Goal: Communication & Community: Answer question/provide support

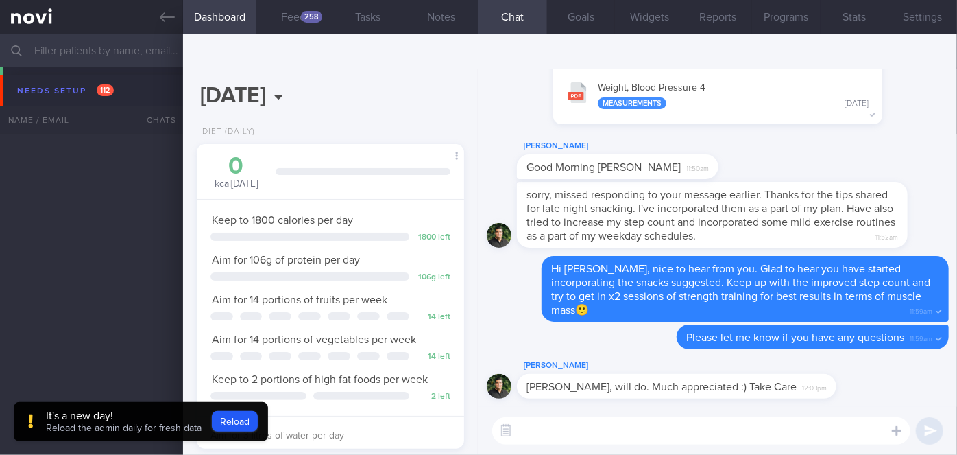
scroll to position [136, 234]
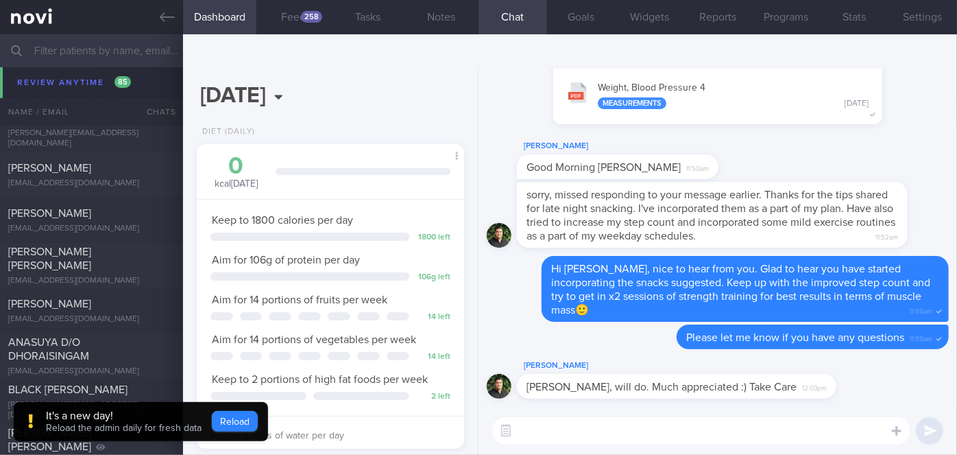
click at [239, 421] on button "Reload" at bounding box center [235, 421] width 46 height 21
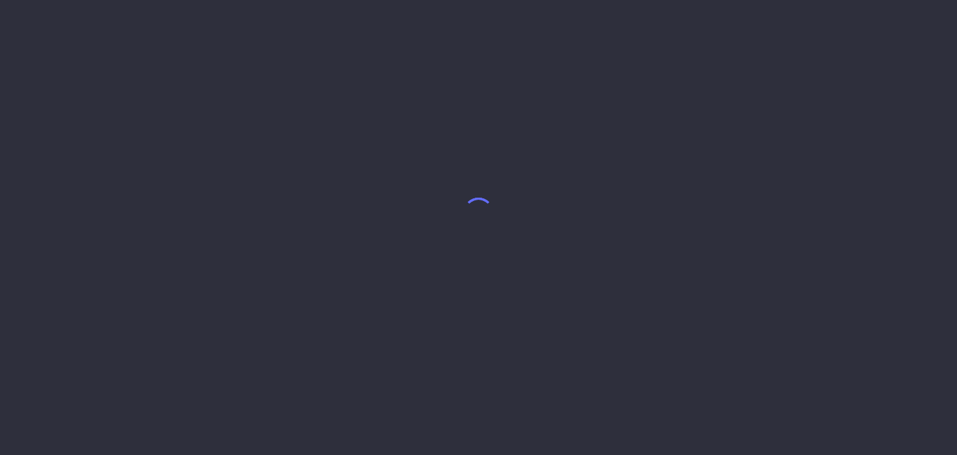
select select "9"
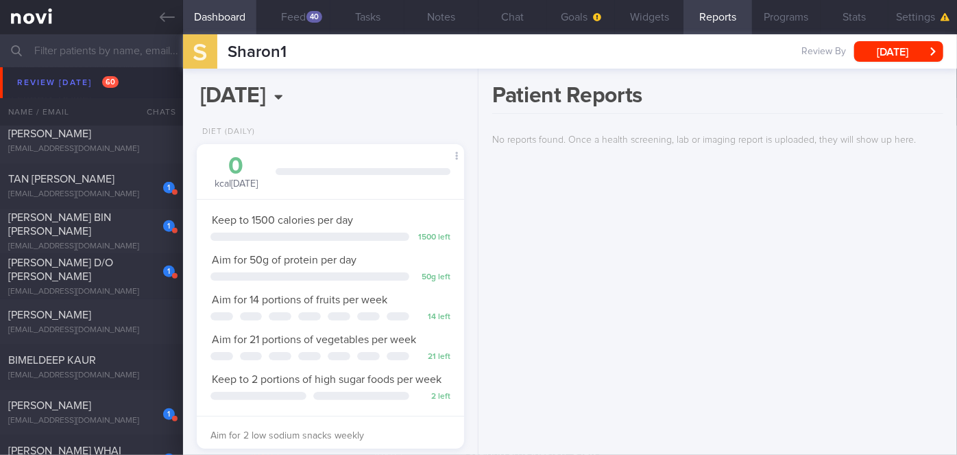
scroll to position [5560, 0]
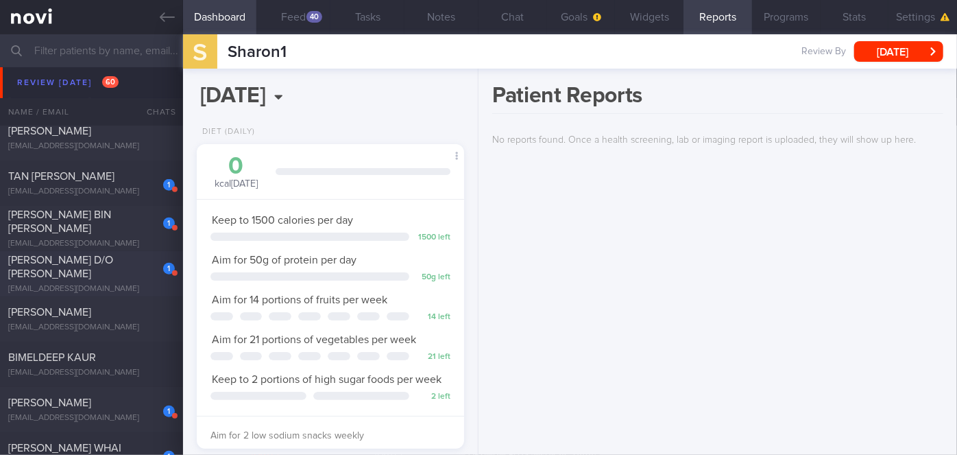
click at [71, 274] on span "[PERSON_NAME] D/O [PERSON_NAME]" at bounding box center [60, 266] width 105 height 25
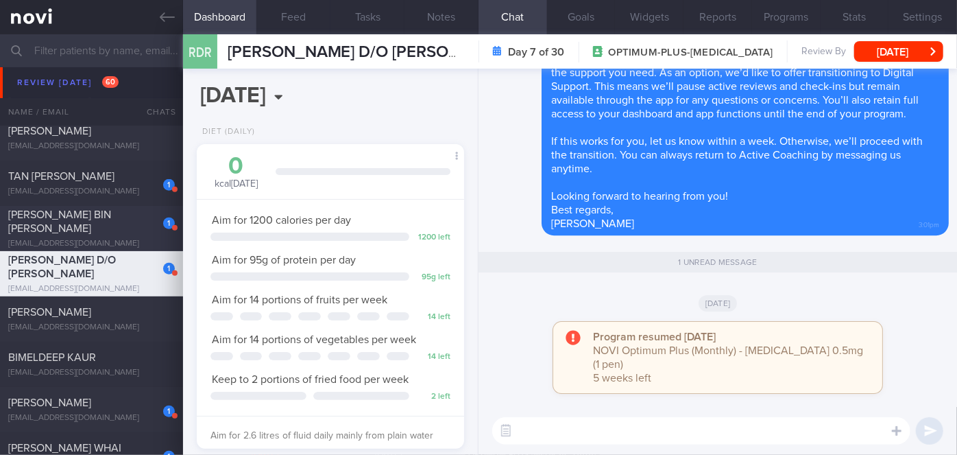
click at [83, 213] on div "1 [PERSON_NAME] BIN [PERSON_NAME] [EMAIL_ADDRESS][DOMAIN_NAME] [DATE] [DATE] OP…" at bounding box center [478, 228] width 957 height 45
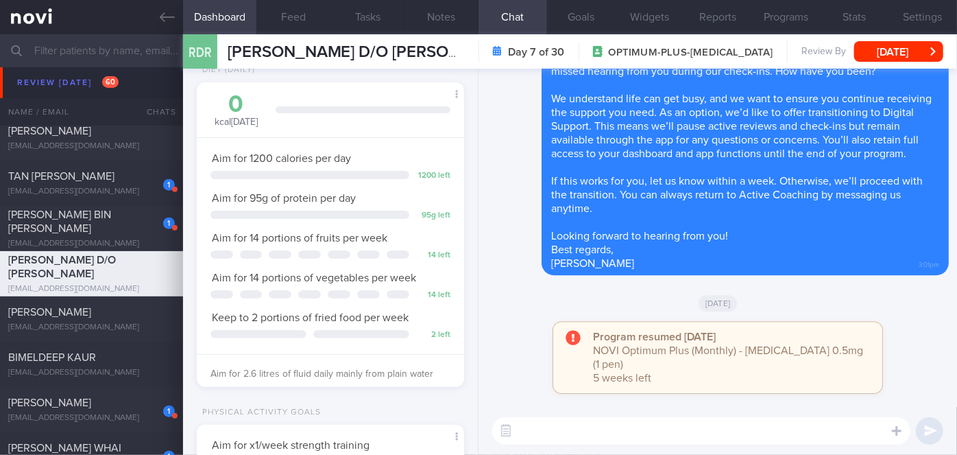
click at [628, 428] on textarea at bounding box center [701, 430] width 418 height 27
paste textarea "Hi [Patient's Name], Your account has been transitioned to Digital Support. Whi…"
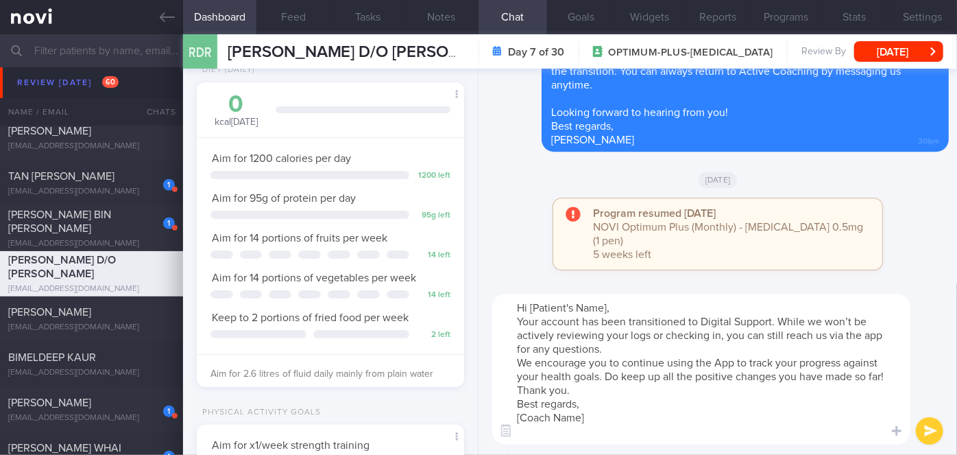
click at [622, 302] on textarea "Hi [Patient's Name], Your account has been transitioned to Digital Support. Whi…" at bounding box center [701, 368] width 418 height 151
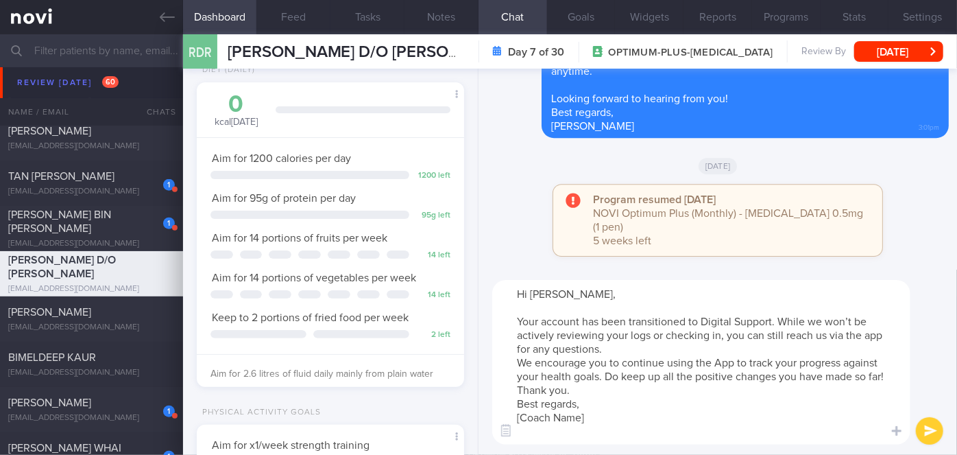
click at [621, 351] on textarea "Hi [PERSON_NAME], Your account has been transitioned to Digital Support. While …" at bounding box center [701, 362] width 418 height 165
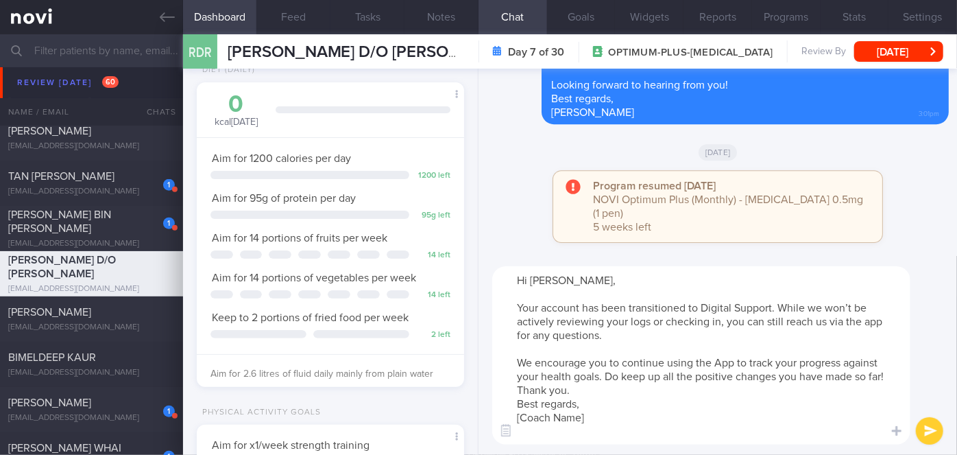
click at [610, 388] on textarea "Hi [PERSON_NAME], Your account has been transitioned to Digital Support. While …" at bounding box center [701, 355] width 418 height 178
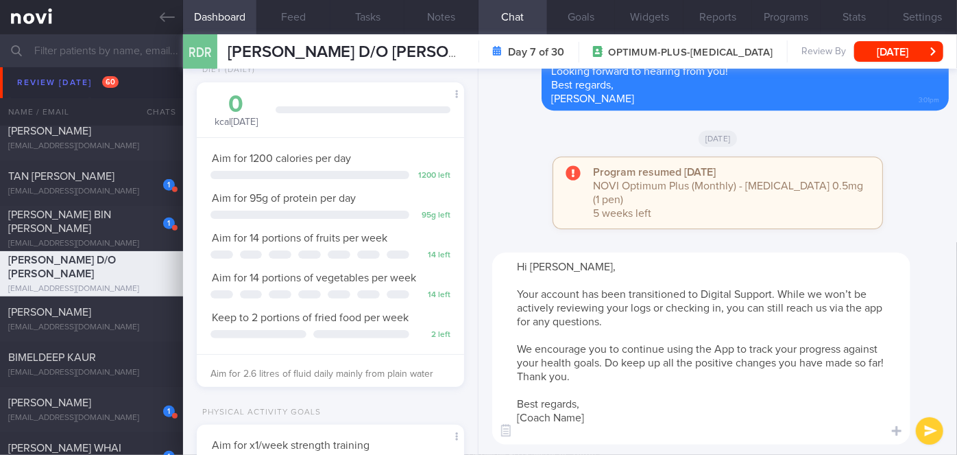
drag, startPoint x: 596, startPoint y: 418, endPoint x: 524, endPoint y: 413, distance: 71.5
click at [524, 413] on textarea "Hi [PERSON_NAME], Your account has been transitioned to Digital Support. While …" at bounding box center [701, 348] width 418 height 192
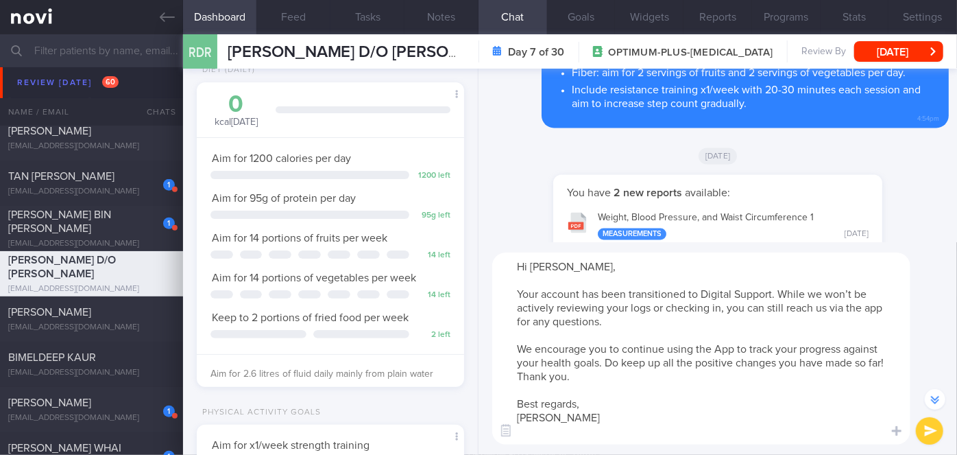
scroll to position [-934, 0]
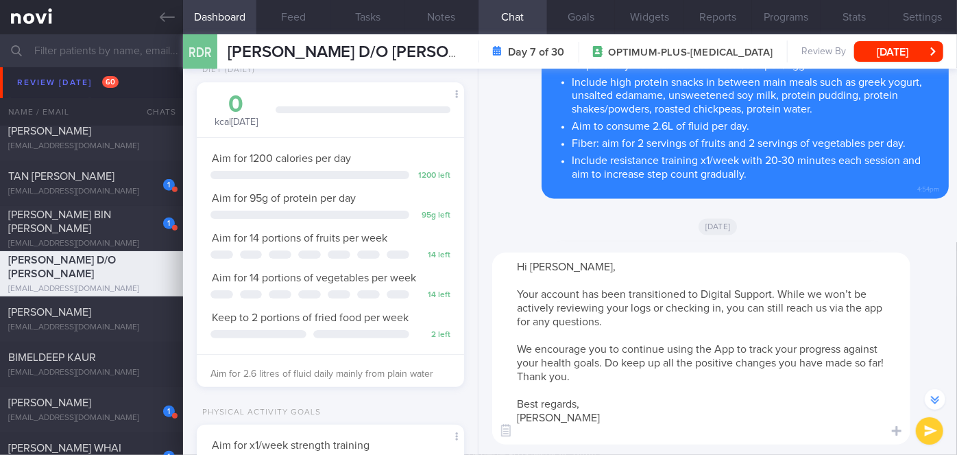
type textarea "Hi [PERSON_NAME], Your account has been transitioned to Digital Support. While …"
click at [931, 435] on button "submit" at bounding box center [929, 430] width 27 height 27
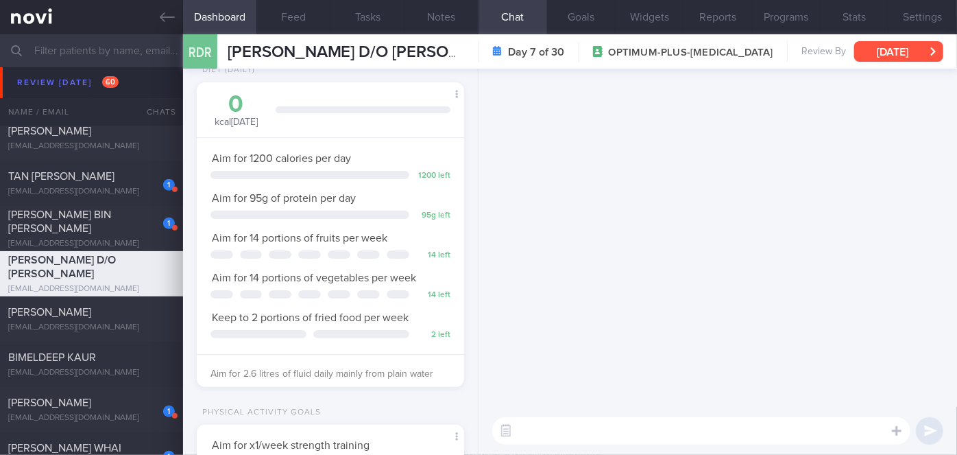
scroll to position [0, 0]
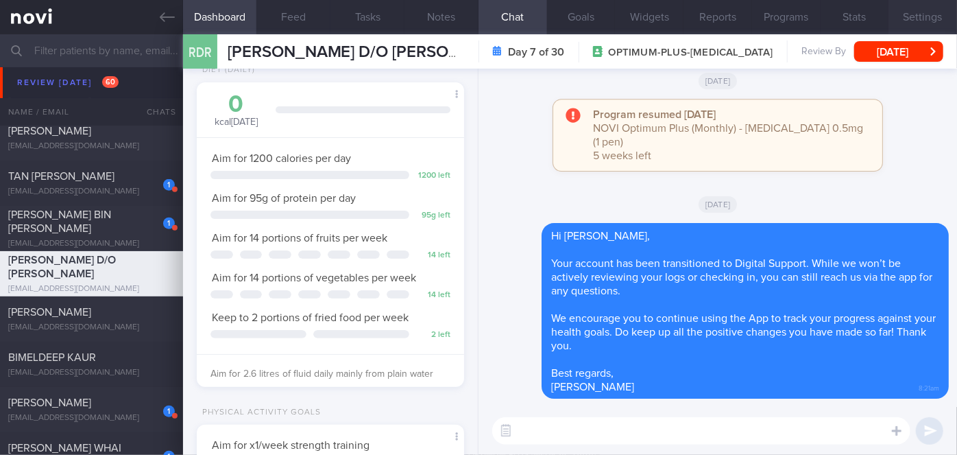
click at [938, 14] on button "Settings" at bounding box center [923, 17] width 69 height 34
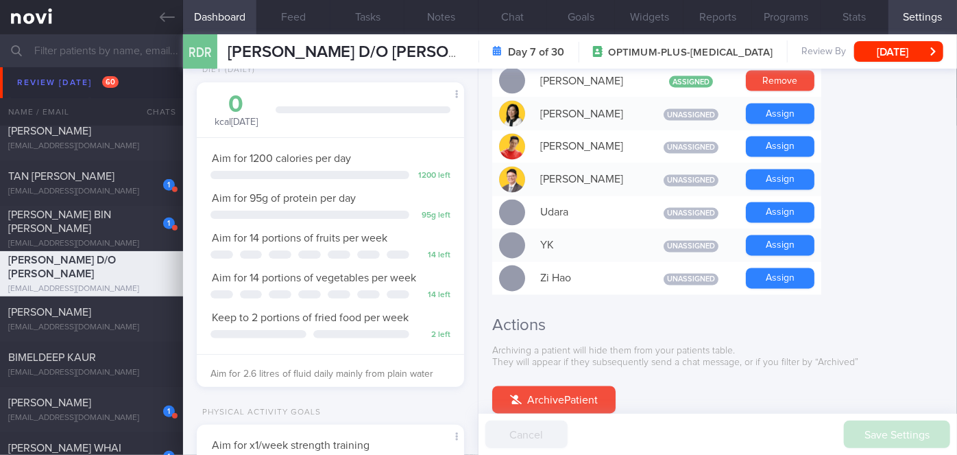
scroll to position [1309, 0]
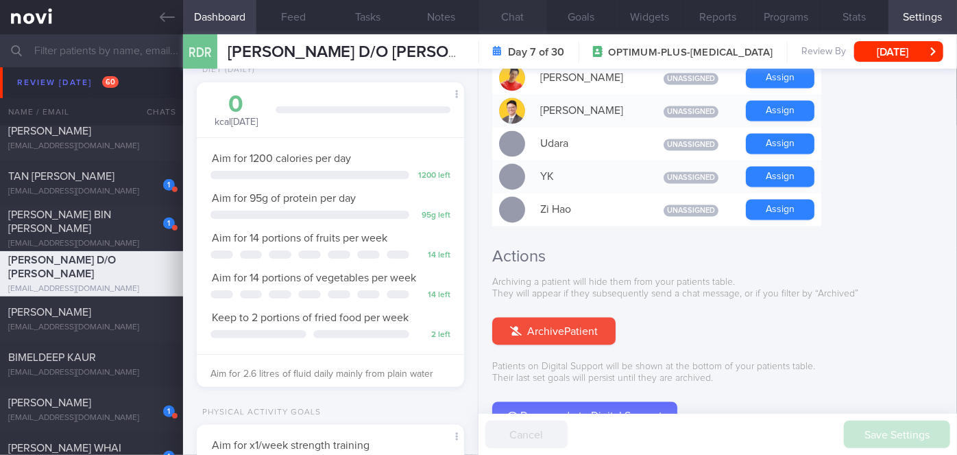
click at [574, 402] on button "Downgrade to Digital Support" at bounding box center [584, 415] width 185 height 27
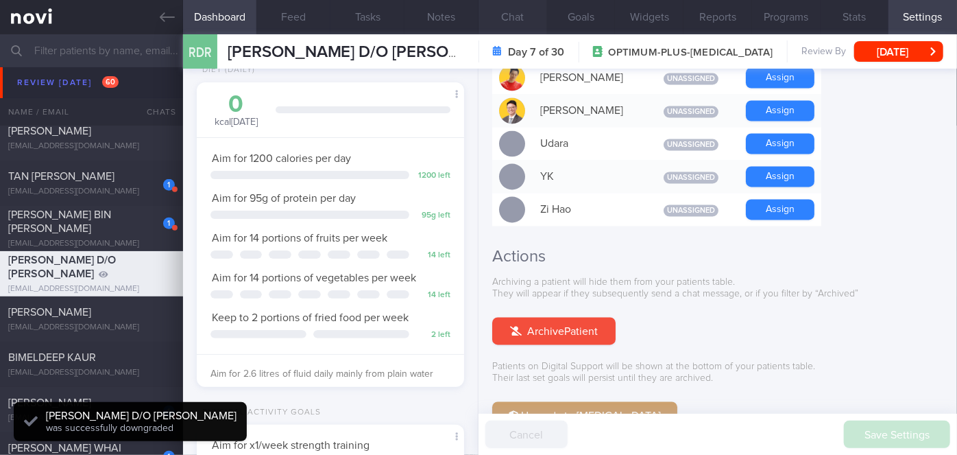
click at [502, 15] on button "Chat" at bounding box center [513, 17] width 69 height 34
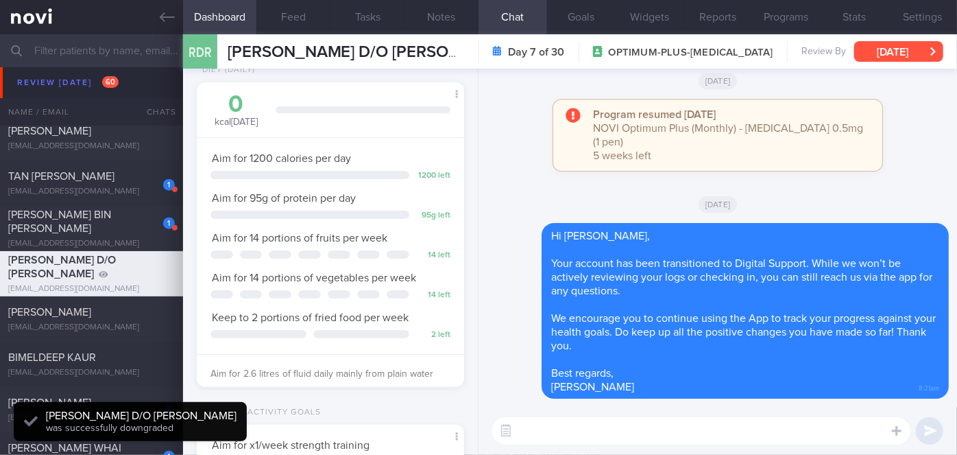
click at [909, 53] on button "[DATE]" at bounding box center [898, 51] width 89 height 21
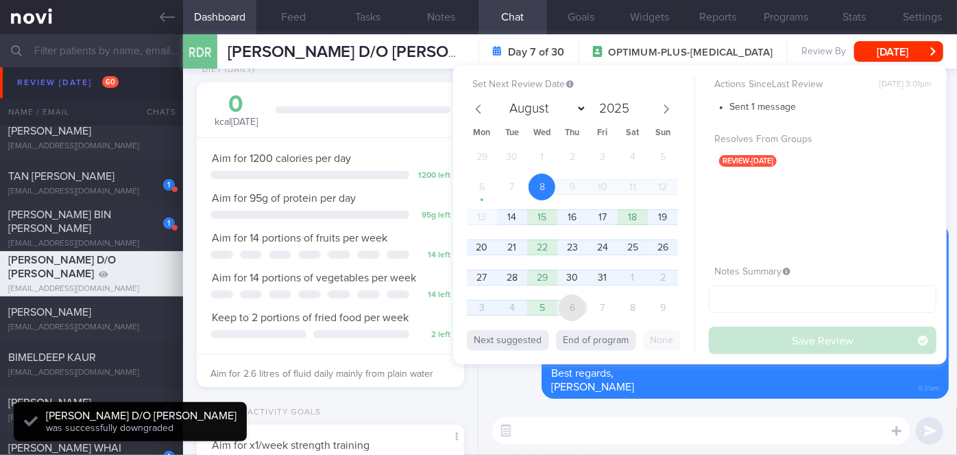
click at [579, 311] on span "6" at bounding box center [572, 307] width 27 height 27
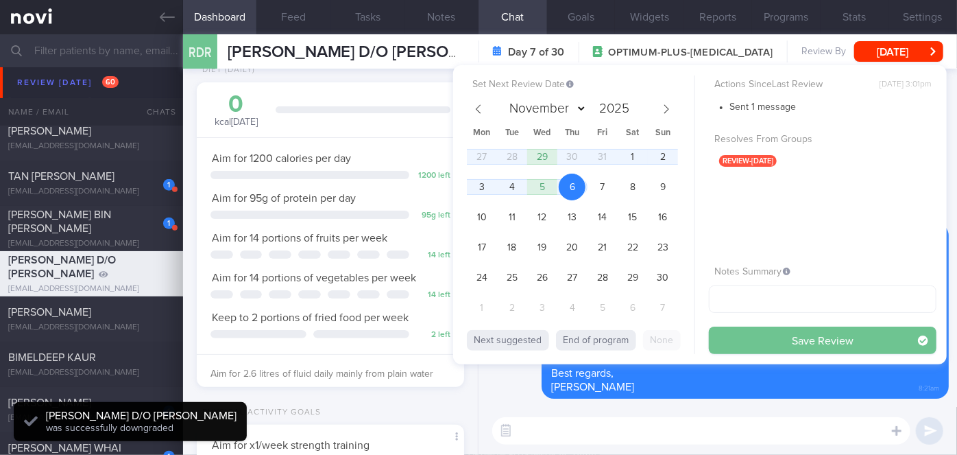
click at [756, 341] on button "Save Review" at bounding box center [823, 339] width 228 height 27
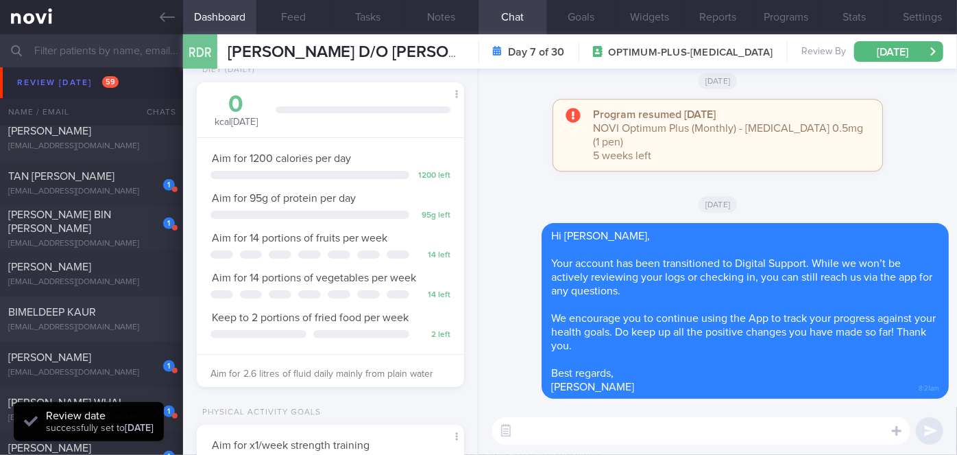
scroll to position [5747, 0]
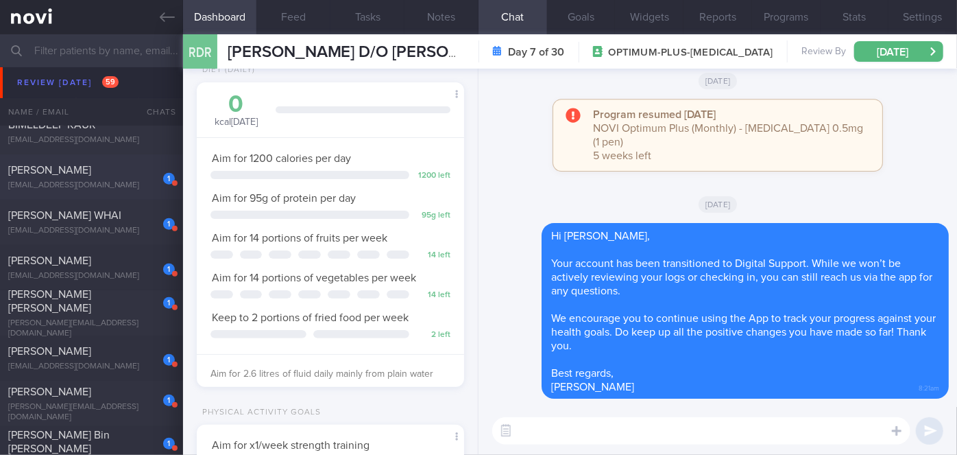
click at [114, 176] on div "[PERSON_NAME]" at bounding box center [89, 170] width 163 height 14
select select "9"
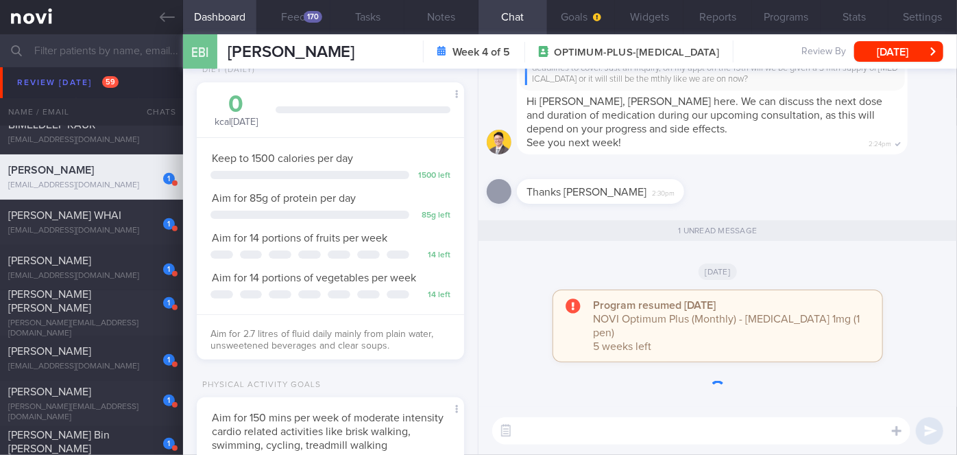
scroll to position [119, 239]
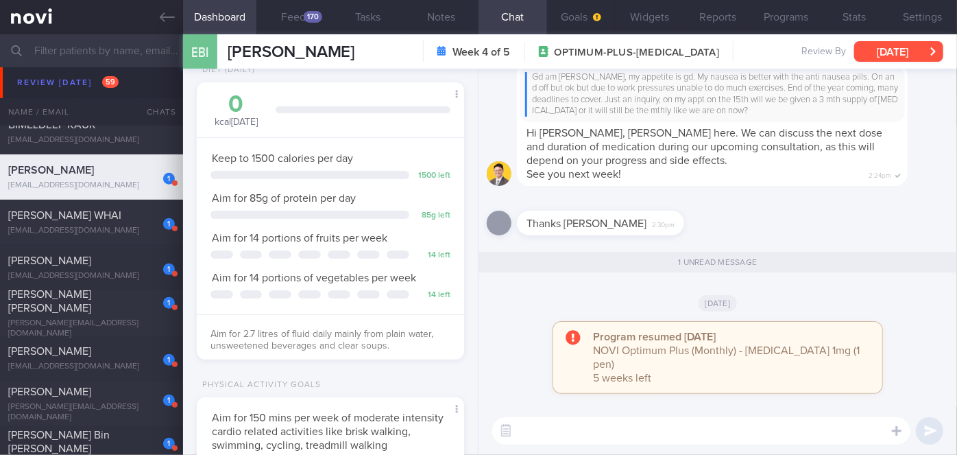
click at [920, 46] on button "[DATE]" at bounding box center [898, 51] width 89 height 21
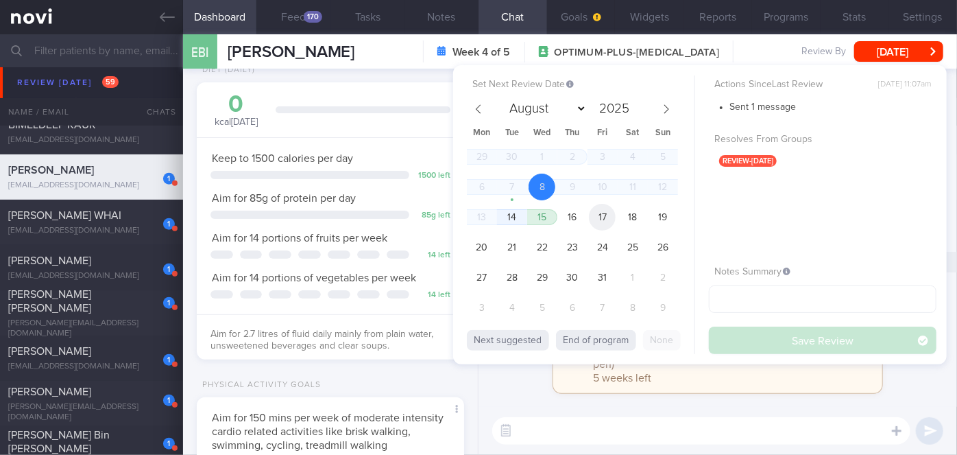
click at [605, 210] on span "17" at bounding box center [602, 217] width 27 height 27
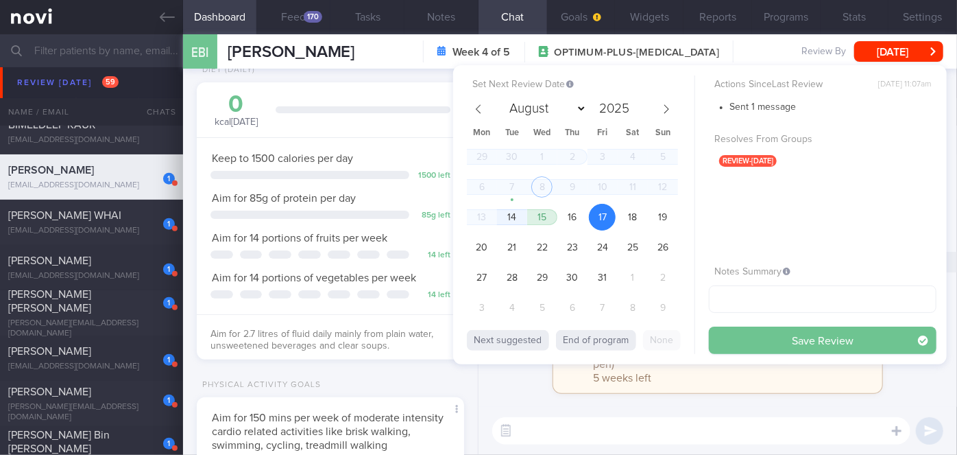
click at [801, 346] on button "Save Review" at bounding box center [823, 339] width 228 height 27
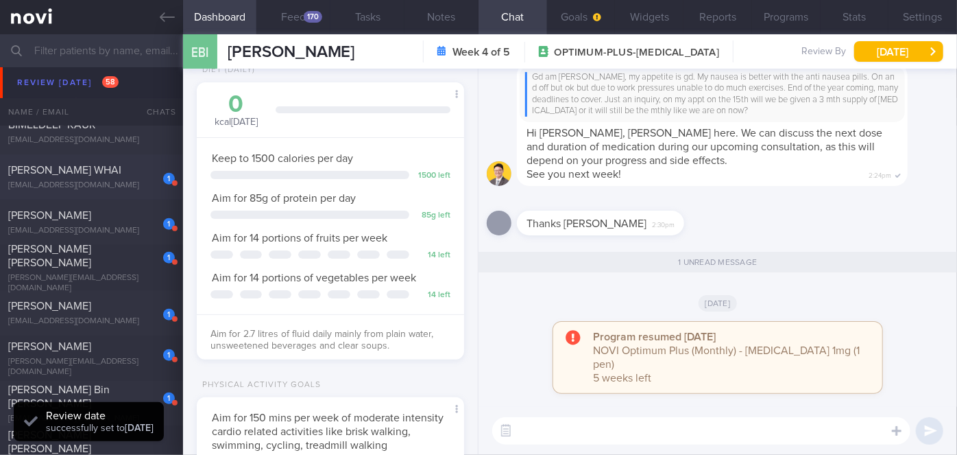
click at [49, 171] on span "[PERSON_NAME] WHAI" at bounding box center [64, 170] width 113 height 11
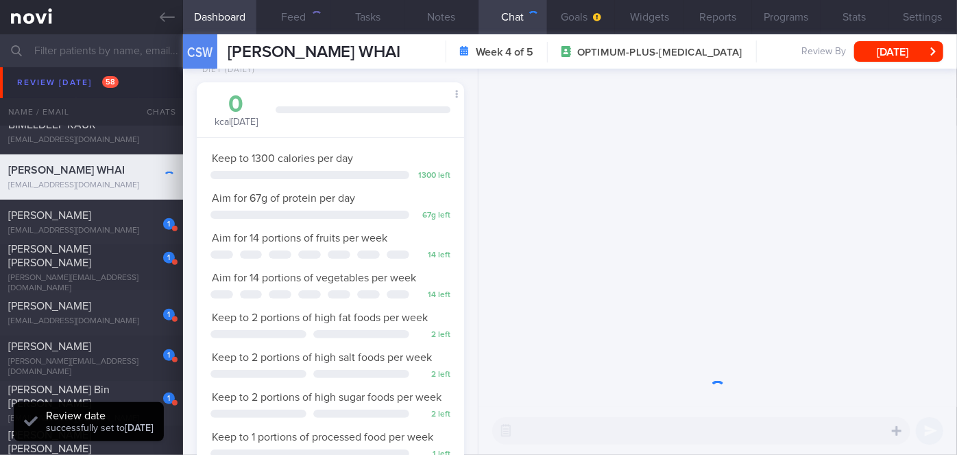
scroll to position [119, 239]
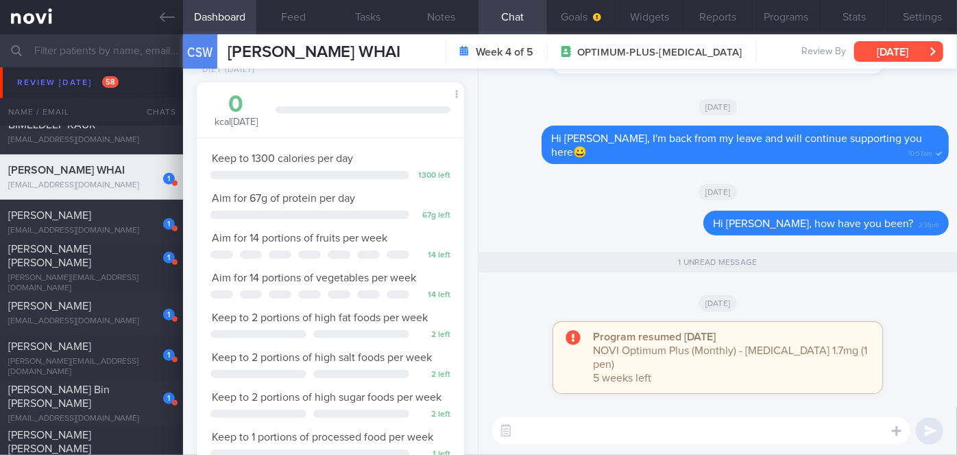
click at [886, 54] on button "[DATE]" at bounding box center [898, 51] width 89 height 21
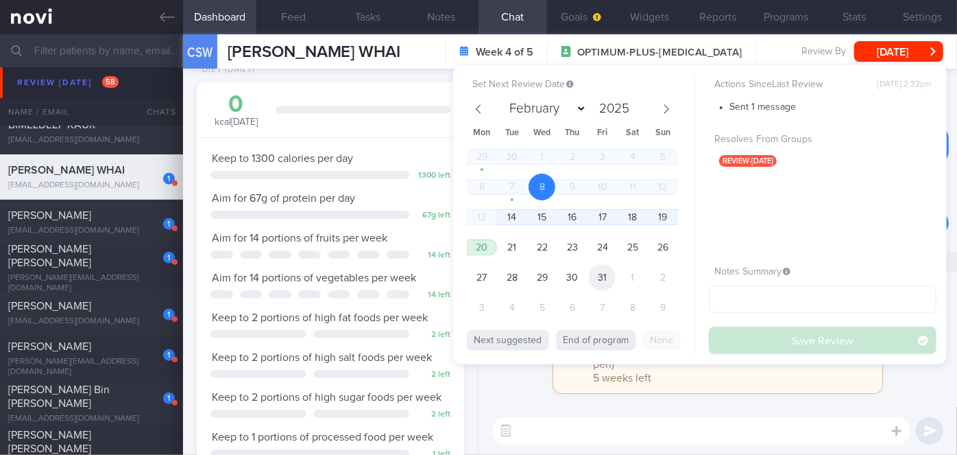
click at [599, 278] on span "31" at bounding box center [602, 277] width 27 height 27
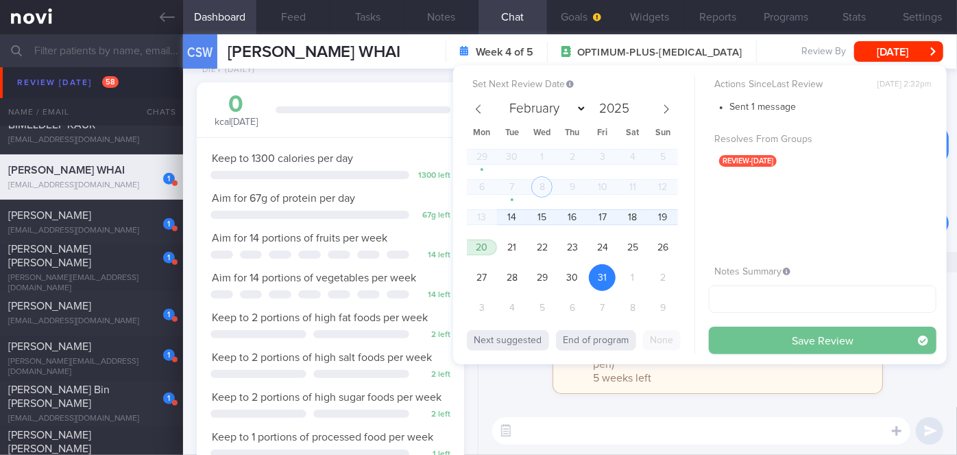
click at [734, 339] on button "Save Review" at bounding box center [823, 339] width 228 height 27
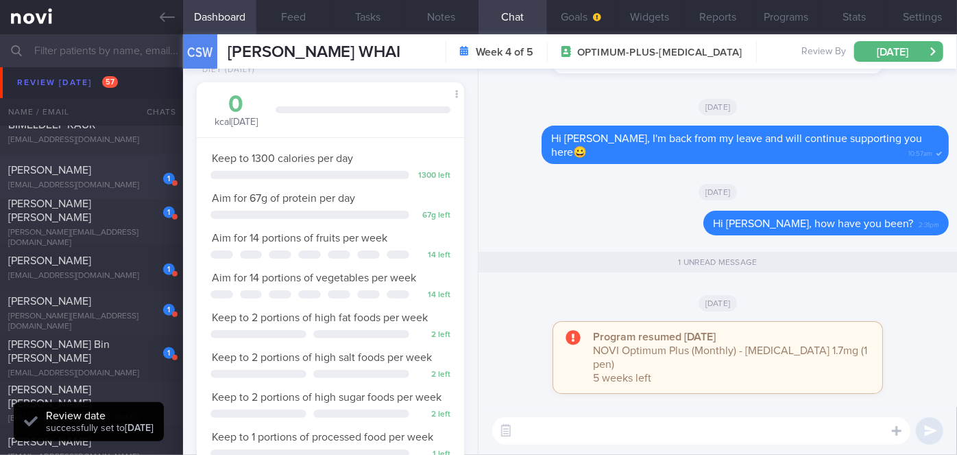
click at [111, 176] on div "[PERSON_NAME]" at bounding box center [89, 170] width 163 height 14
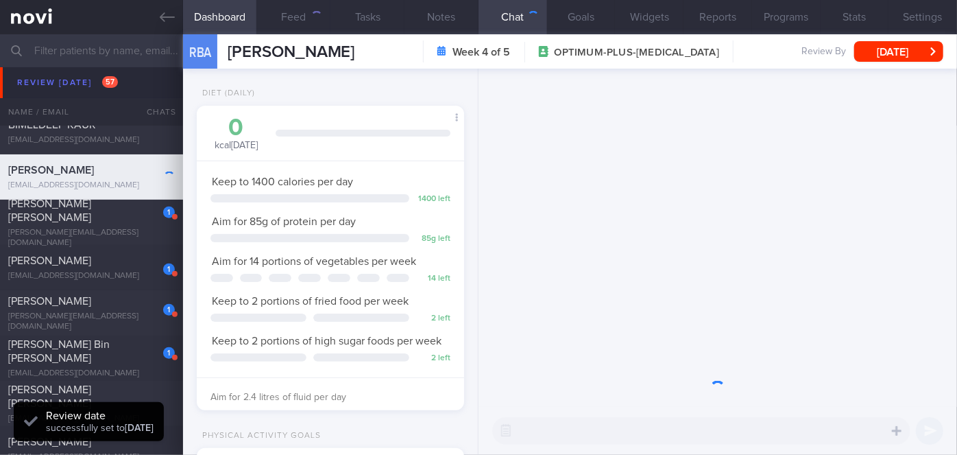
scroll to position [136, 234]
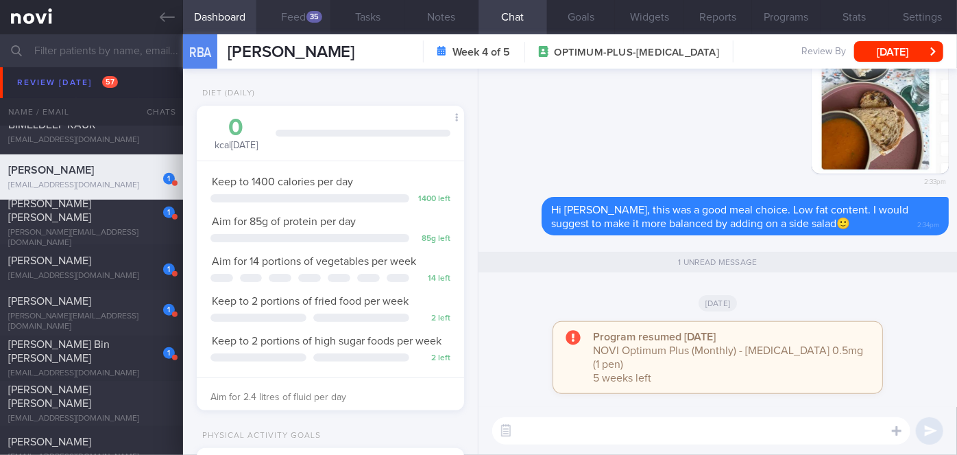
click at [289, 16] on button "Feed 35" at bounding box center [293, 17] width 74 height 34
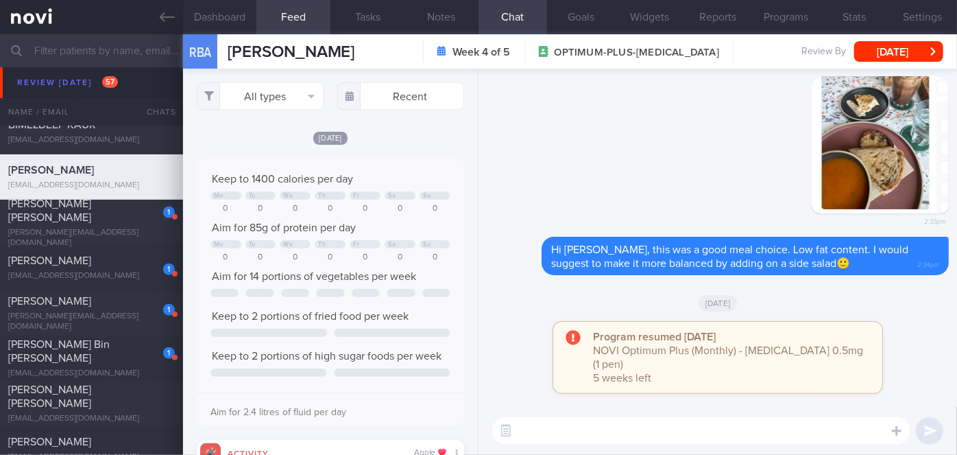
click at [615, 439] on textarea at bounding box center [701, 430] width 418 height 27
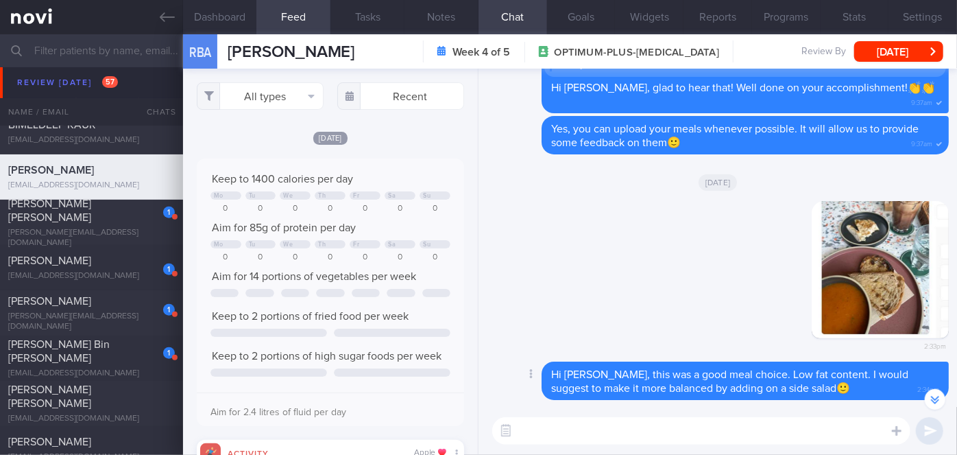
scroll to position [-124, 0]
click at [881, 58] on button "[DATE]" at bounding box center [898, 51] width 89 height 21
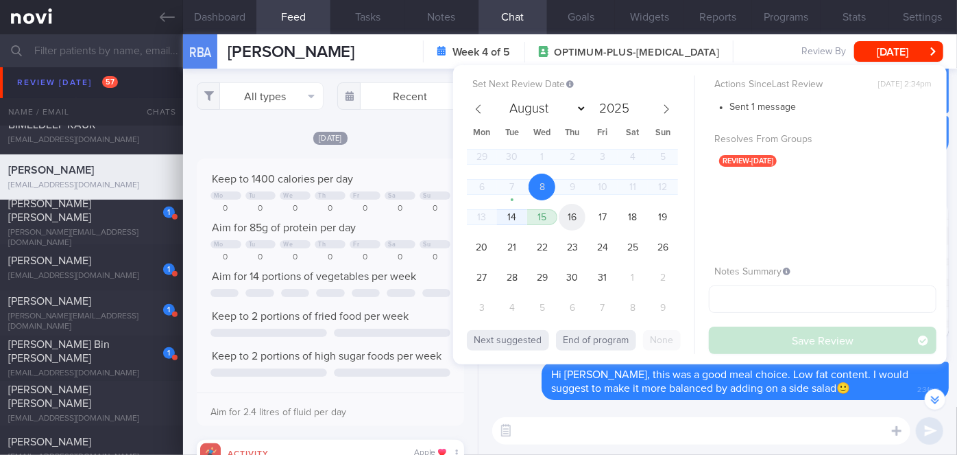
click at [568, 213] on span "16" at bounding box center [572, 217] width 27 height 27
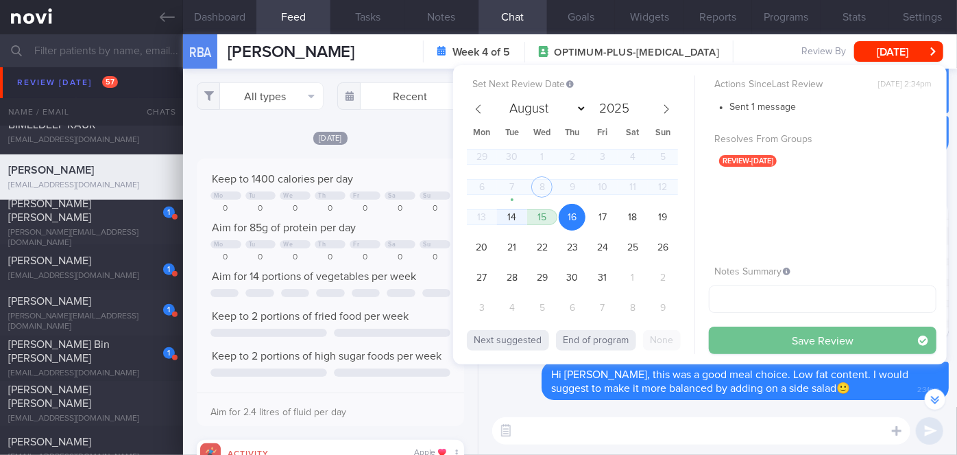
click at [749, 339] on button "Save Review" at bounding box center [823, 339] width 228 height 27
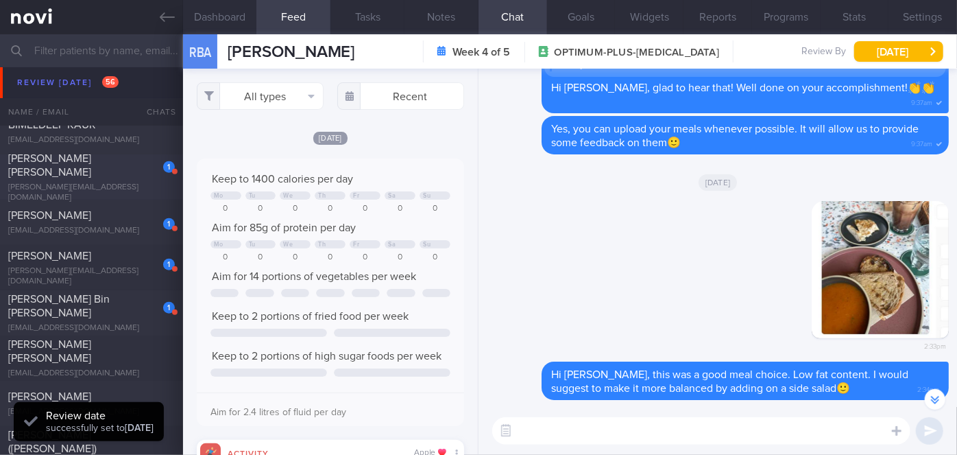
click at [91, 171] on span "[PERSON_NAME] [PERSON_NAME]" at bounding box center [49, 165] width 83 height 25
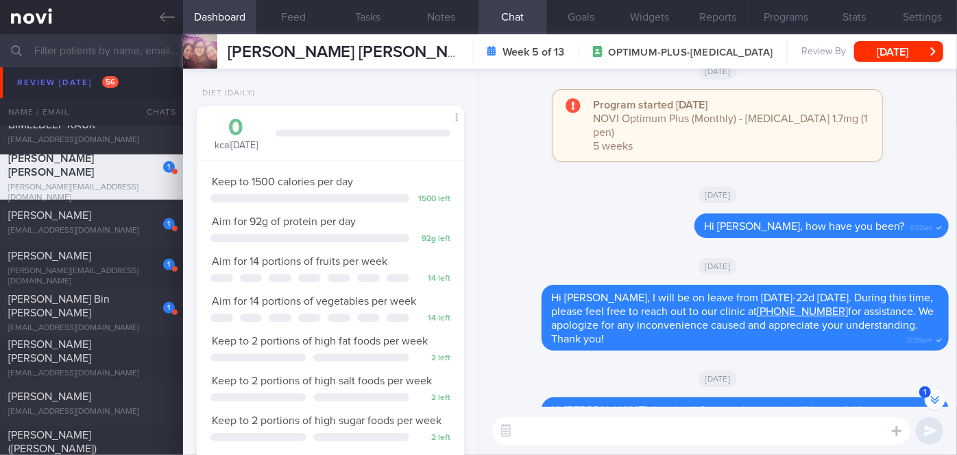
scroll to position [-437, 0]
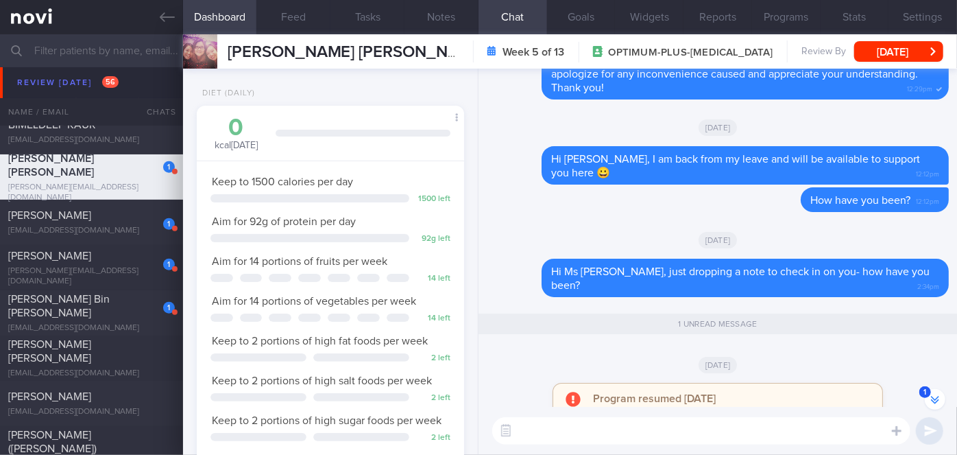
click at [617, 430] on textarea at bounding box center [701, 430] width 418 height 27
paste textarea "Hi [Patient's Name], We noticed there haven’t been any food or workout logs rec…"
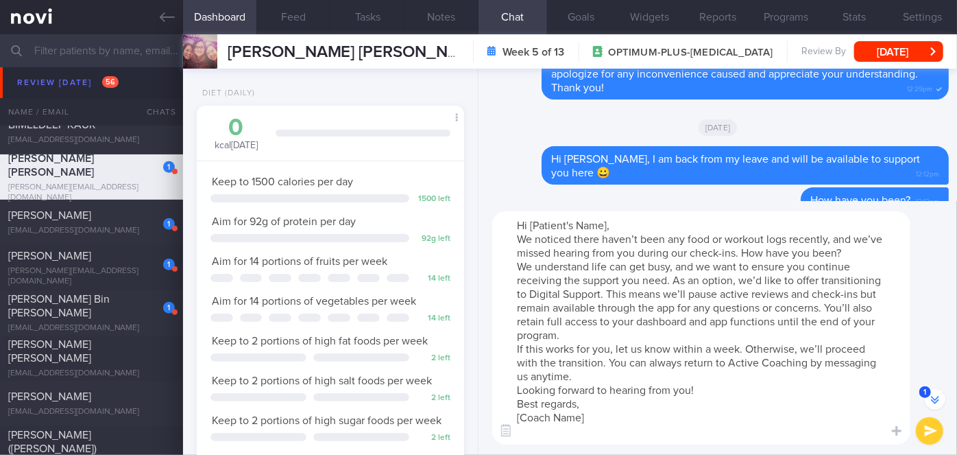
drag, startPoint x: 616, startPoint y: 224, endPoint x: 538, endPoint y: 229, distance: 78.4
click at [538, 229] on textarea "Hi [Patient's Name], We noticed there haven’t been any food or workout logs rec…" at bounding box center [701, 327] width 418 height 233
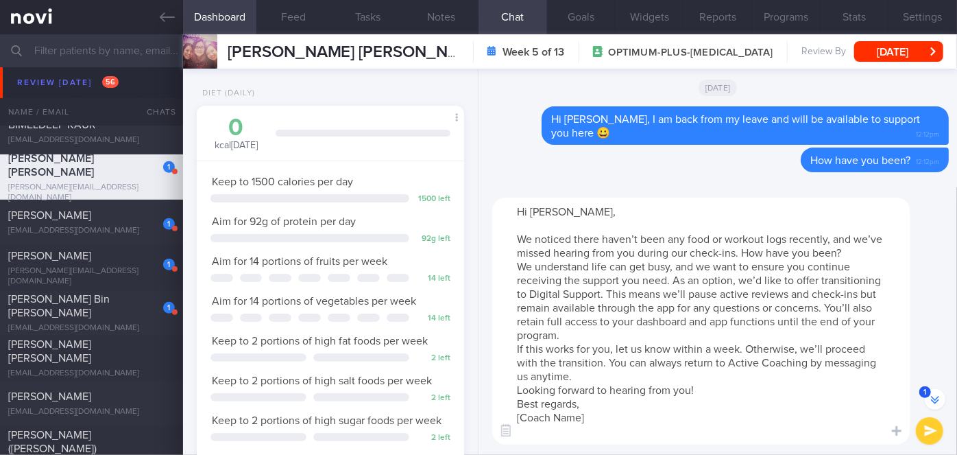
scroll to position [-320, 0]
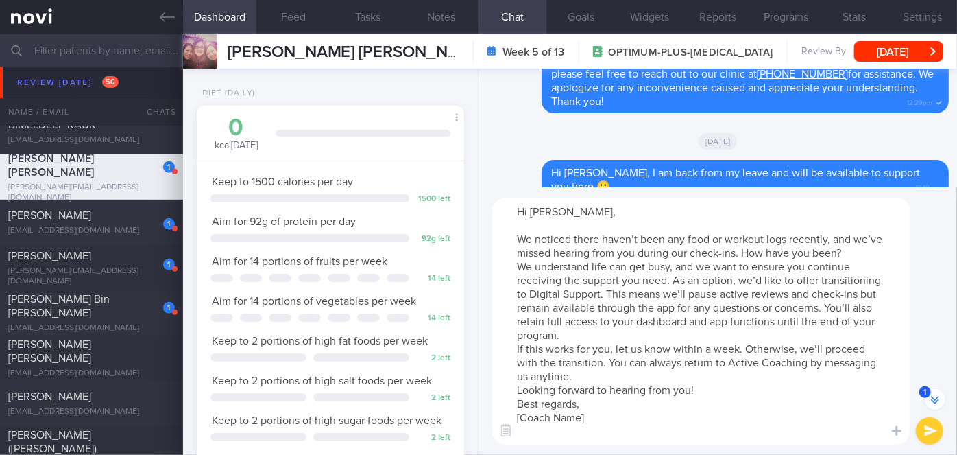
click at [854, 251] on textarea "Hi [PERSON_NAME], We noticed there haven’t been any food or workout logs recent…" at bounding box center [701, 320] width 418 height 247
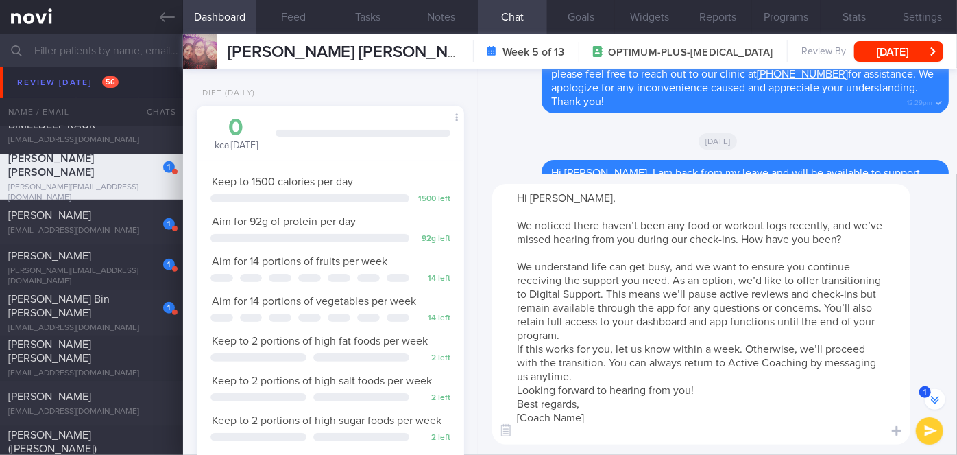
click at [651, 331] on textarea "Hi [PERSON_NAME], We noticed there haven’t been any food or workout logs recent…" at bounding box center [701, 314] width 418 height 261
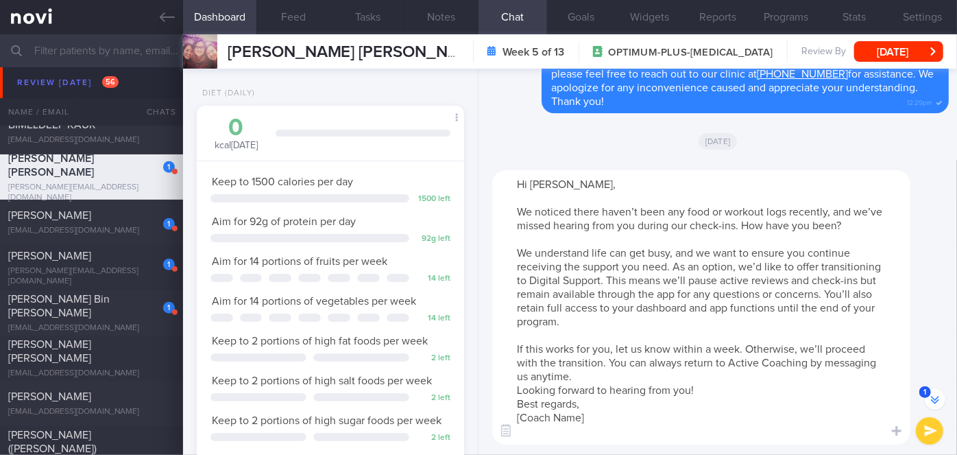
click at [620, 376] on textarea "Hi [PERSON_NAME], We noticed there haven’t been any food or workout logs recent…" at bounding box center [701, 307] width 418 height 274
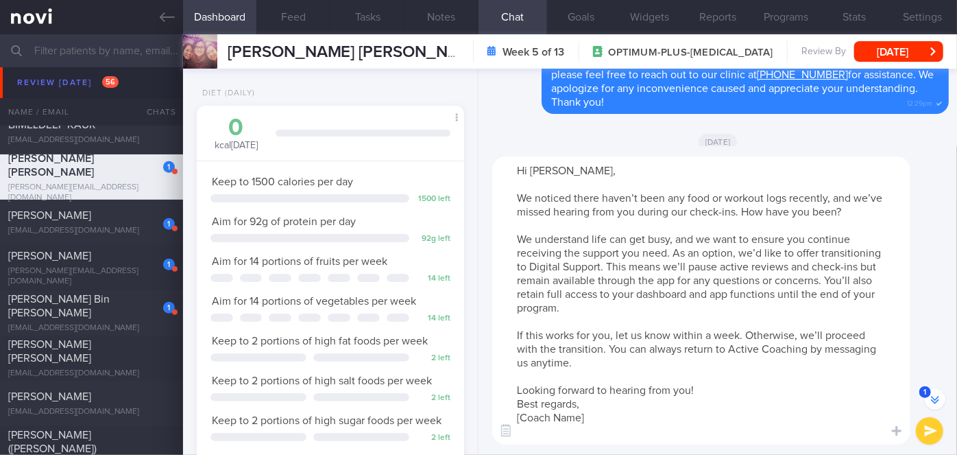
click at [722, 396] on textarea "Hi [PERSON_NAME], We noticed there haven’t been any food or workout logs recent…" at bounding box center [701, 300] width 418 height 288
drag, startPoint x: 577, startPoint y: 431, endPoint x: 522, endPoint y: 426, distance: 55.0
click at [522, 426] on textarea "Hi [PERSON_NAME], We noticed there haven’t been any food or workout logs recent…" at bounding box center [701, 300] width 418 height 288
type textarea "Hi [PERSON_NAME], We noticed there haven’t been any food or workout logs recent…"
click at [925, 426] on button "submit" at bounding box center [929, 430] width 27 height 27
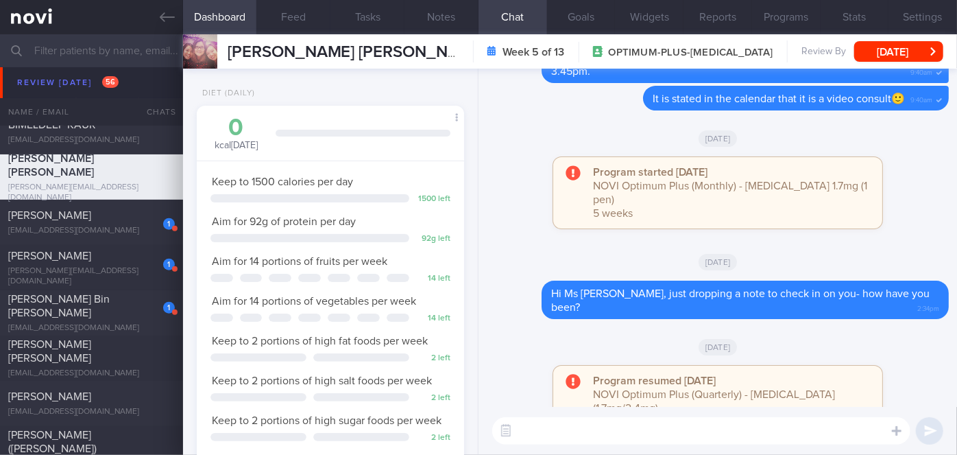
scroll to position [0, 0]
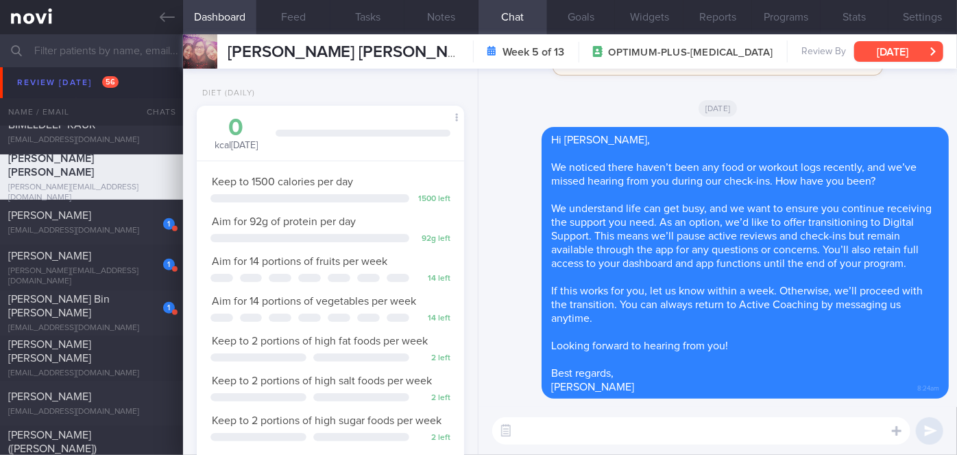
click at [920, 58] on button "[DATE]" at bounding box center [898, 51] width 89 height 21
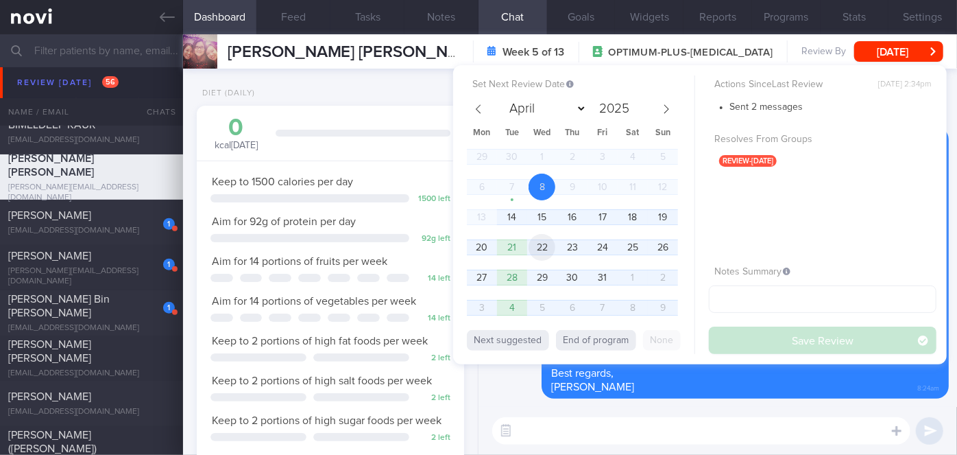
click at [539, 248] on span "22" at bounding box center [542, 247] width 27 height 27
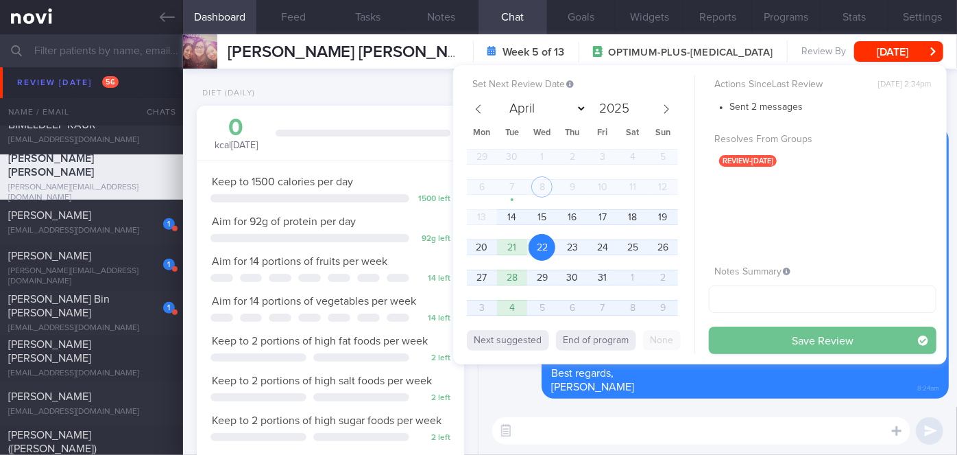
click at [729, 339] on button "Save Review" at bounding box center [823, 339] width 228 height 27
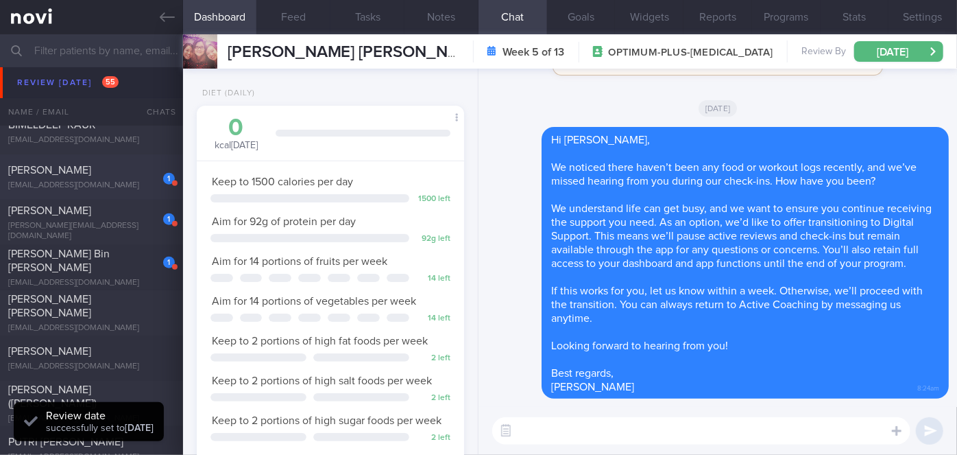
click at [71, 171] on span "[PERSON_NAME]" at bounding box center [49, 170] width 83 height 11
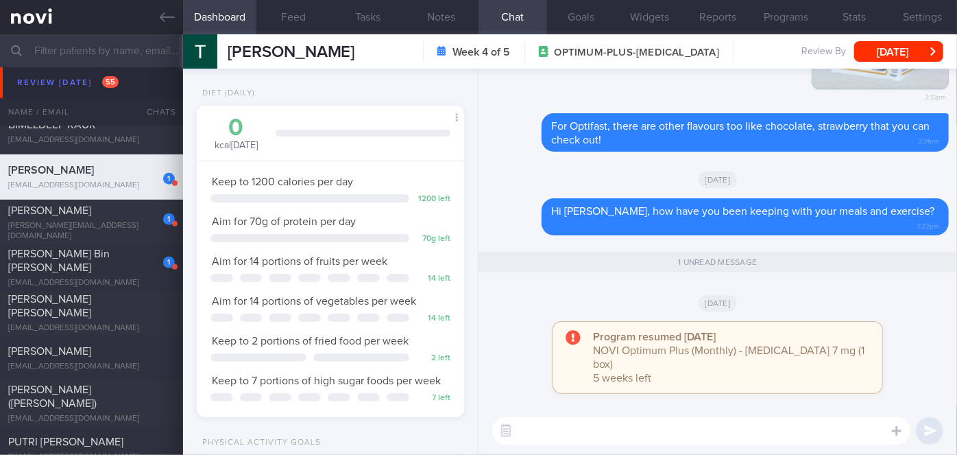
click at [736, 423] on textarea at bounding box center [701, 430] width 418 height 27
type textarea "Hi [PERSON_NAME], how are you?"
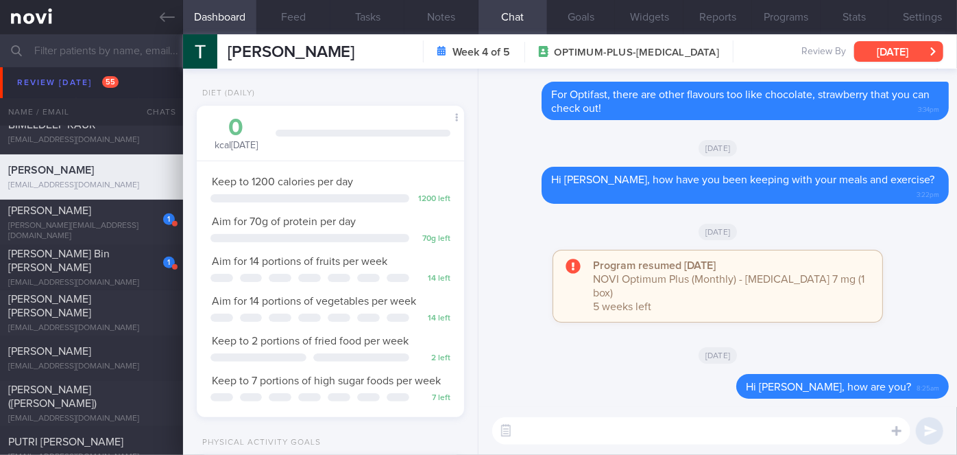
click at [918, 43] on button "[DATE]" at bounding box center [898, 51] width 89 height 21
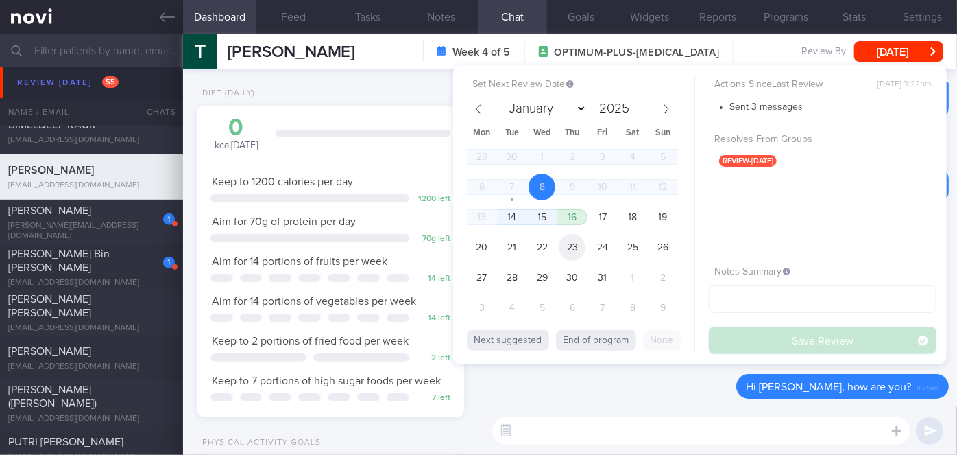
click at [572, 244] on span "23" at bounding box center [572, 247] width 27 height 27
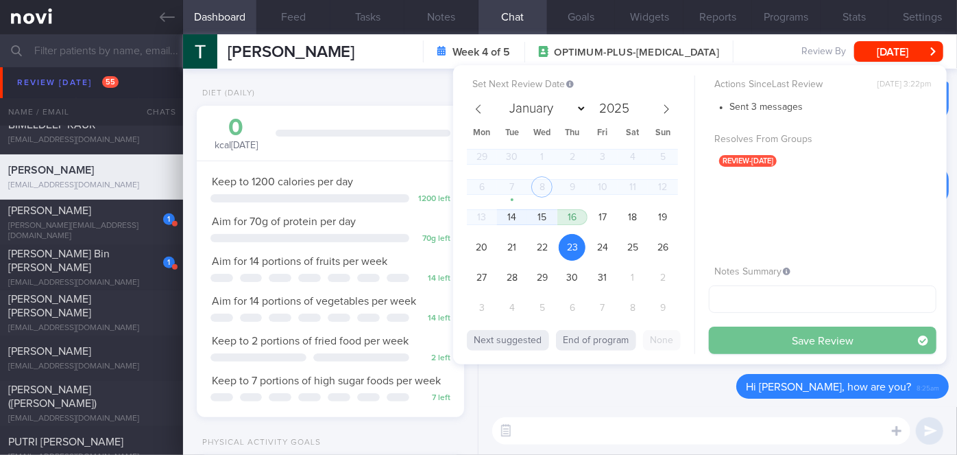
click at [769, 340] on button "Save Review" at bounding box center [823, 339] width 228 height 27
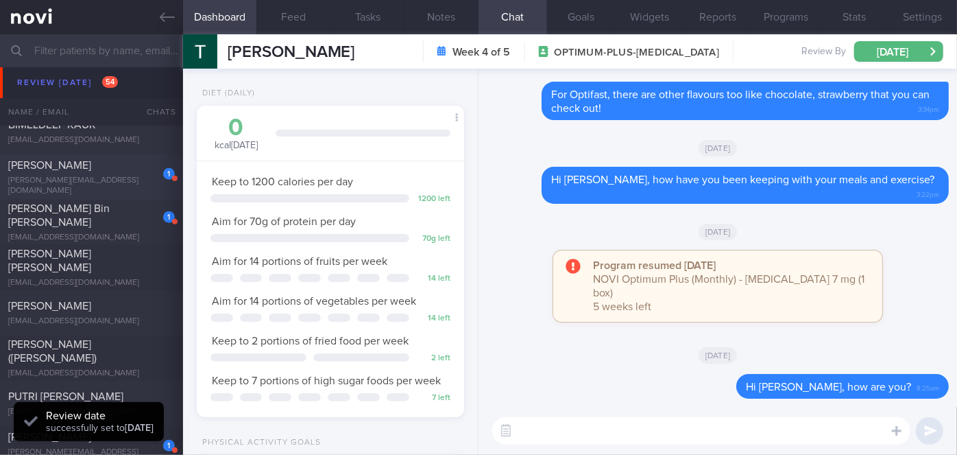
click at [123, 170] on div "[PERSON_NAME]" at bounding box center [89, 165] width 163 height 14
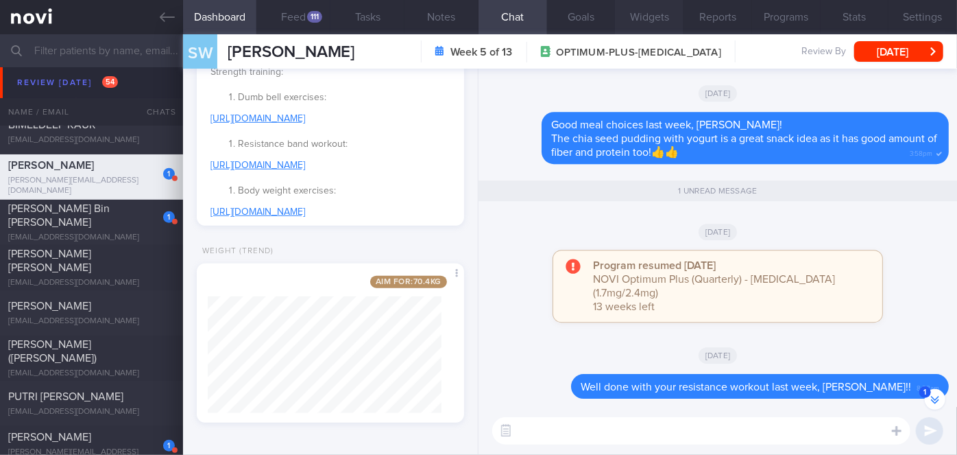
scroll to position [-71, 0]
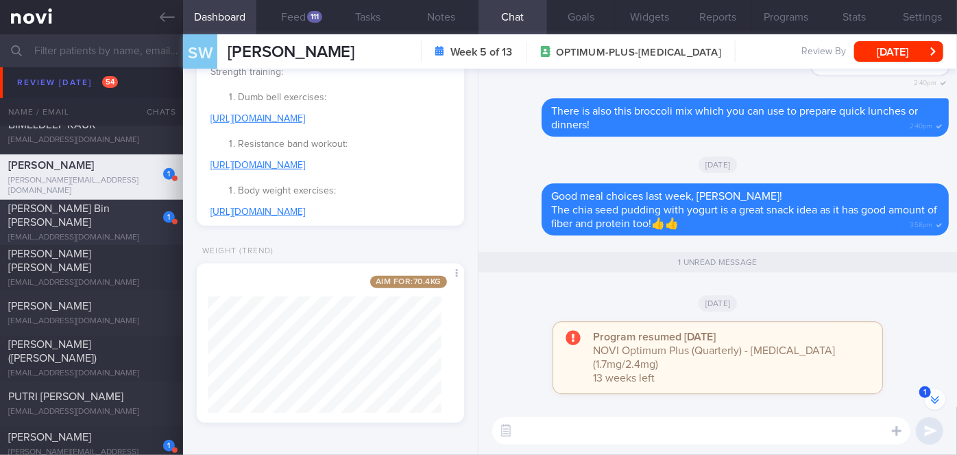
click at [130, 215] on div "[PERSON_NAME] Bin [PERSON_NAME]" at bounding box center [89, 215] width 163 height 27
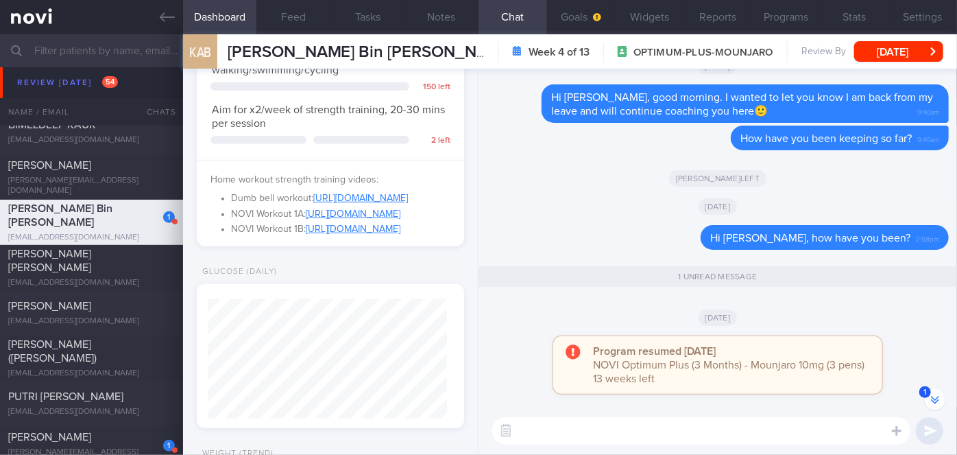
click at [533, 428] on textarea at bounding box center [701, 430] width 418 height 27
paste textarea "Hi [Patient's Name], We noticed there haven’t been any food or workout logs rec…"
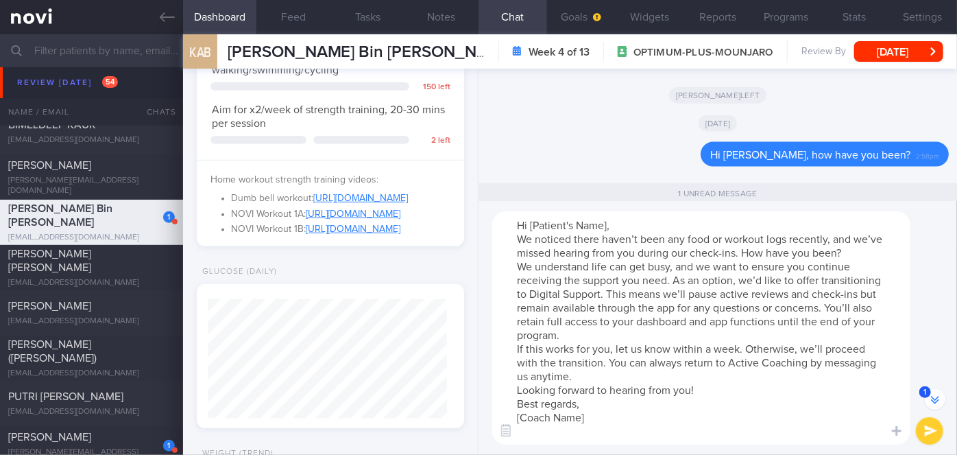
scroll to position [-124, 0]
drag, startPoint x: 607, startPoint y: 225, endPoint x: 544, endPoint y: 229, distance: 63.9
click at [544, 229] on textarea "Hi [Patient's Name], We noticed there haven’t been any food or workout logs rec…" at bounding box center [701, 327] width 418 height 233
click at [590, 221] on textarea "Hi [PERSON_NAME], We noticed there haven’t been any food or workout logs recent…" at bounding box center [701, 327] width 418 height 233
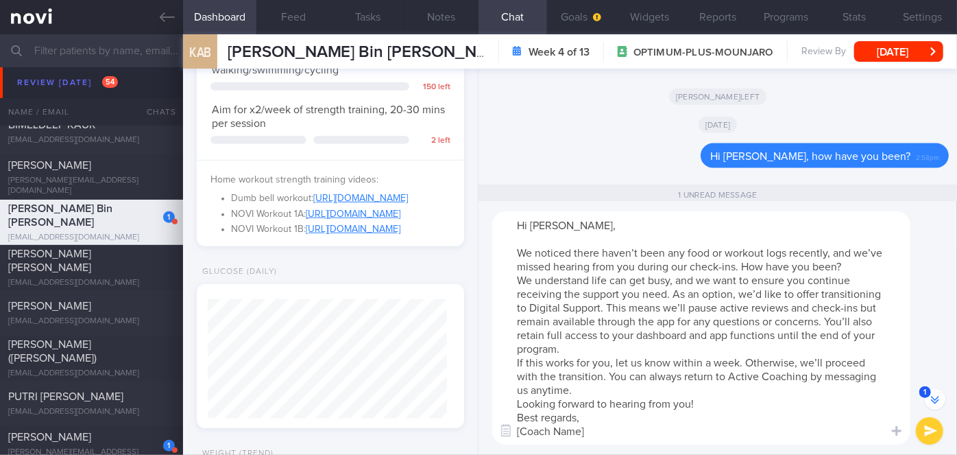
scroll to position [-138, 0]
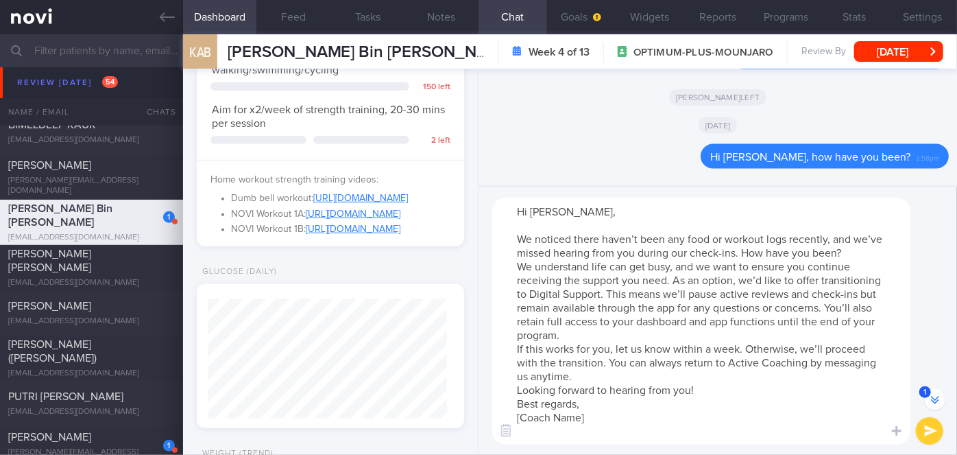
click at [851, 253] on textarea "Hi [PERSON_NAME], We noticed there haven’t been any food or workout logs recent…" at bounding box center [701, 320] width 418 height 247
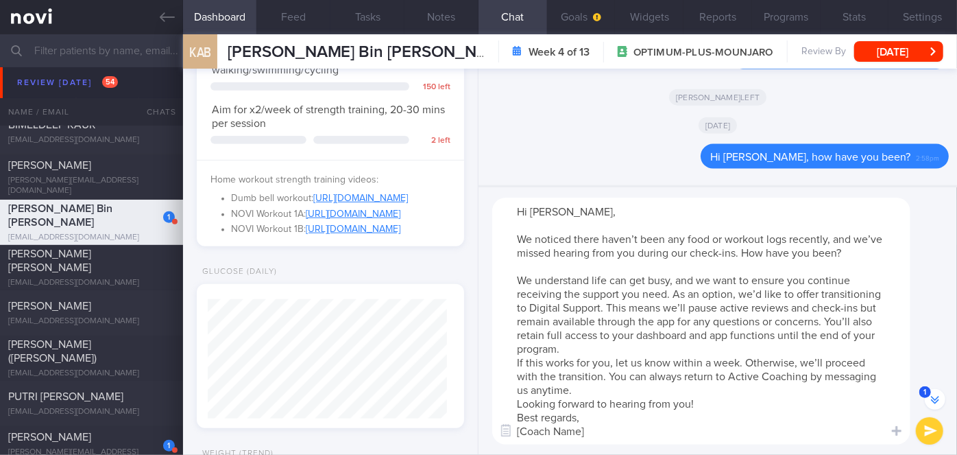
scroll to position [-152, 0]
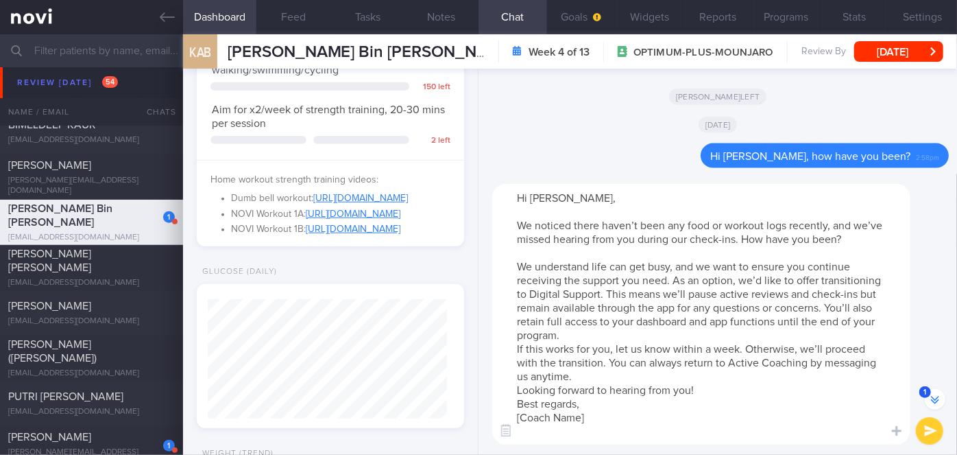
click at [617, 334] on textarea "Hi [PERSON_NAME], We noticed there haven’t been any food or workout logs recent…" at bounding box center [701, 314] width 418 height 261
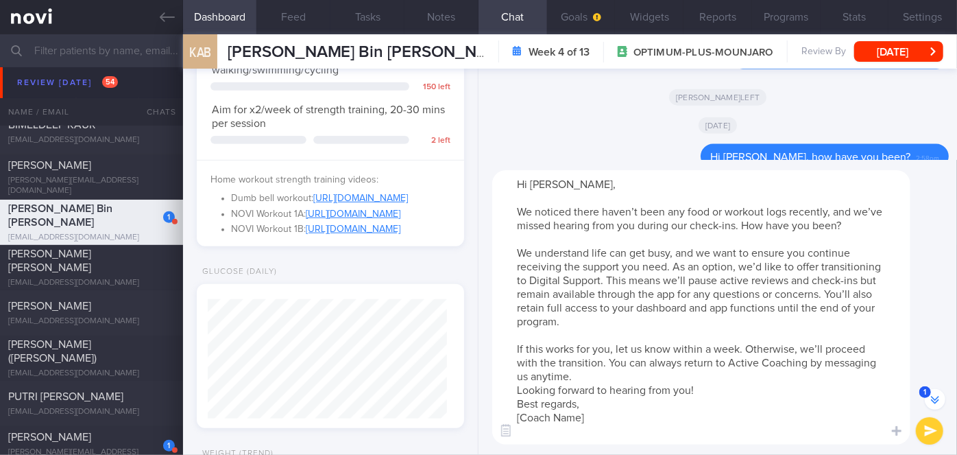
click at [629, 375] on textarea "Hi [PERSON_NAME], We noticed there haven’t been any food or workout logs recent…" at bounding box center [701, 307] width 418 height 274
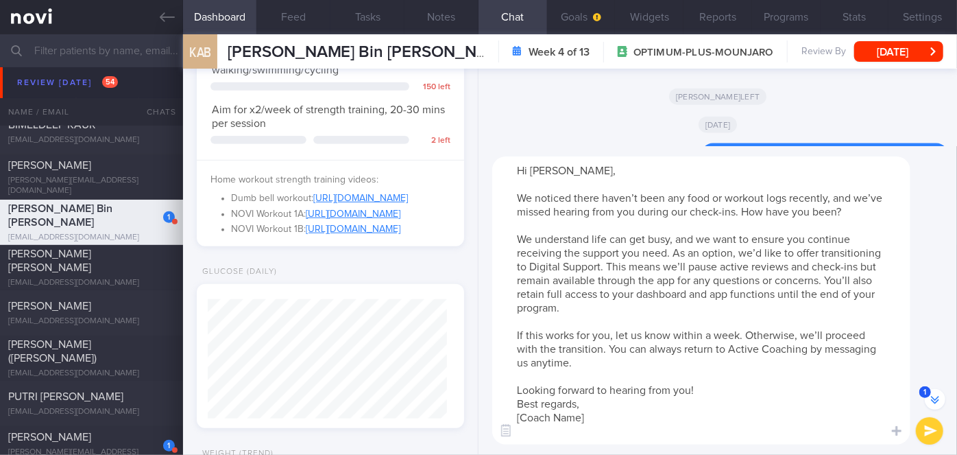
drag, startPoint x: 590, startPoint y: 419, endPoint x: 526, endPoint y: 418, distance: 64.5
click at [526, 418] on textarea "Hi [PERSON_NAME], We noticed there haven’t been any food or workout logs recent…" at bounding box center [701, 300] width 418 height 288
type textarea "Hi [PERSON_NAME], We noticed there haven’t been any food or workout logs recent…"
click at [926, 431] on button "submit" at bounding box center [929, 430] width 27 height 27
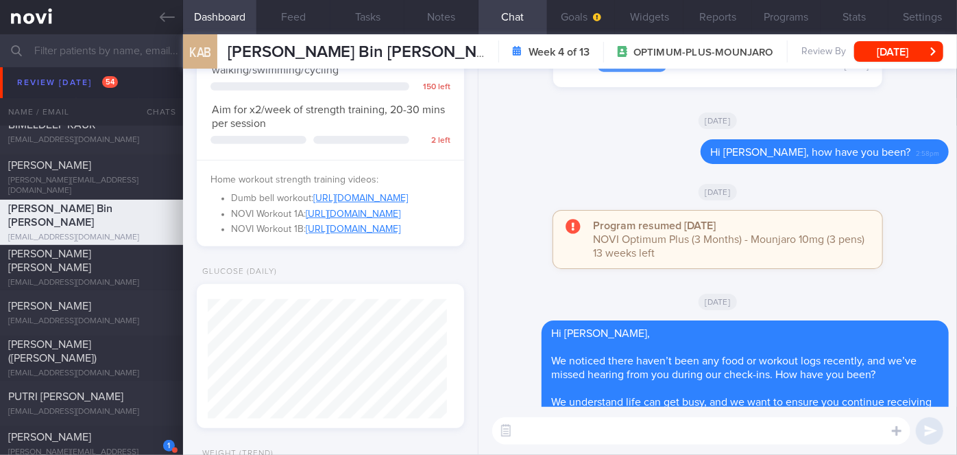
scroll to position [0, 0]
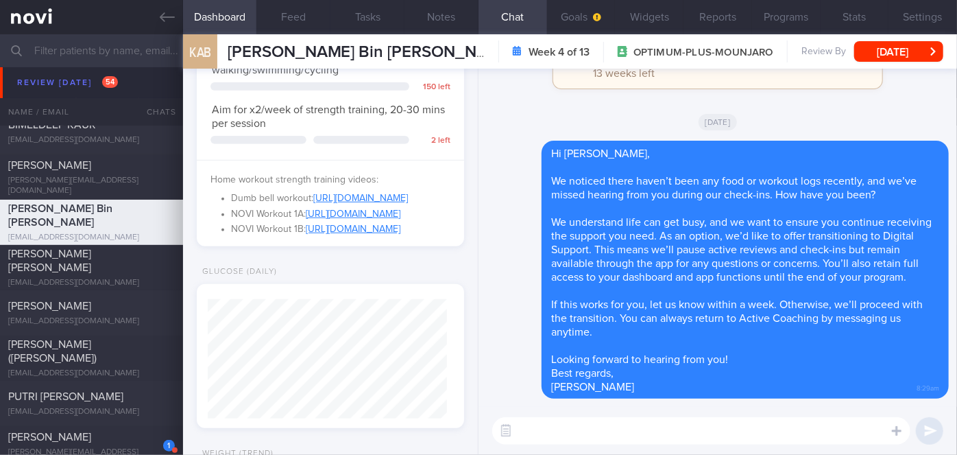
drag, startPoint x: 929, startPoint y: 15, endPoint x: 518, endPoint y: 20, distance: 410.7
click at [929, 15] on button "Settings" at bounding box center [923, 17] width 69 height 34
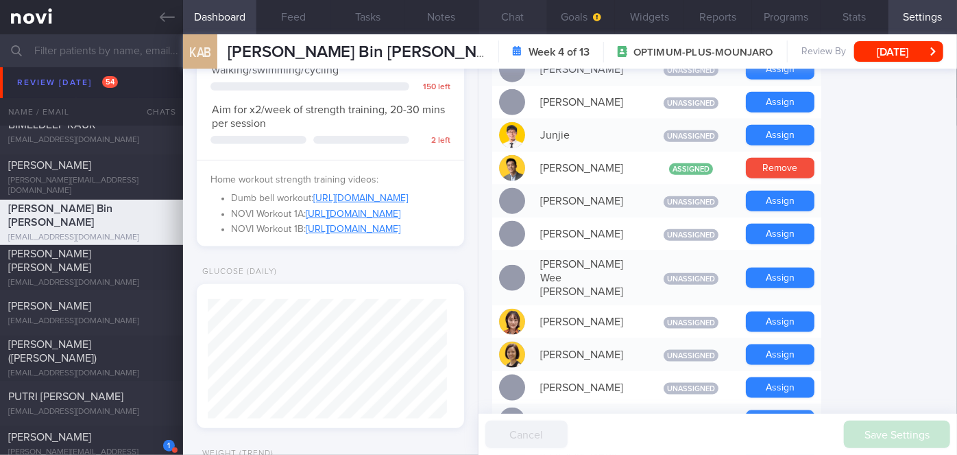
scroll to position [747, 0]
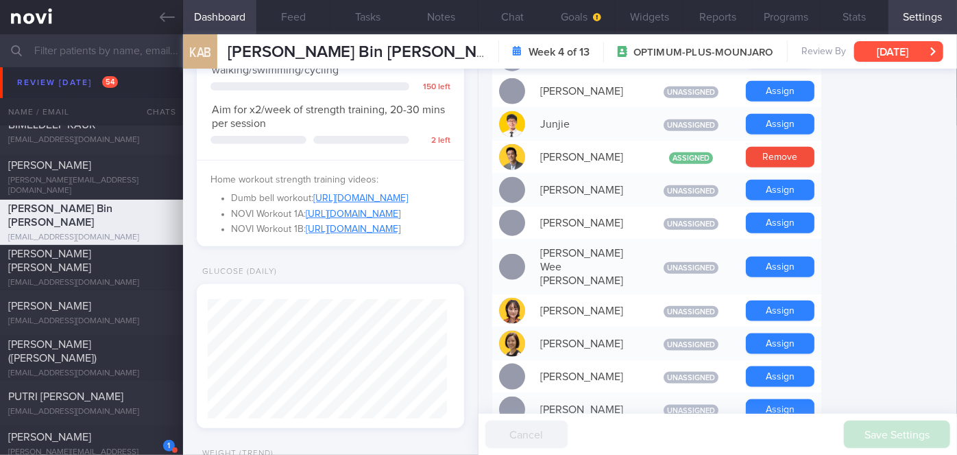
click at [895, 48] on button "[DATE]" at bounding box center [898, 51] width 89 height 21
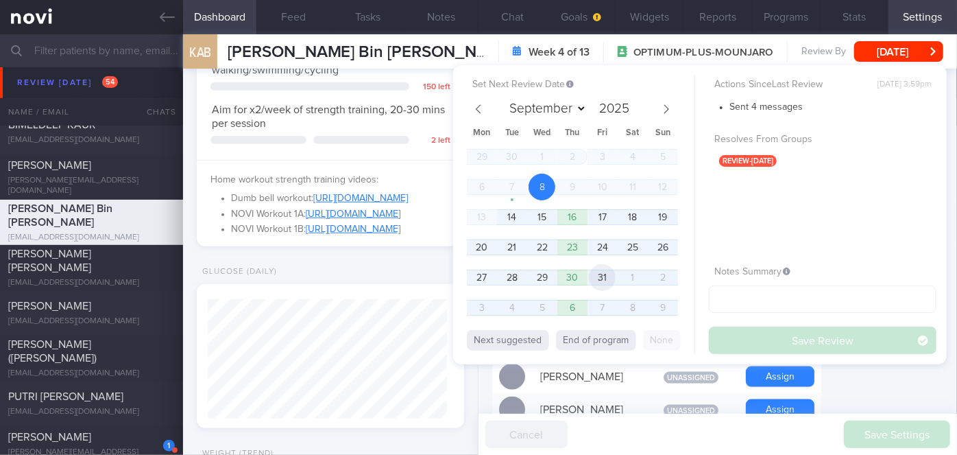
click at [598, 280] on span "31" at bounding box center [602, 277] width 27 height 27
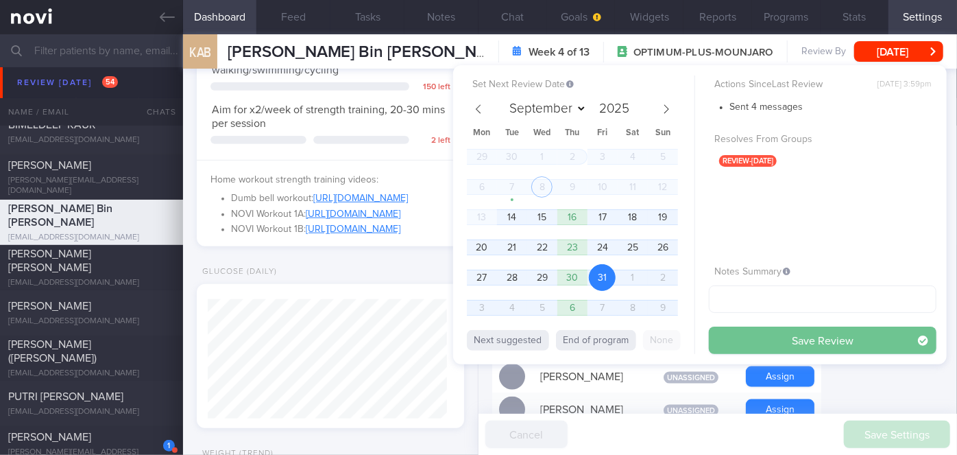
click at [823, 340] on button "Save Review" at bounding box center [823, 339] width 228 height 27
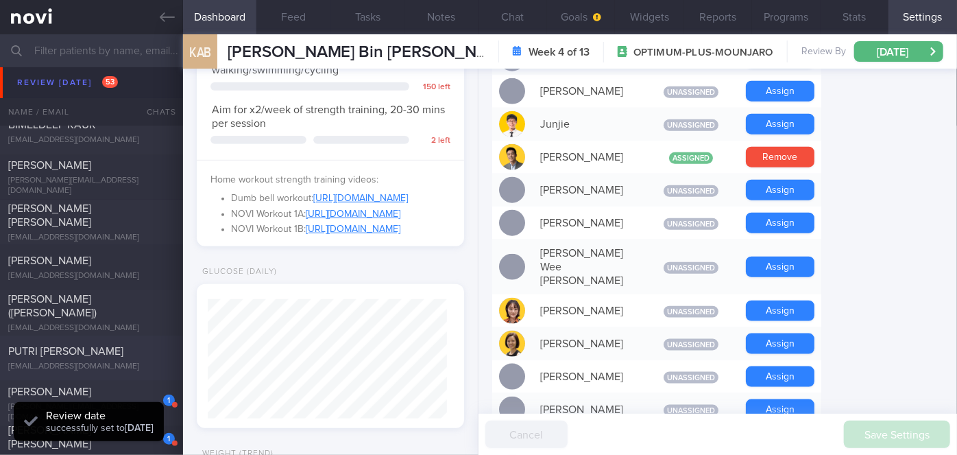
scroll to position [119, 239]
drag, startPoint x: 517, startPoint y: 16, endPoint x: 534, endPoint y: 1, distance: 23.3
click at [516, 16] on button "Chat" at bounding box center [513, 17] width 69 height 34
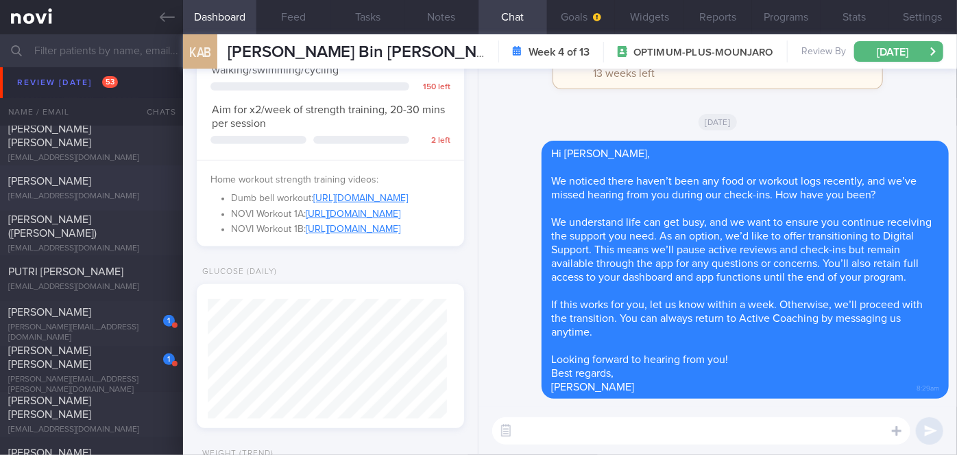
scroll to position [5872, 0]
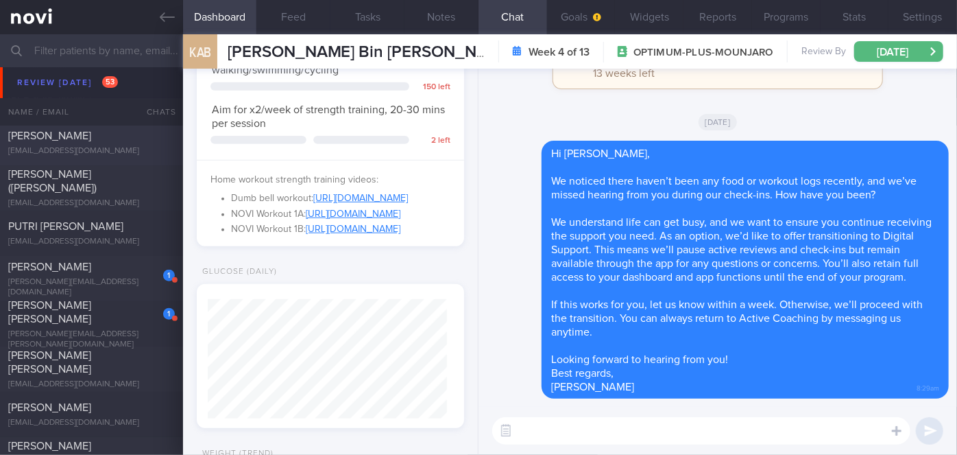
click at [119, 260] on div "[PERSON_NAME]" at bounding box center [89, 267] width 163 height 14
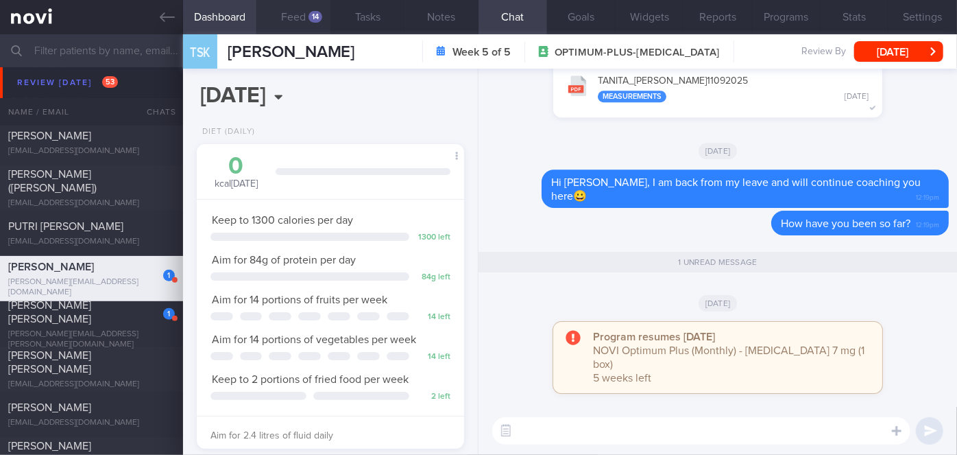
click at [303, 13] on button "Feed 14" at bounding box center [293, 17] width 74 height 34
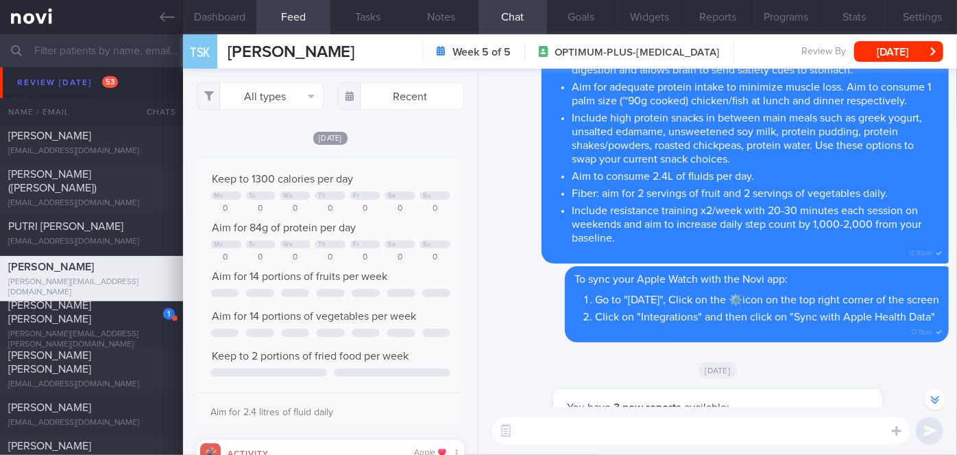
scroll to position [-1059, 0]
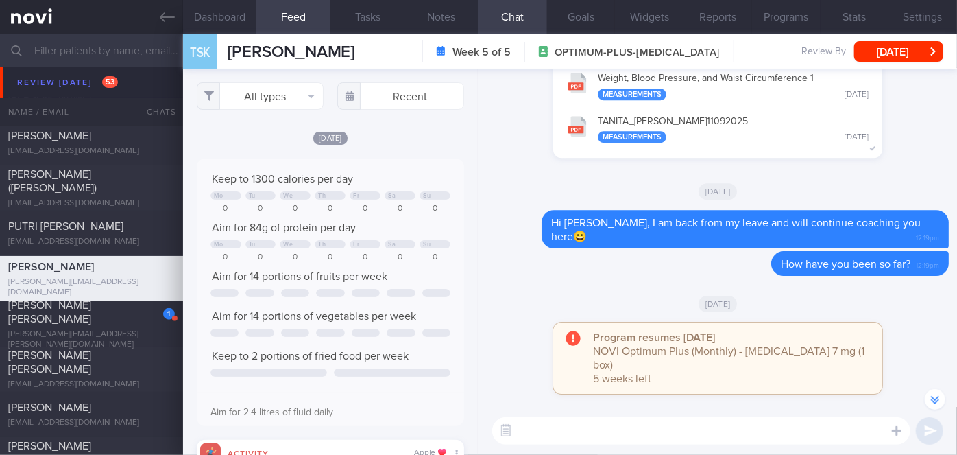
click at [663, 425] on textarea at bounding box center [701, 430] width 418 height 27
paste textarea "Hi [Patient's Name], We noticed there haven’t been any food or workout logs rec…"
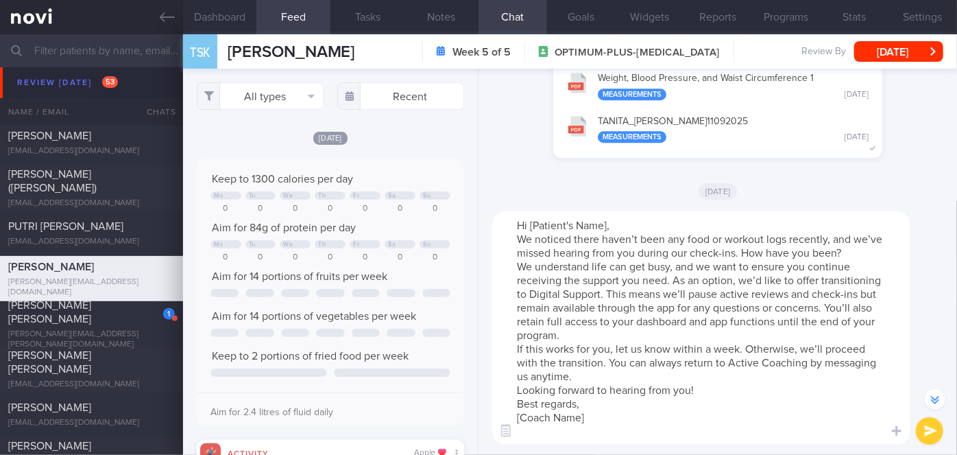
drag, startPoint x: 610, startPoint y: 224, endPoint x: 534, endPoint y: 224, distance: 76.1
click at [534, 224] on textarea "Hi [Patient's Name], We noticed there haven’t been any food or workout logs rec…" at bounding box center [701, 327] width 418 height 233
click at [538, 226] on textarea "Hi [PERSON_NAME] We noticed there haven’t been any food or workout logs recentl…" at bounding box center [701, 327] width 418 height 233
click at [561, 229] on textarea "Hi [PERSON_NAME] We noticed there haven’t been any food or workout logs recentl…" at bounding box center [701, 327] width 418 height 233
click at [567, 225] on textarea "Hi [PERSON_NAME] We noticed there haven’t been any food or workout logs recentl…" at bounding box center [701, 327] width 418 height 233
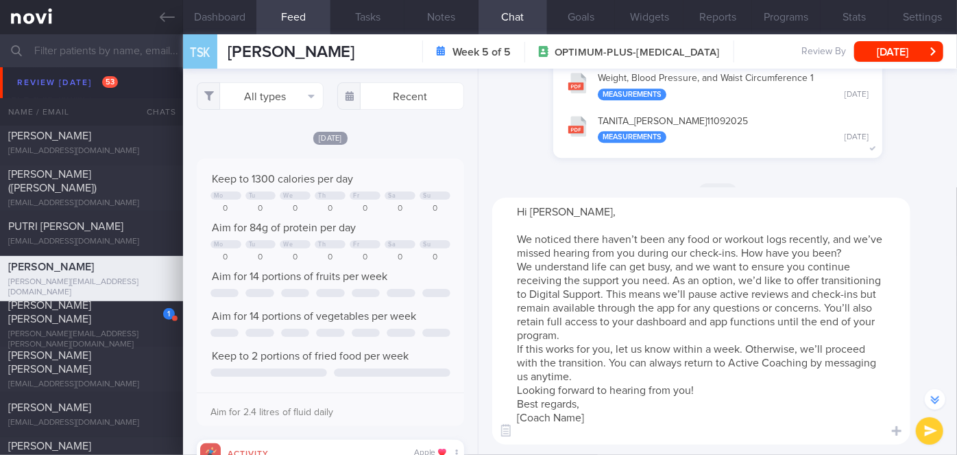
click at [844, 251] on textarea "Hi [PERSON_NAME], We noticed there haven’t been any food or workout logs recent…" at bounding box center [701, 320] width 418 height 247
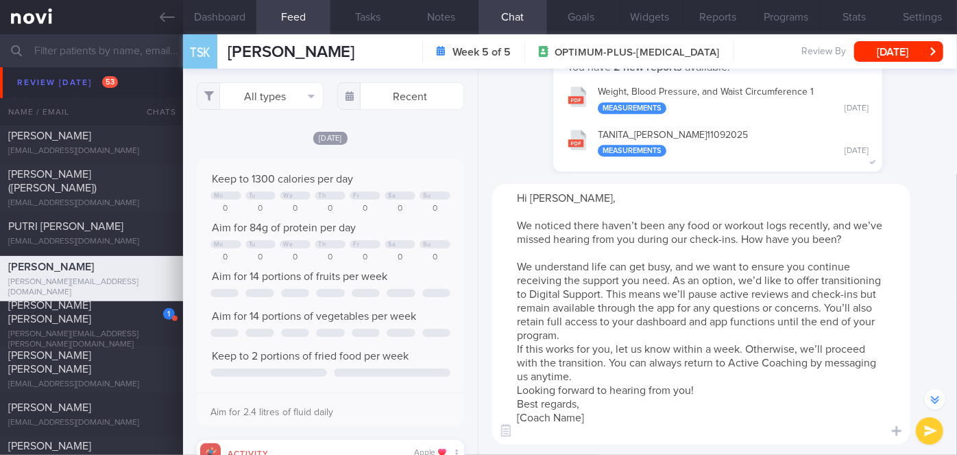
click at [644, 328] on textarea "Hi [PERSON_NAME], We noticed there haven’t been any food or workout logs recent…" at bounding box center [701, 314] width 418 height 261
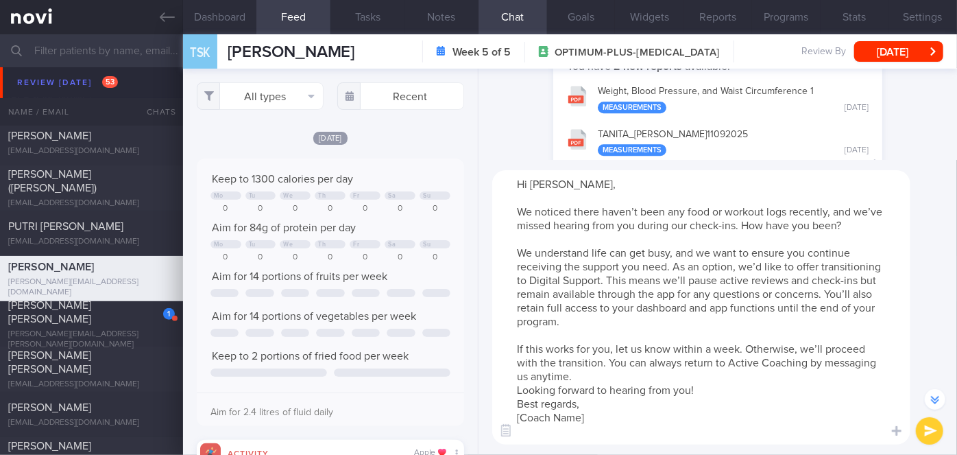
click at [722, 394] on textarea "Hi [PERSON_NAME], We noticed there haven’t been any food or workout logs recent…" at bounding box center [701, 307] width 418 height 274
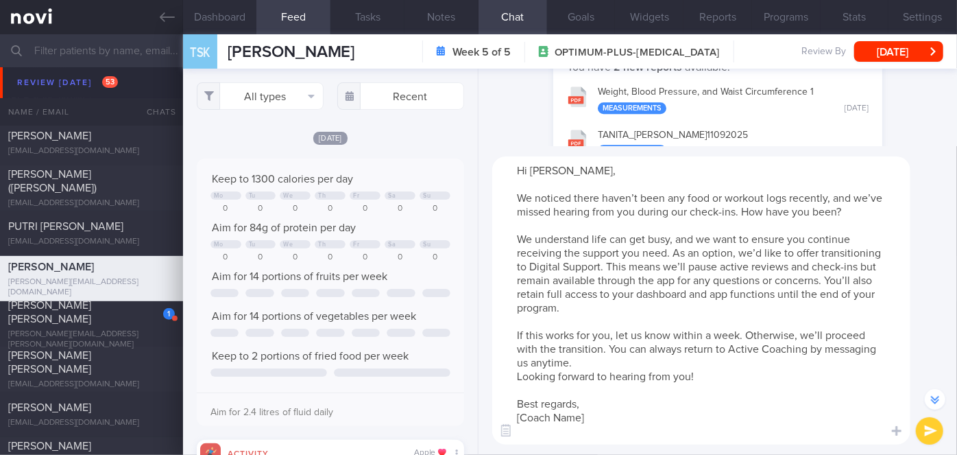
drag, startPoint x: 616, startPoint y: 420, endPoint x: 516, endPoint y: 417, distance: 99.5
click at [516, 417] on textarea "Hi [PERSON_NAME], We noticed there haven’t been any food or workout logs recent…" at bounding box center [701, 300] width 418 height 288
type textarea "Hi [PERSON_NAME], We noticed there haven’t been any food or workout logs recent…"
click at [930, 431] on button "submit" at bounding box center [929, 430] width 27 height 27
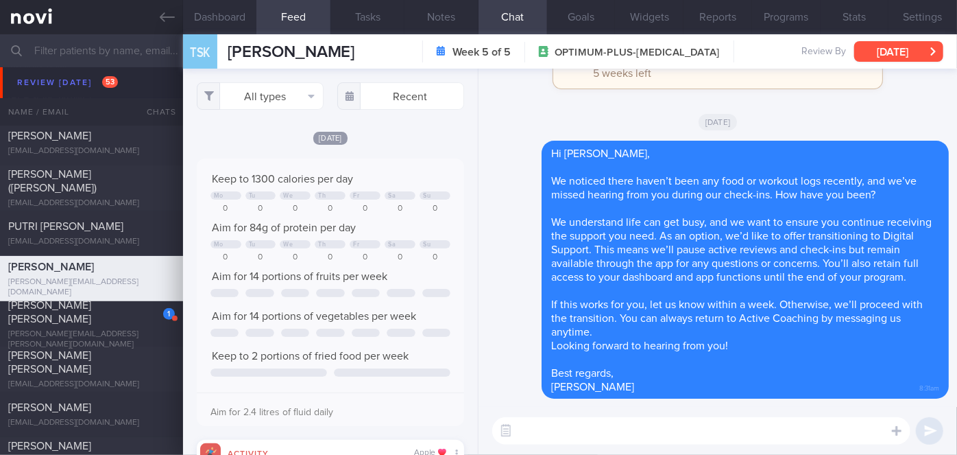
click at [892, 57] on button "[DATE]" at bounding box center [898, 51] width 89 height 21
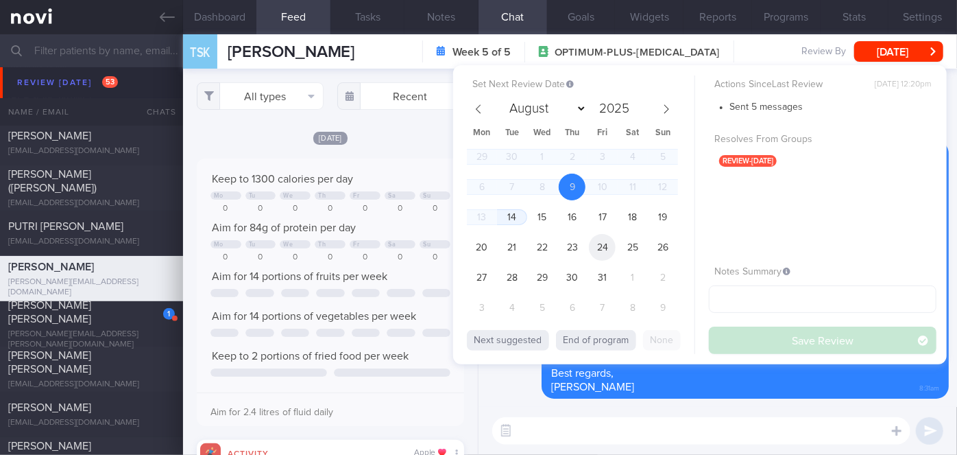
click at [601, 245] on span "24" at bounding box center [602, 247] width 27 height 27
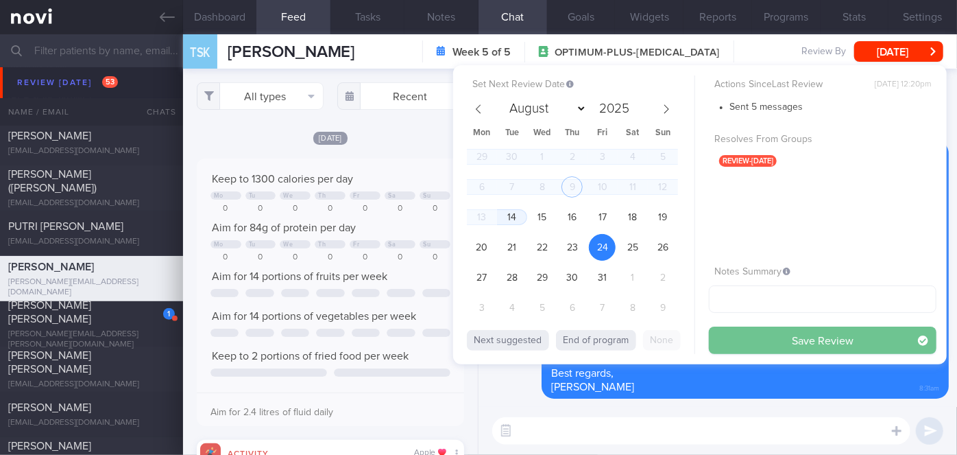
click at [753, 331] on button "Save Review" at bounding box center [823, 339] width 228 height 27
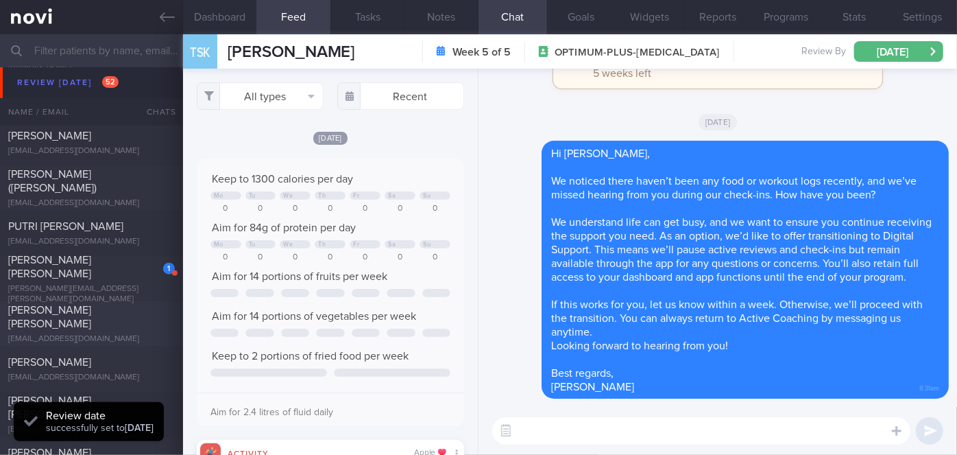
click at [91, 319] on span "[PERSON_NAME] [PERSON_NAME]" at bounding box center [49, 316] width 83 height 25
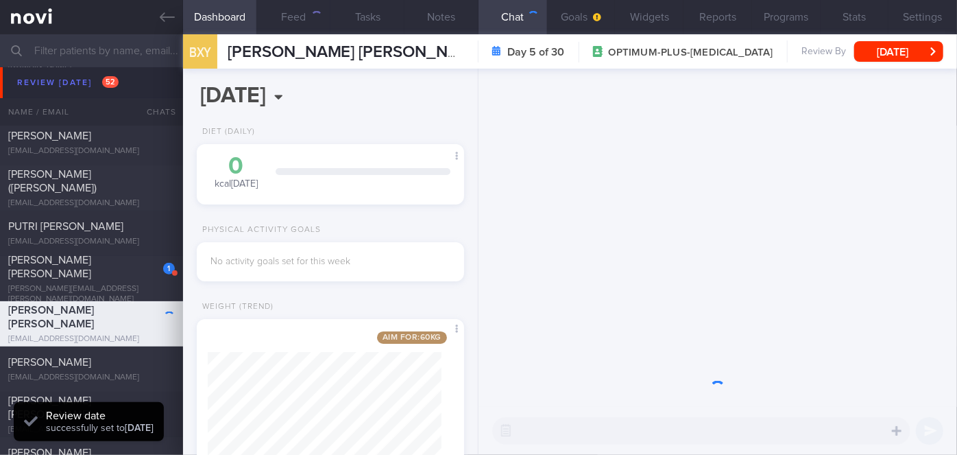
scroll to position [136, 234]
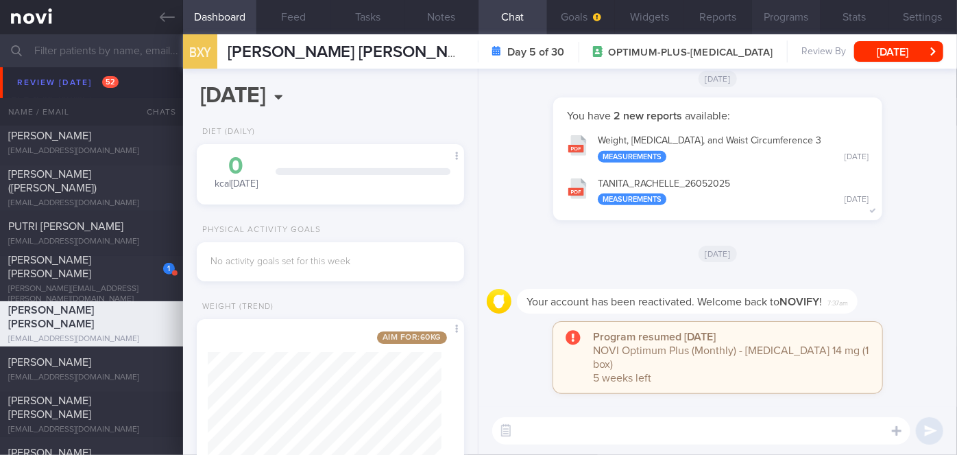
click at [786, 15] on button "Programs" at bounding box center [786, 17] width 69 height 34
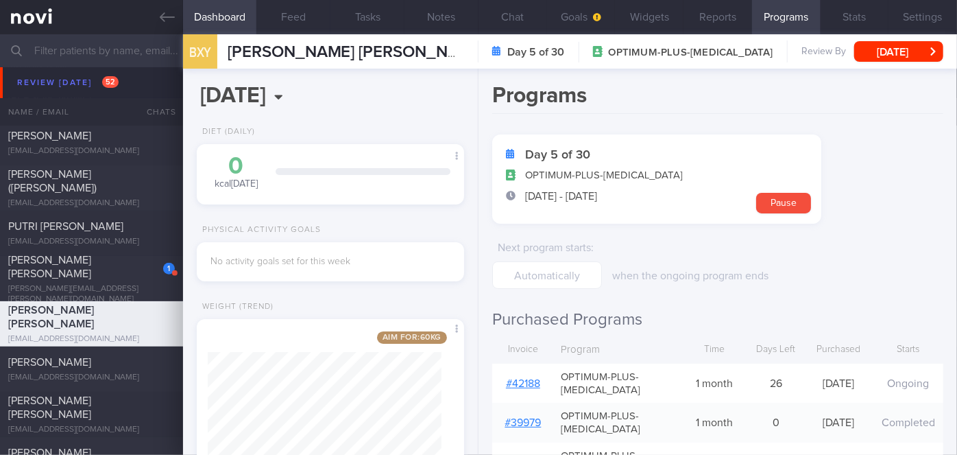
scroll to position [219, 0]
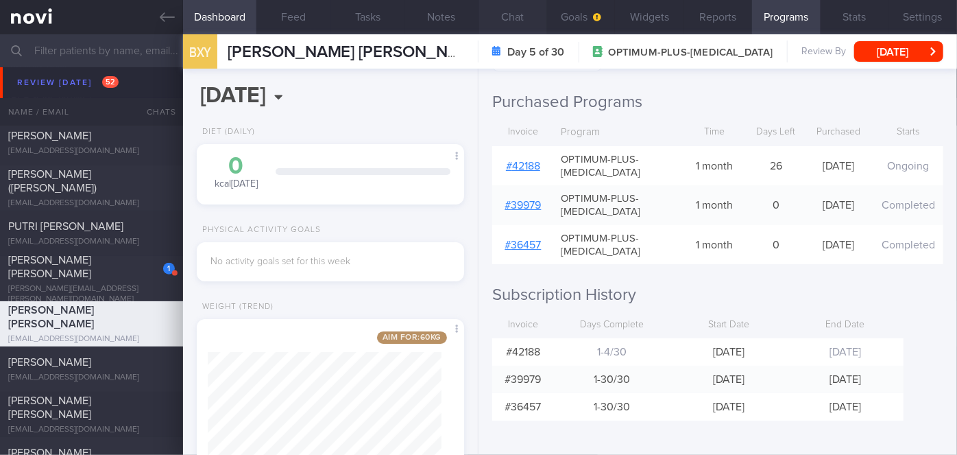
click at [524, 21] on button "Chat" at bounding box center [513, 17] width 69 height 34
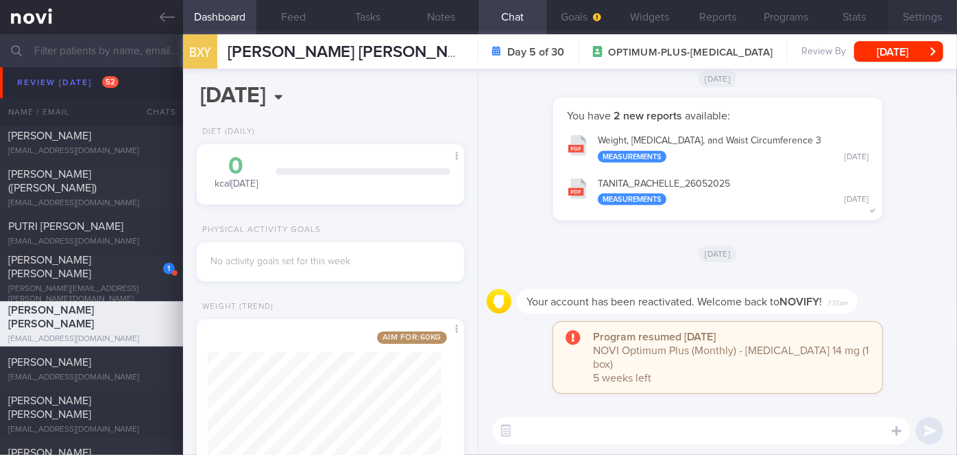
click at [928, 22] on button "Settings" at bounding box center [923, 17] width 69 height 34
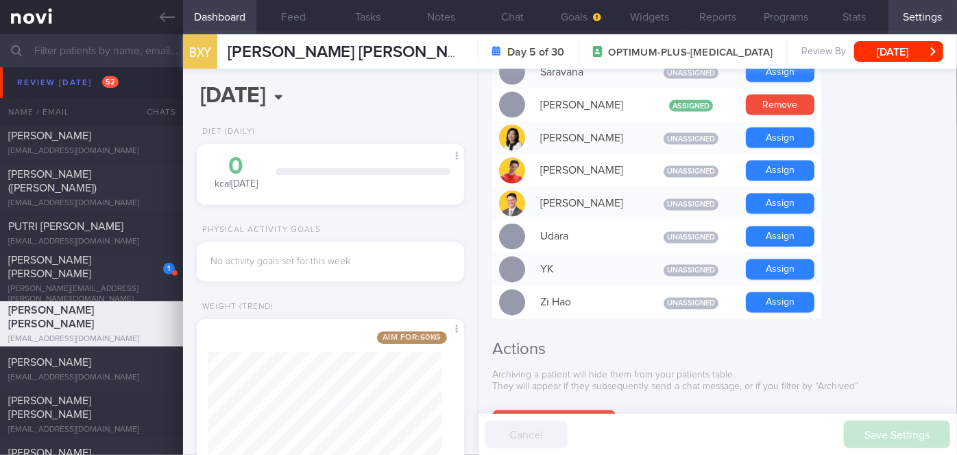
scroll to position [1348, 0]
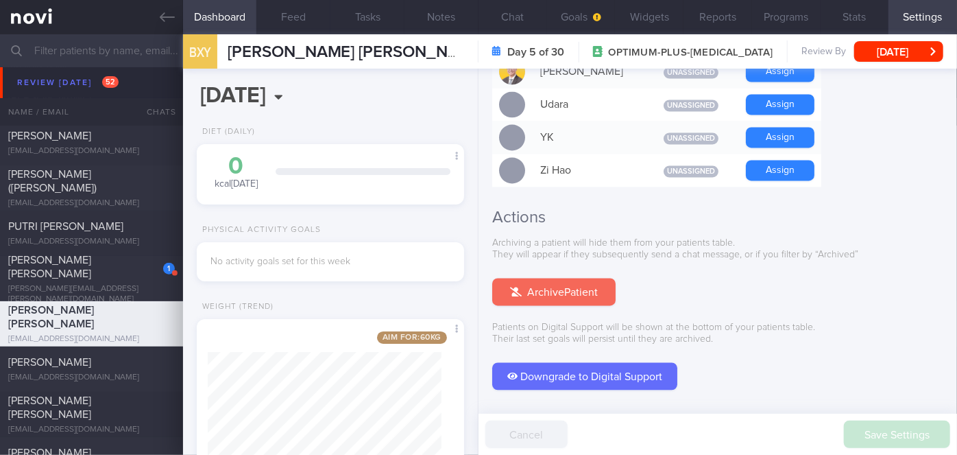
click at [568, 278] on button "Archive Patient" at bounding box center [553, 291] width 123 height 27
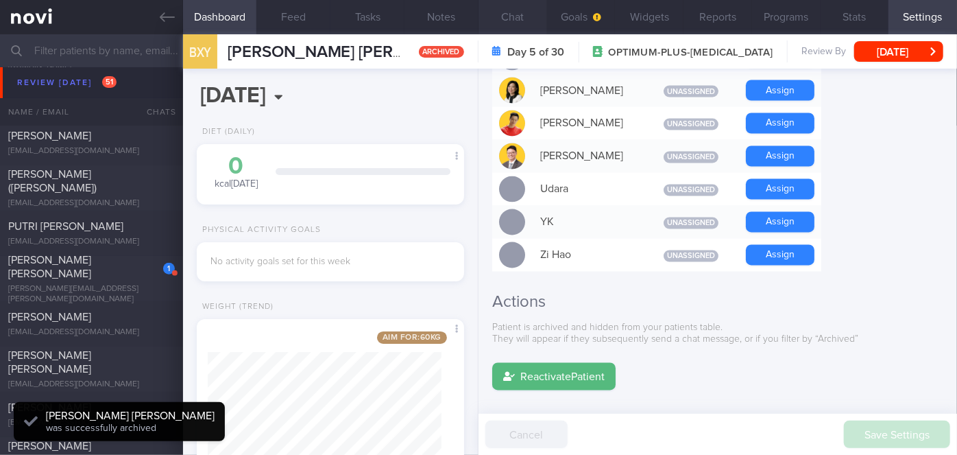
scroll to position [0, 0]
click at [511, 19] on button "Chat 1" at bounding box center [513, 17] width 69 height 34
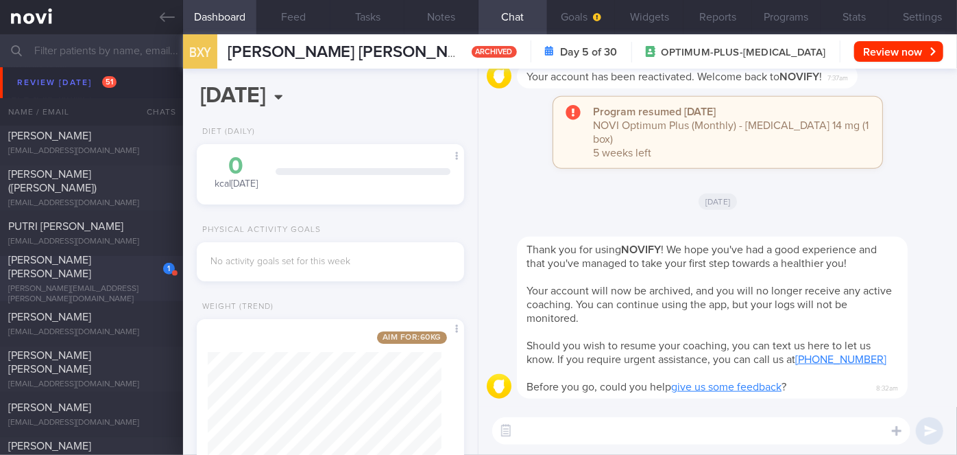
click at [91, 262] on span "[PERSON_NAME] [PERSON_NAME]" at bounding box center [49, 266] width 83 height 25
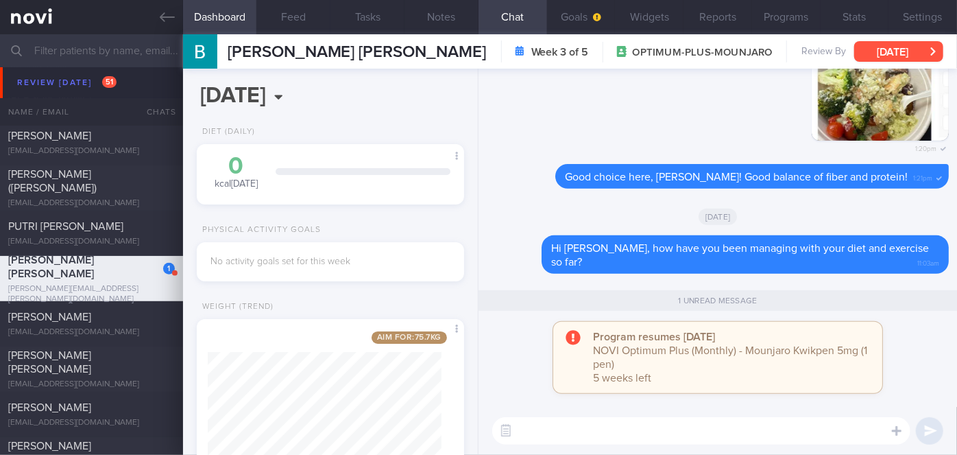
click at [914, 48] on button "[DATE]" at bounding box center [898, 51] width 89 height 21
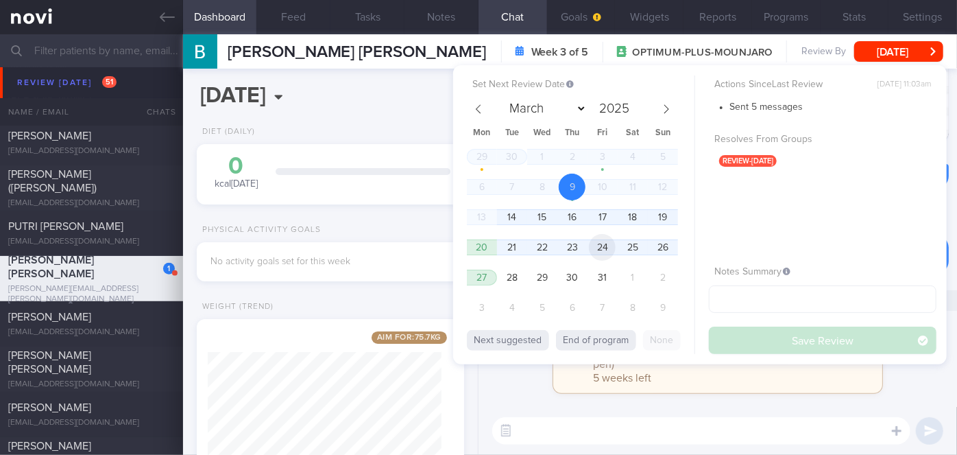
click at [606, 252] on span "24" at bounding box center [602, 247] width 27 height 27
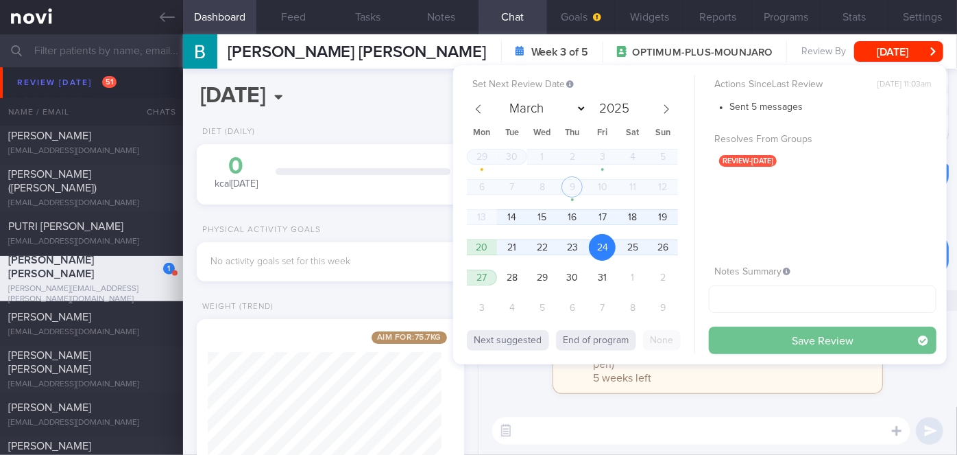
click at [748, 337] on button "Save Review" at bounding box center [823, 339] width 228 height 27
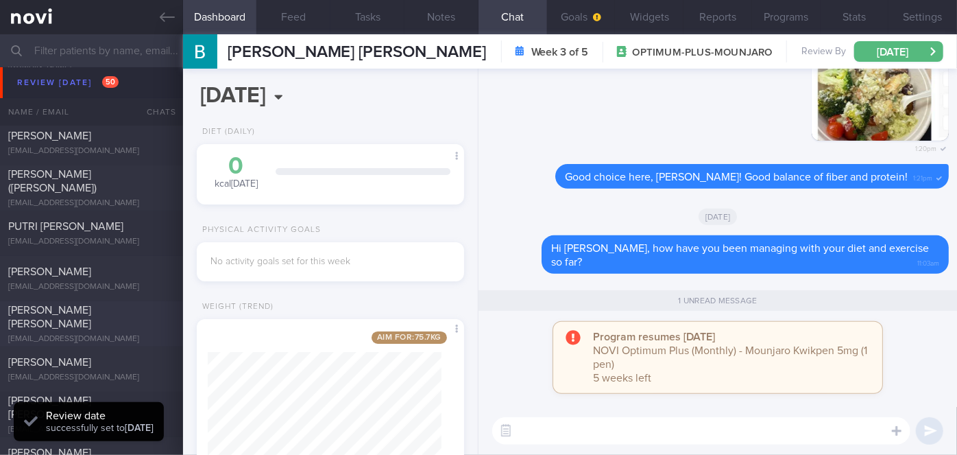
click at [91, 312] on span "[PERSON_NAME] [PERSON_NAME]" at bounding box center [49, 316] width 83 height 25
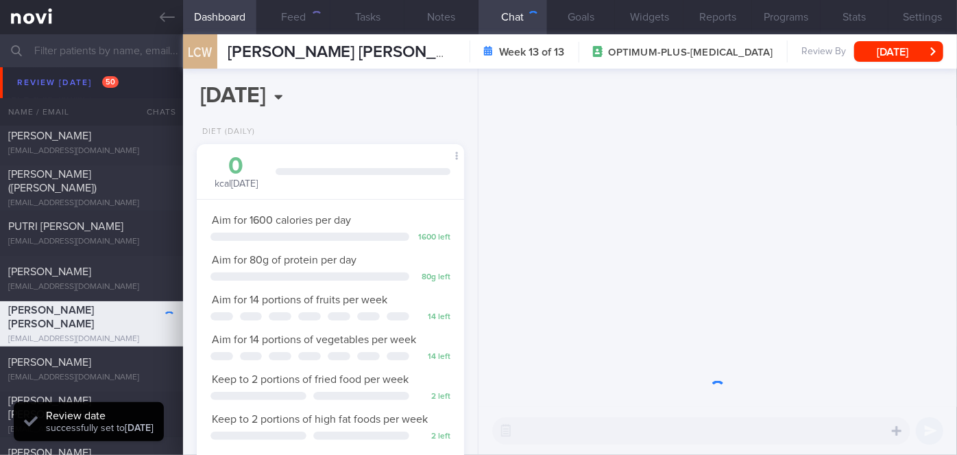
scroll to position [136, 234]
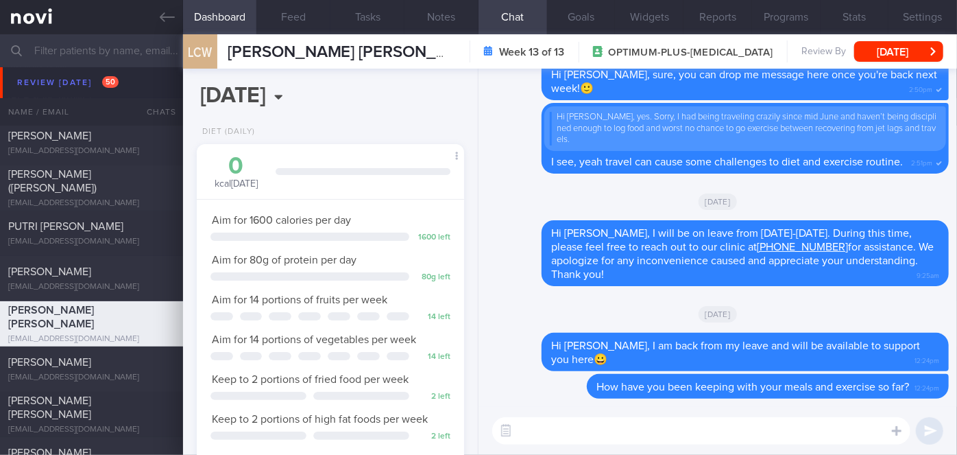
click at [629, 435] on textarea at bounding box center [701, 430] width 418 height 27
type textarea "Hi [PERSON_NAME], how have you been?"
click at [904, 55] on button "[DATE]" at bounding box center [898, 51] width 89 height 21
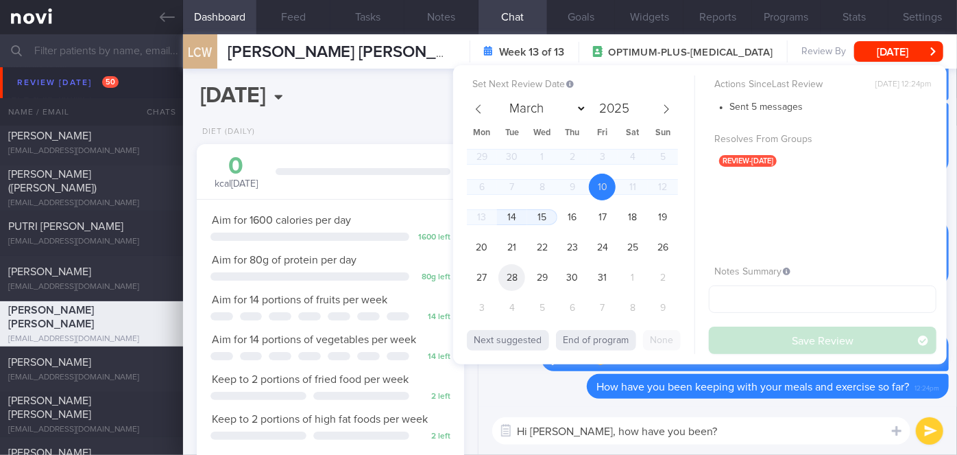
click at [515, 278] on span "28" at bounding box center [511, 277] width 27 height 27
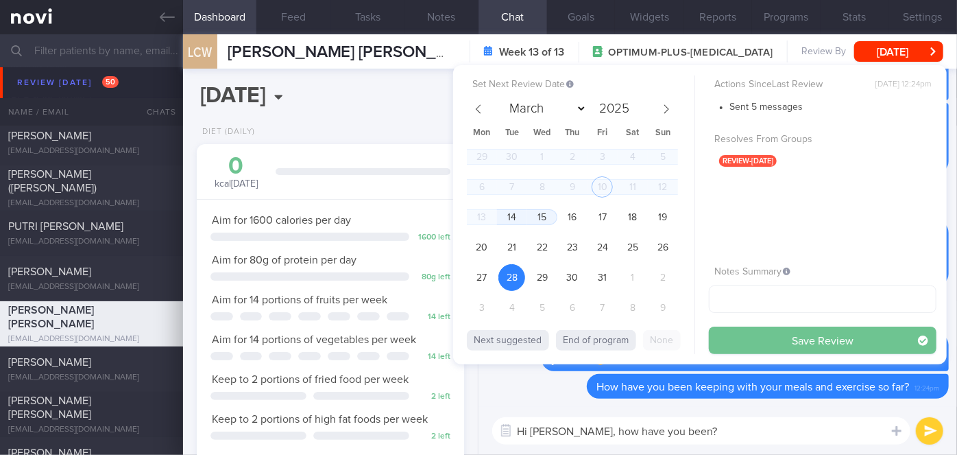
click at [779, 346] on button "Save Review" at bounding box center [823, 339] width 228 height 27
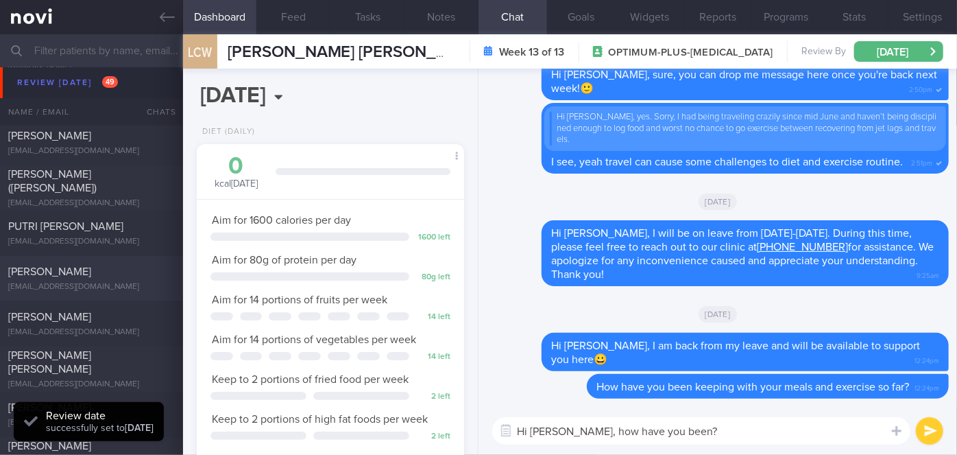
click at [91, 266] on span "[PERSON_NAME]" at bounding box center [49, 271] width 83 height 11
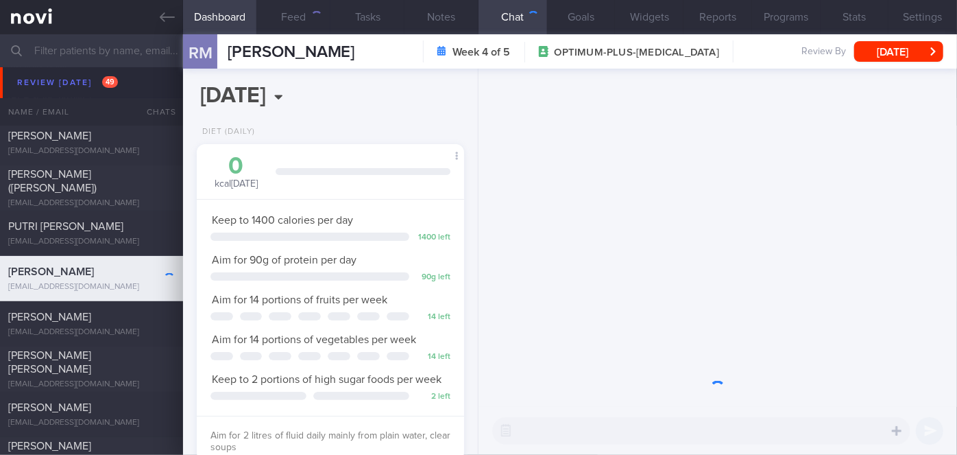
scroll to position [136, 234]
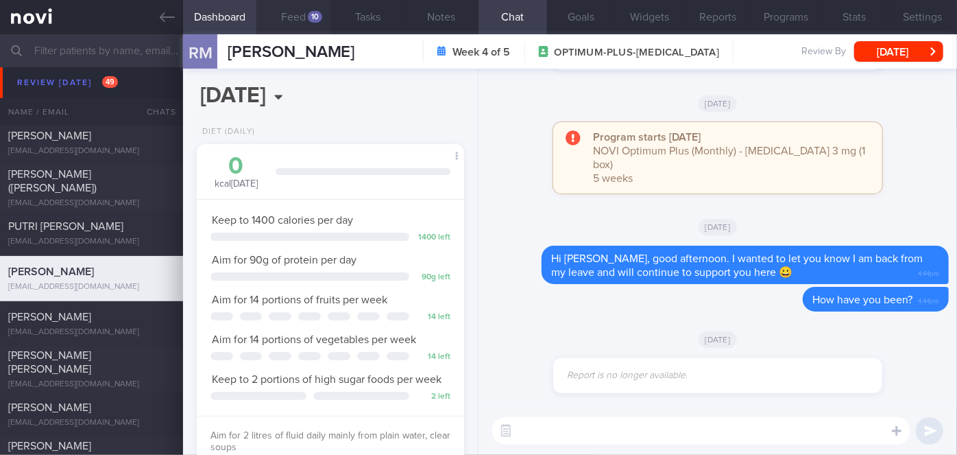
click at [324, 16] on button "Feed 10" at bounding box center [293, 17] width 74 height 34
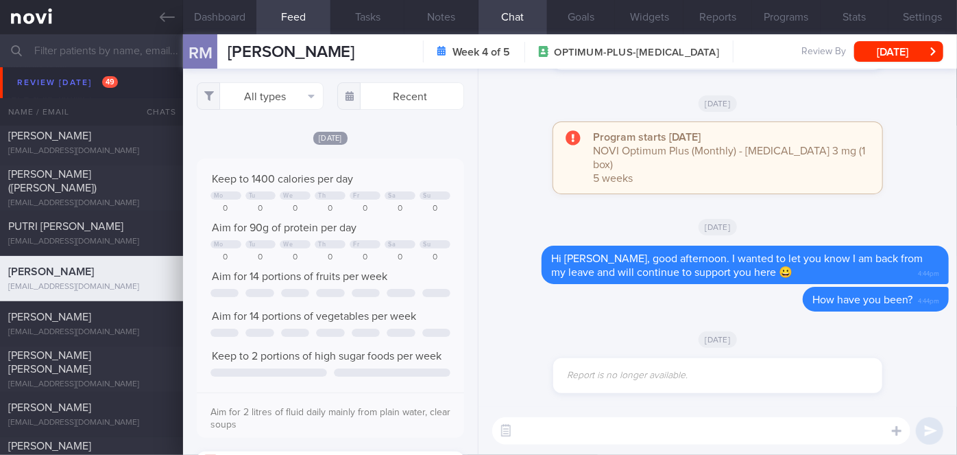
click at [612, 437] on textarea at bounding box center [701, 430] width 418 height 27
type textarea "Hi [PERSON_NAME], how have you been?"
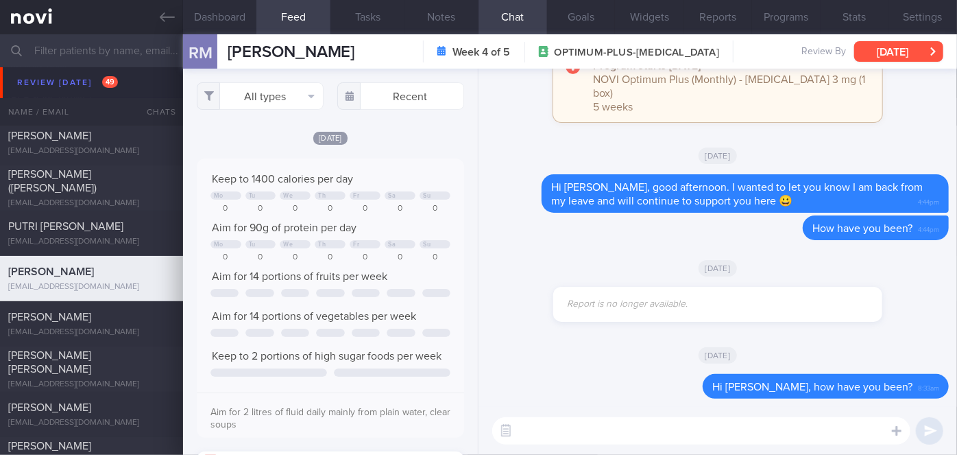
click at [886, 52] on button "[DATE]" at bounding box center [898, 51] width 89 height 21
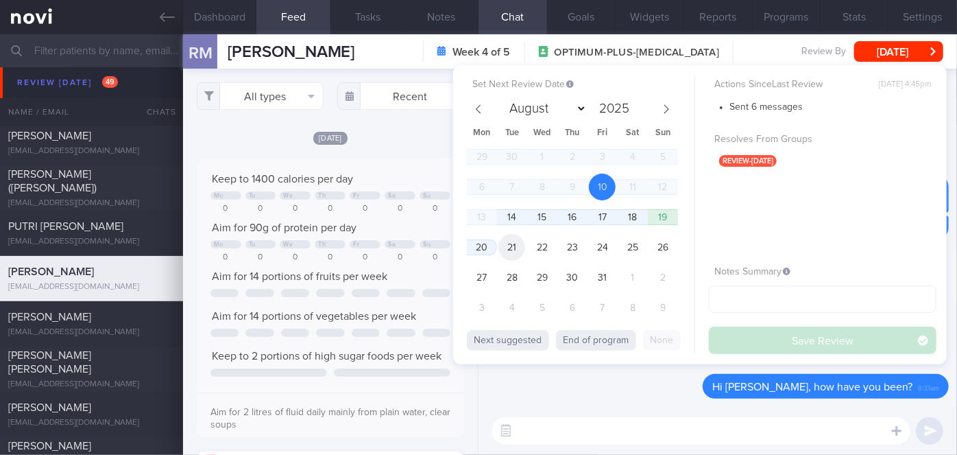
click at [514, 249] on span "21" at bounding box center [511, 247] width 27 height 27
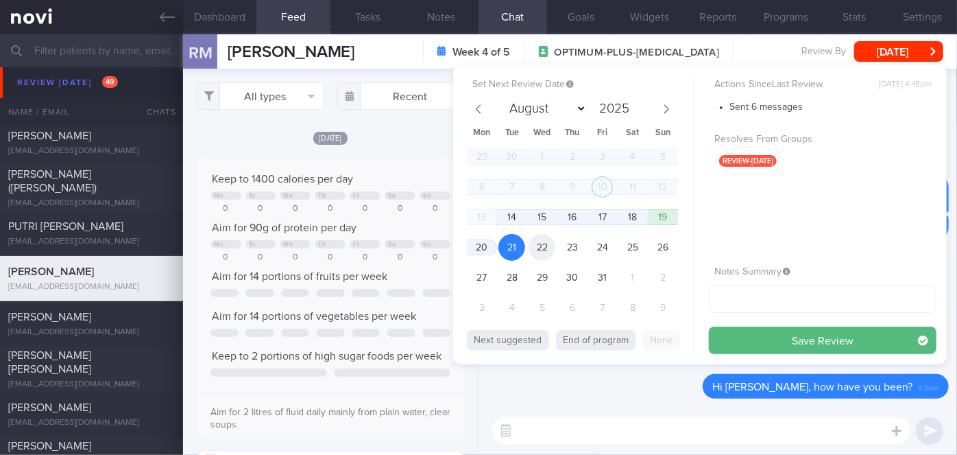
click at [554, 243] on span "22" at bounding box center [542, 247] width 27 height 27
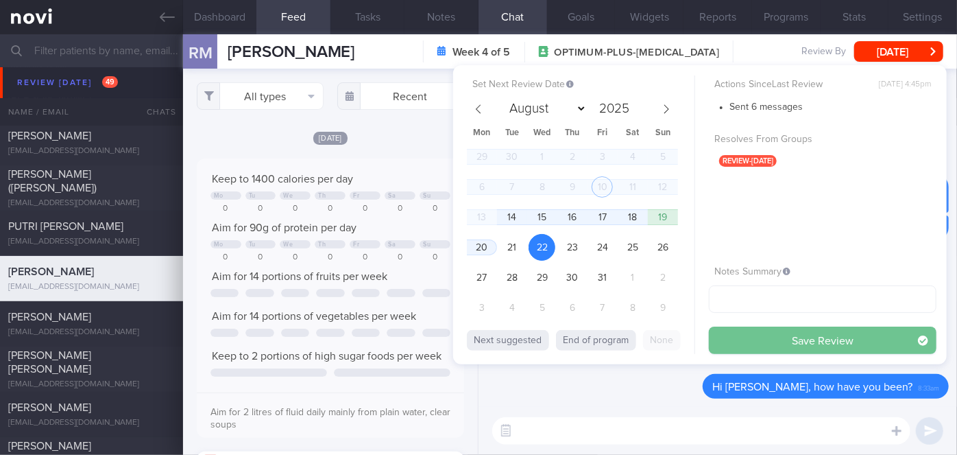
click at [802, 335] on button "Save Review" at bounding box center [823, 339] width 228 height 27
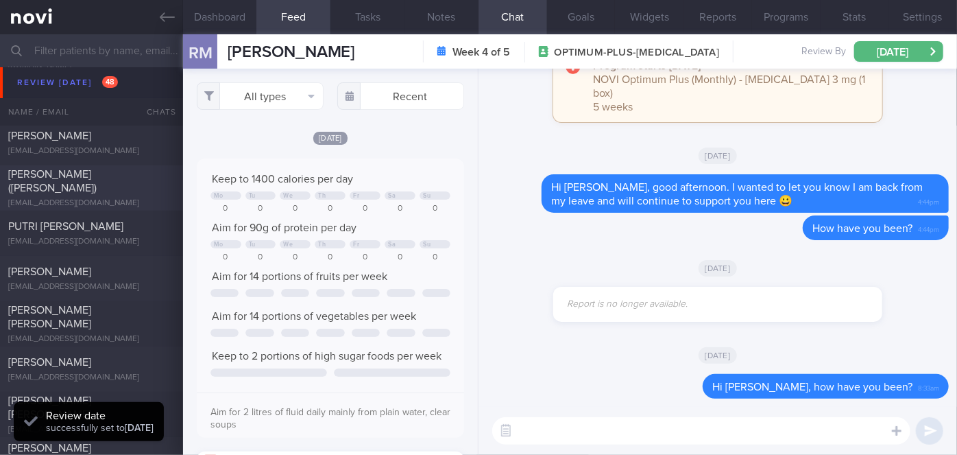
click at [97, 180] on span "[PERSON_NAME] ([PERSON_NAME])" at bounding box center [52, 181] width 88 height 25
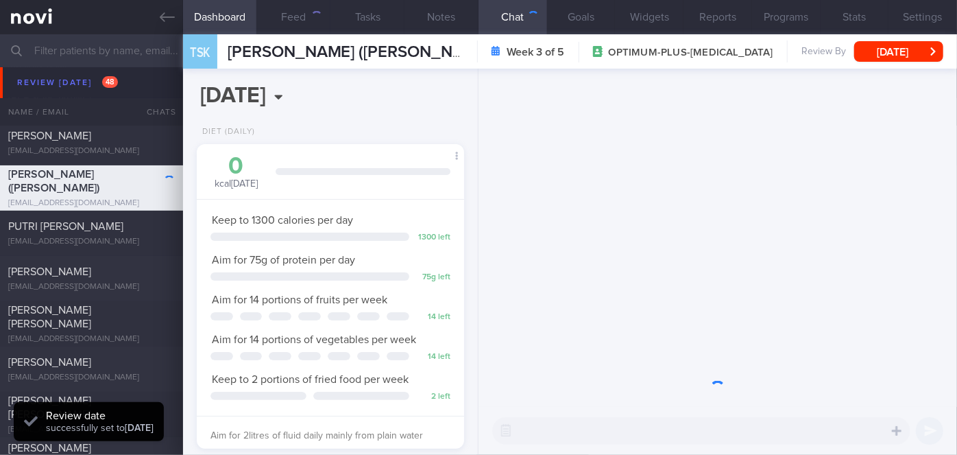
scroll to position [136, 234]
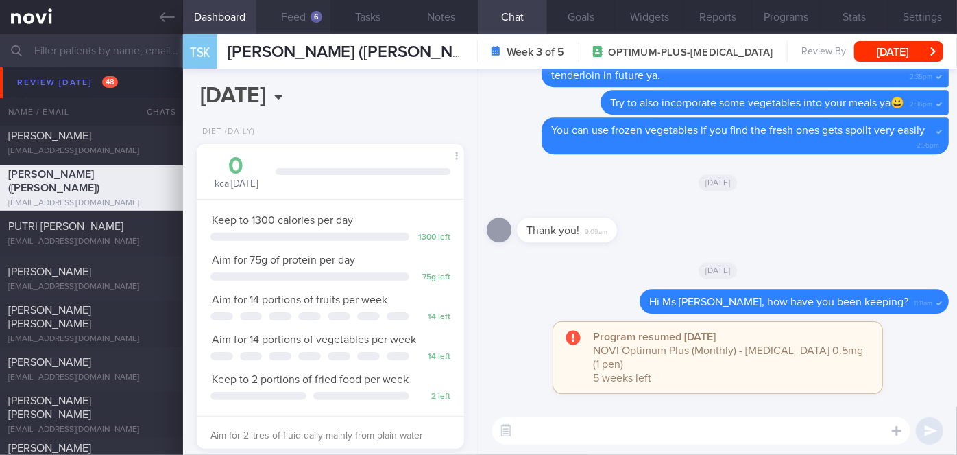
click at [292, 21] on button "Feed 6" at bounding box center [293, 17] width 74 height 34
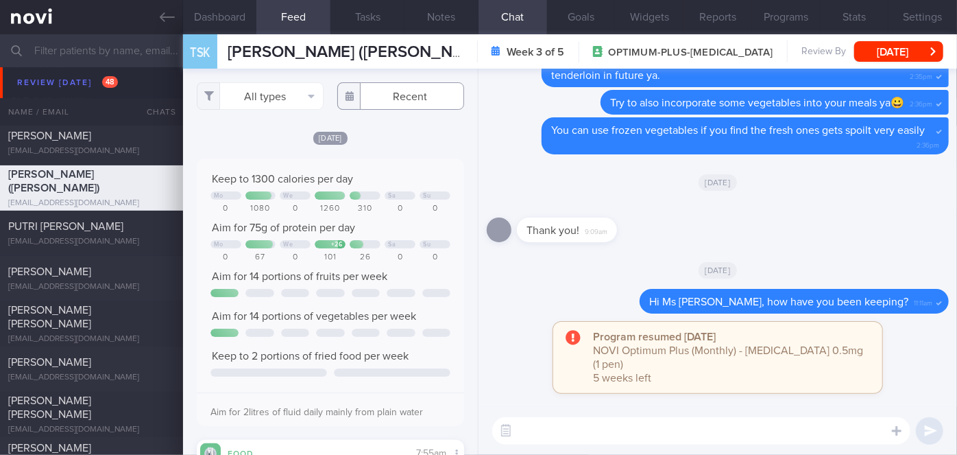
click at [396, 95] on input "text" at bounding box center [400, 95] width 127 height 27
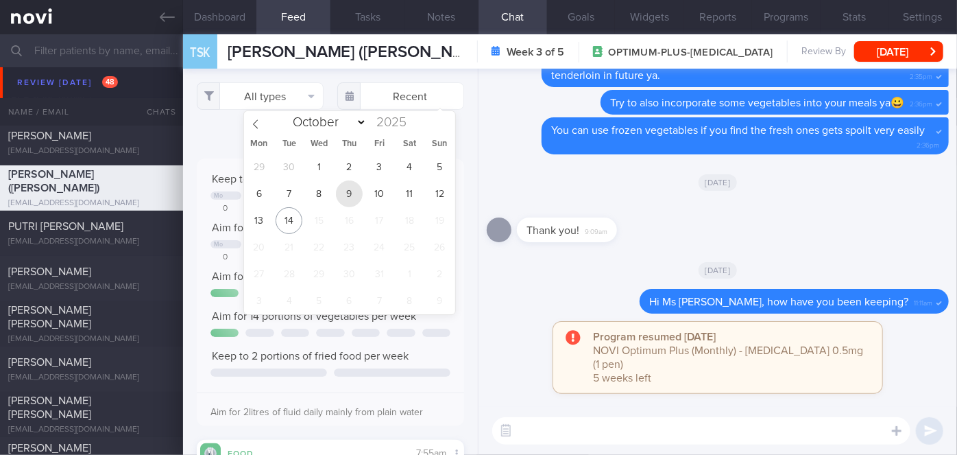
click at [360, 194] on span "9" at bounding box center [349, 193] width 27 height 27
type input "[DATE]"
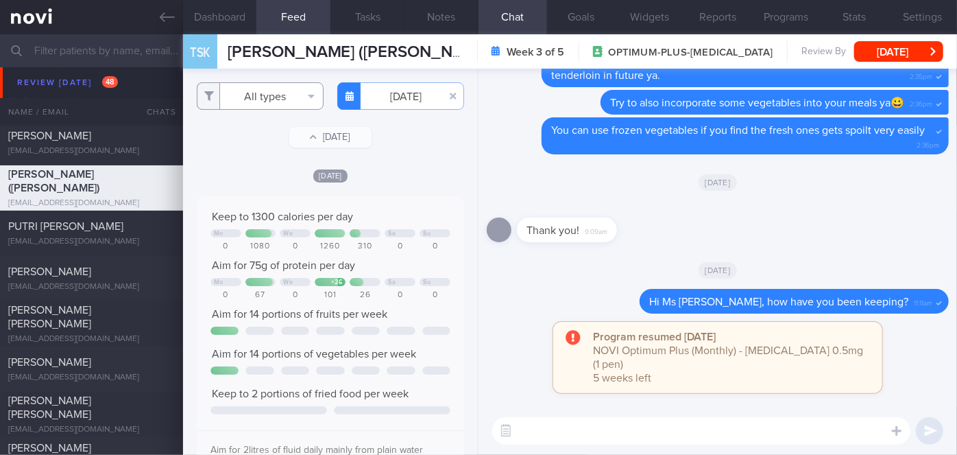
click at [278, 97] on button "All types" at bounding box center [260, 95] width 127 height 27
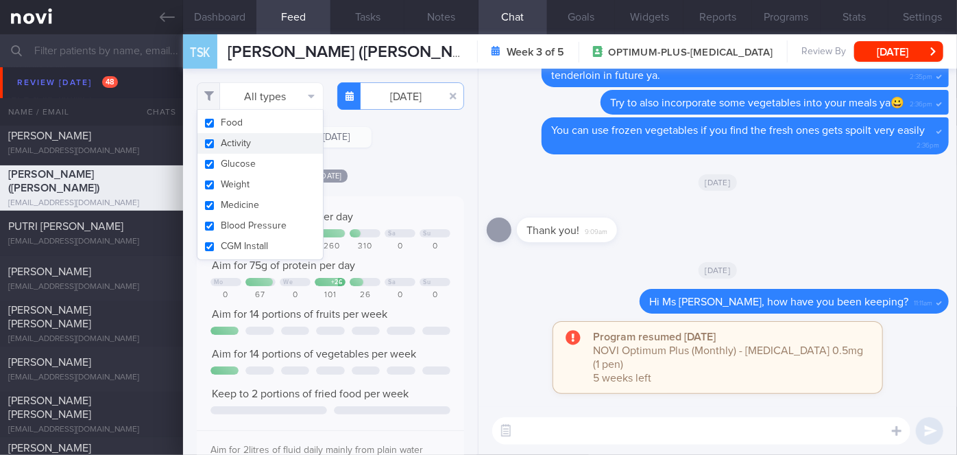
drag, startPoint x: 262, startPoint y: 151, endPoint x: 307, endPoint y: 154, distance: 45.3
click at [261, 151] on button "Activity" at bounding box center [259, 143] width 125 height 21
checkbox input "false"
click at [394, 166] on div "Filtering type... Food Activity Glucose Weight Medicine Blood Pressure [MEDICAL…" at bounding box center [330, 262] width 295 height 386
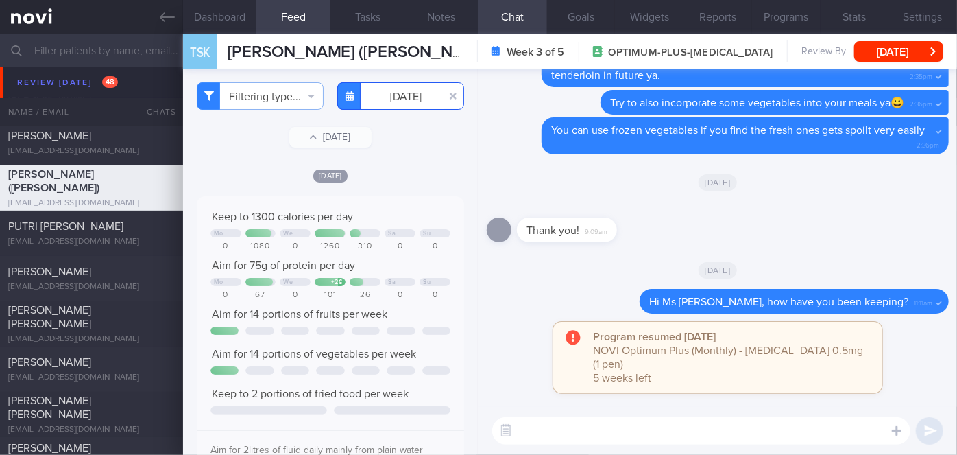
click at [367, 93] on input "[DATE]" at bounding box center [400, 95] width 127 height 27
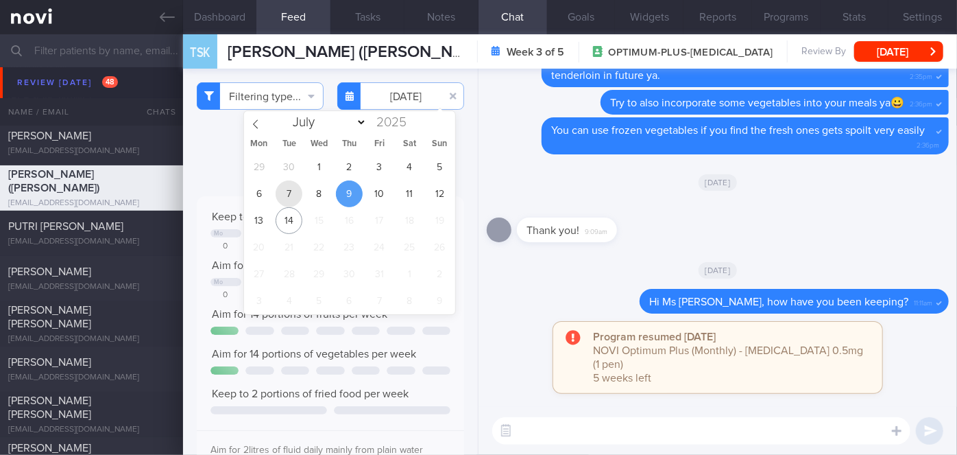
click at [294, 197] on span "7" at bounding box center [289, 193] width 27 height 27
type input "[DATE]"
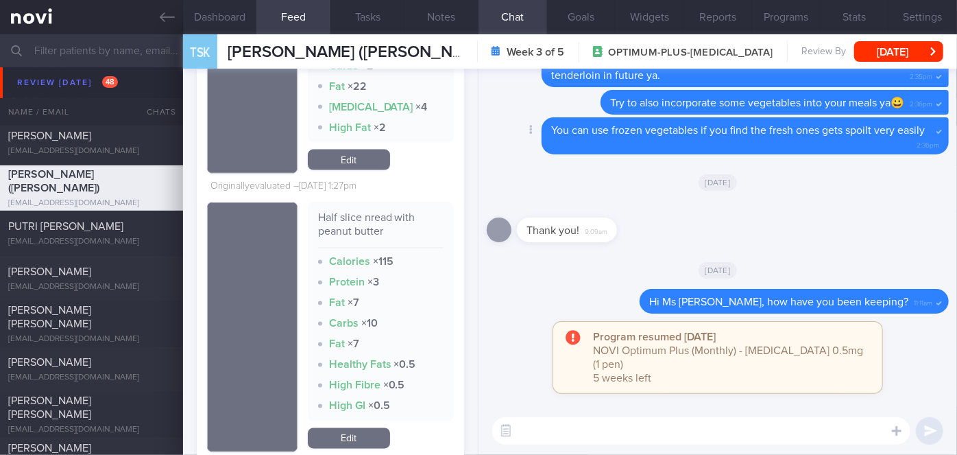
scroll to position [1435, 0]
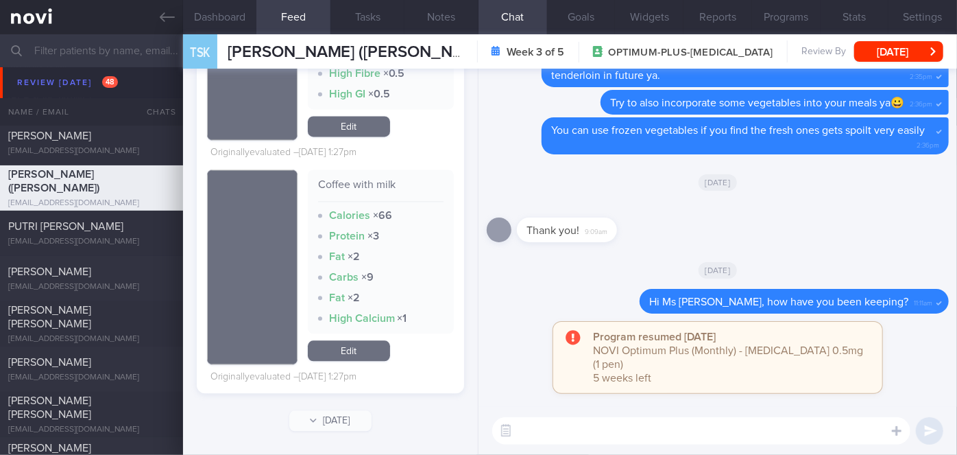
click at [740, 432] on textarea at bounding box center [701, 430] width 418 height 27
click at [795, 426] on textarea "Hi Ms [PERSON_NAME], good choices [DATE] and [DATE] lastweek!" at bounding box center [701, 430] width 418 height 27
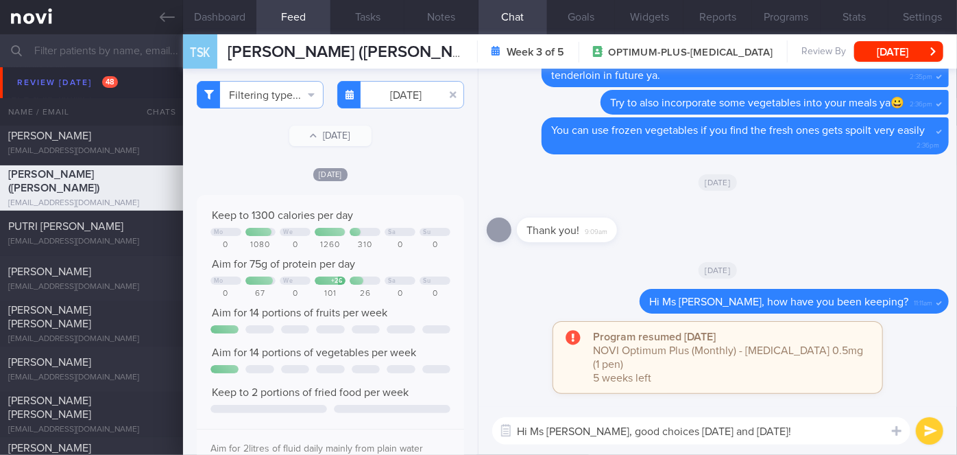
scroll to position [0, 0]
click at [850, 437] on textarea "Hi Ms [PERSON_NAME], good choices [DATE] and [DATE]!" at bounding box center [701, 430] width 418 height 27
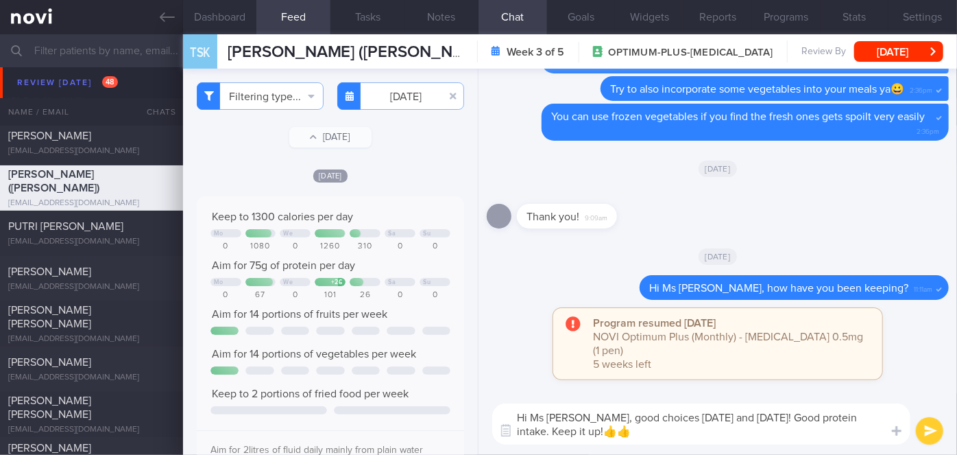
type textarea "Hi Ms [PERSON_NAME], good choices [DATE] and [DATE]! Good protein intake. Keep …"
click at [937, 432] on icon "submit" at bounding box center [930, 431] width 13 height 12
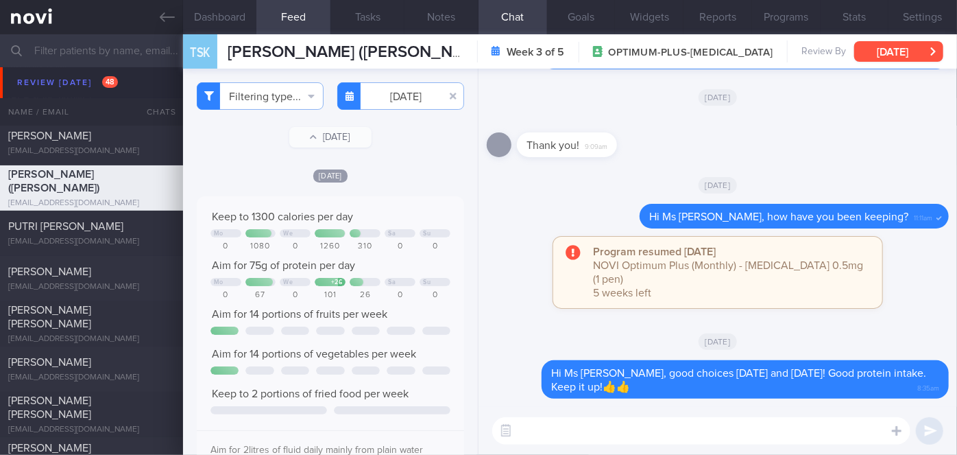
click at [878, 48] on button "[DATE]" at bounding box center [898, 51] width 89 height 21
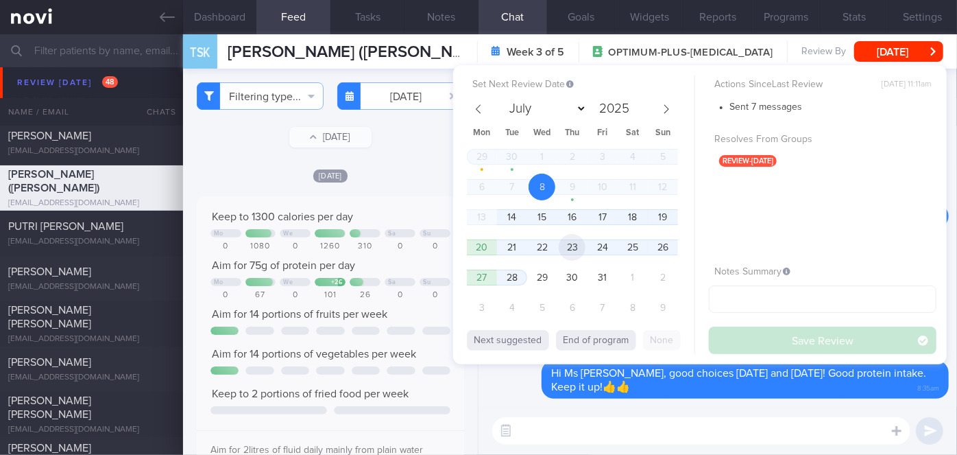
click at [578, 254] on span "23" at bounding box center [572, 247] width 27 height 27
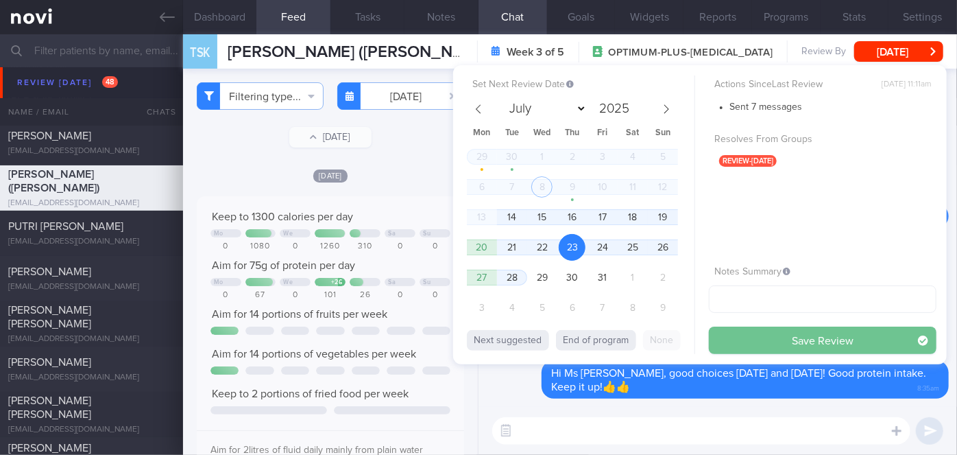
click at [760, 339] on button "Save Review" at bounding box center [823, 339] width 228 height 27
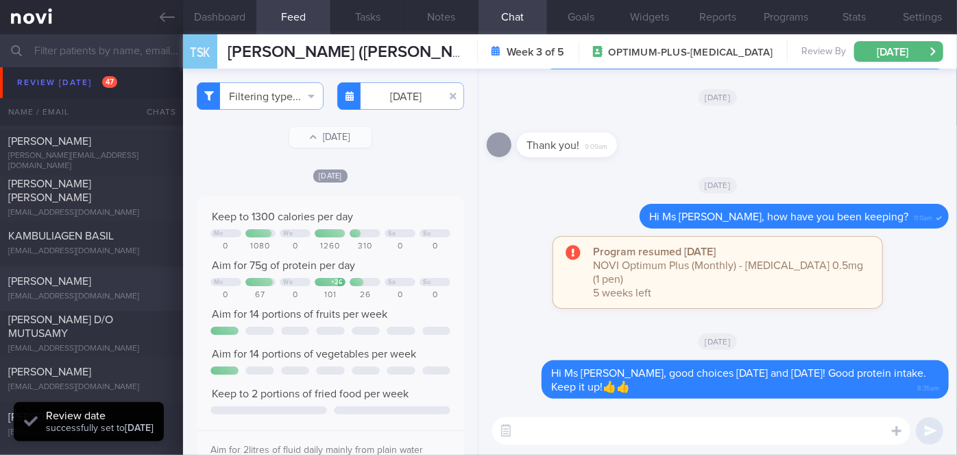
scroll to position [6371, 0]
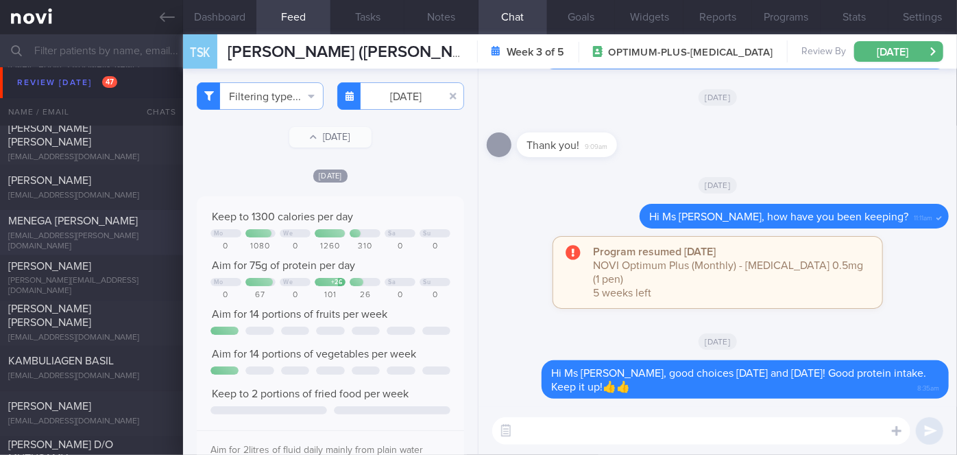
click at [81, 238] on div "[EMAIL_ADDRESS][PERSON_NAME][DOMAIN_NAME]" at bounding box center [91, 241] width 167 height 21
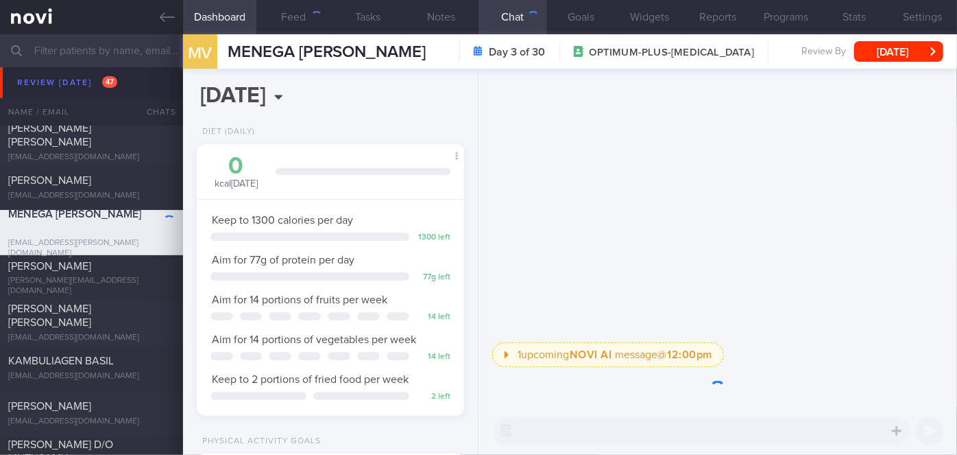
scroll to position [136, 234]
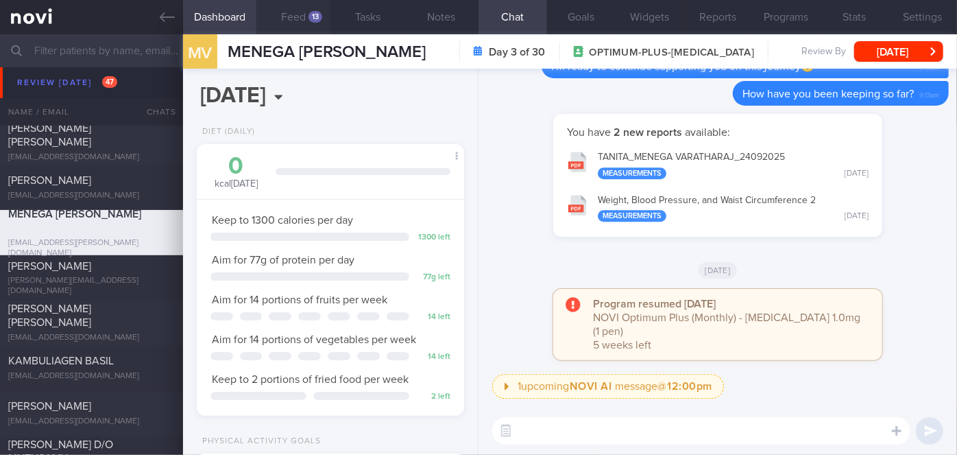
click at [291, 22] on button "Feed 13" at bounding box center [293, 17] width 74 height 34
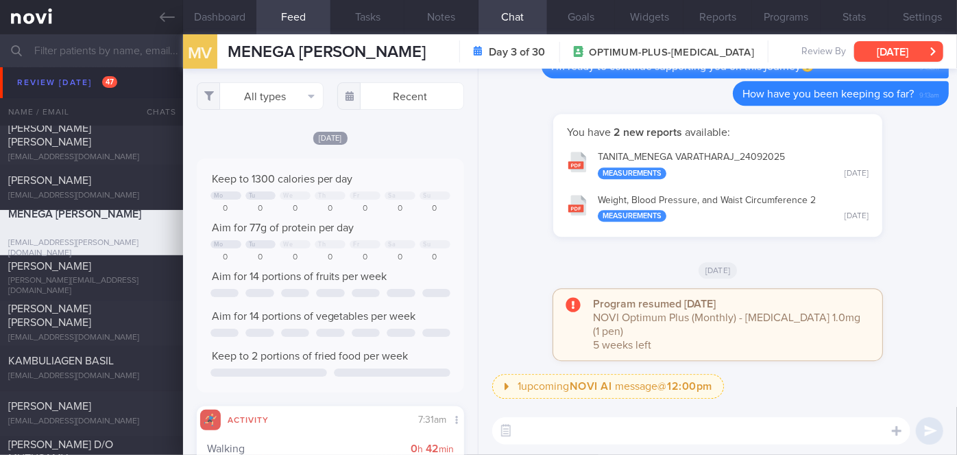
drag, startPoint x: 911, startPoint y: 58, endPoint x: 896, endPoint y: 60, distance: 15.2
click at [911, 58] on button "[DATE]" at bounding box center [898, 51] width 89 height 21
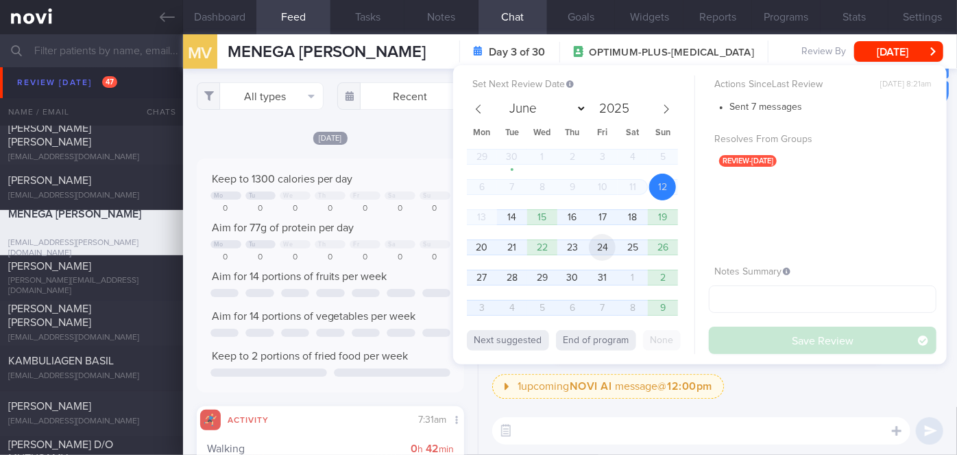
click at [601, 254] on span "24" at bounding box center [602, 247] width 27 height 27
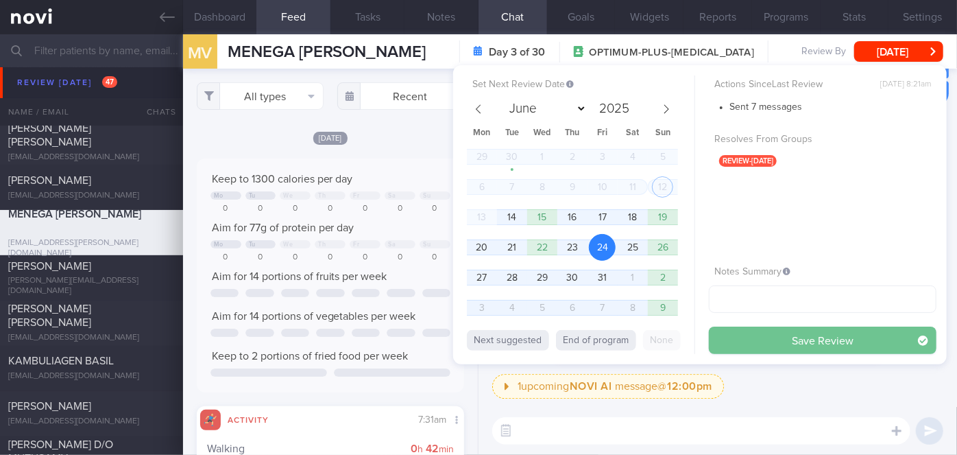
click at [786, 340] on button "Save Review" at bounding box center [823, 339] width 228 height 27
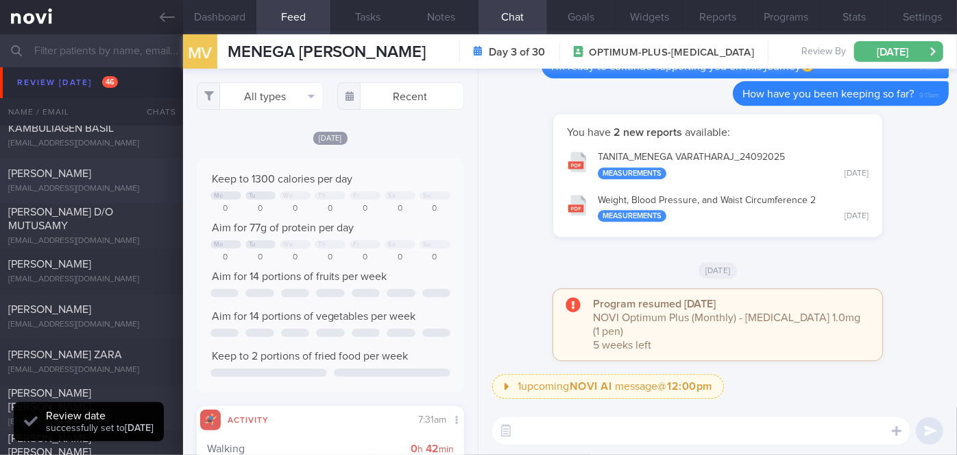
scroll to position [6433, 0]
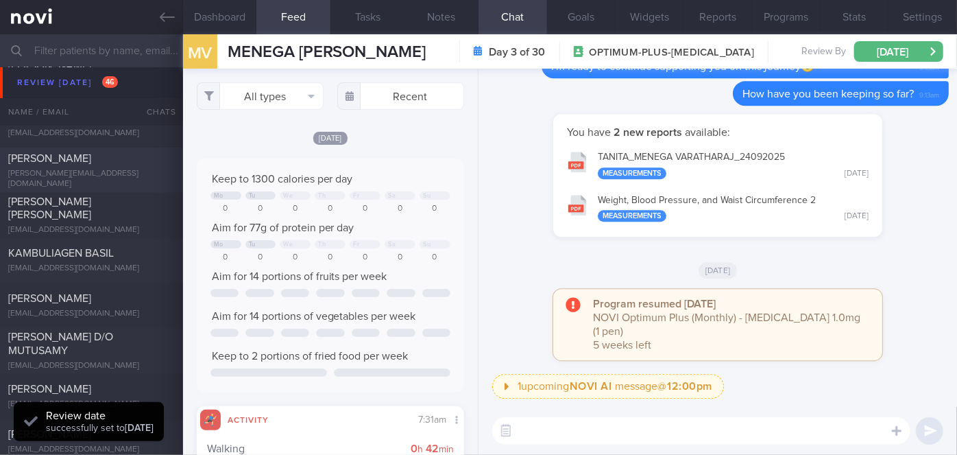
click at [87, 159] on div "[PERSON_NAME]" at bounding box center [89, 159] width 163 height 14
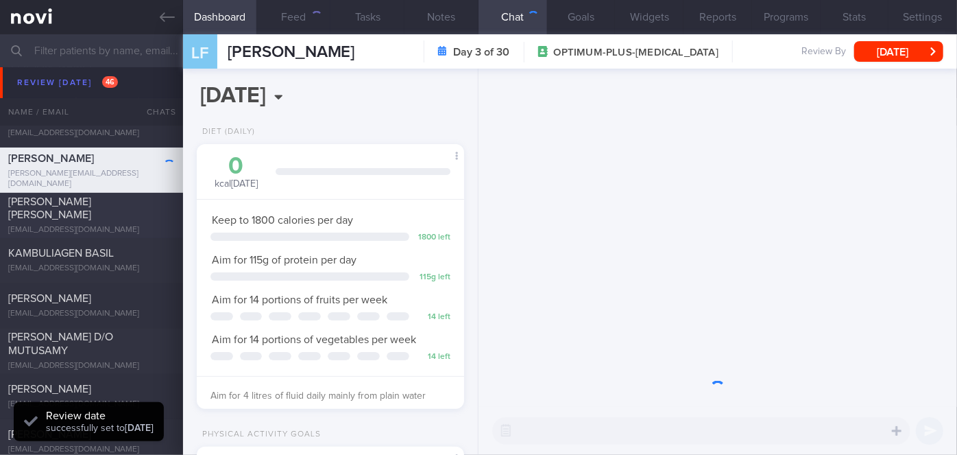
scroll to position [136, 234]
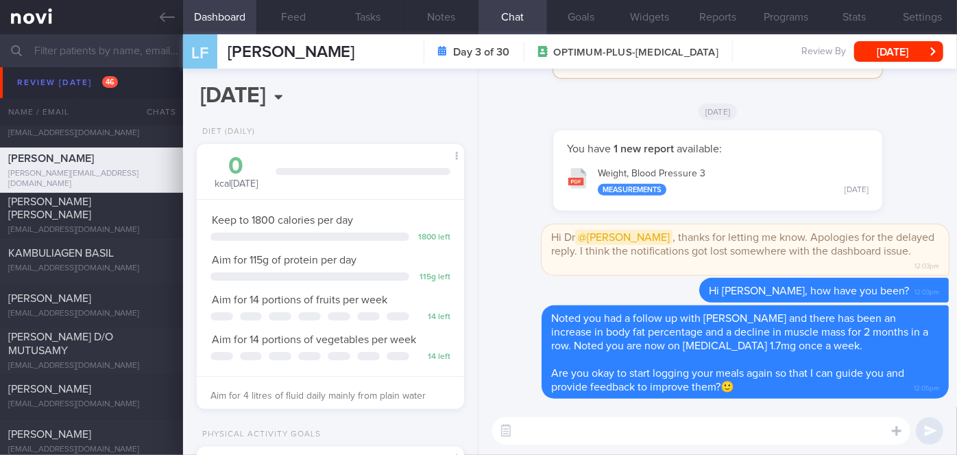
click at [885, 66] on div "[PERSON_NAME] [PERSON_NAME] FEIWEN [EMAIL_ADDRESS][DOMAIN_NAME] Day 3 of 30 OPT…" at bounding box center [570, 51] width 774 height 34
click at [914, 44] on button "[DATE]" at bounding box center [898, 51] width 89 height 21
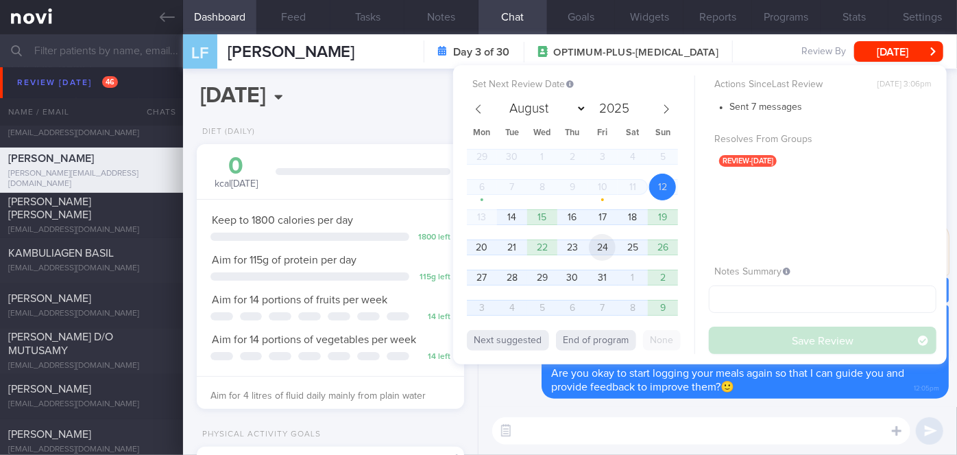
click at [600, 256] on span "24" at bounding box center [602, 247] width 27 height 27
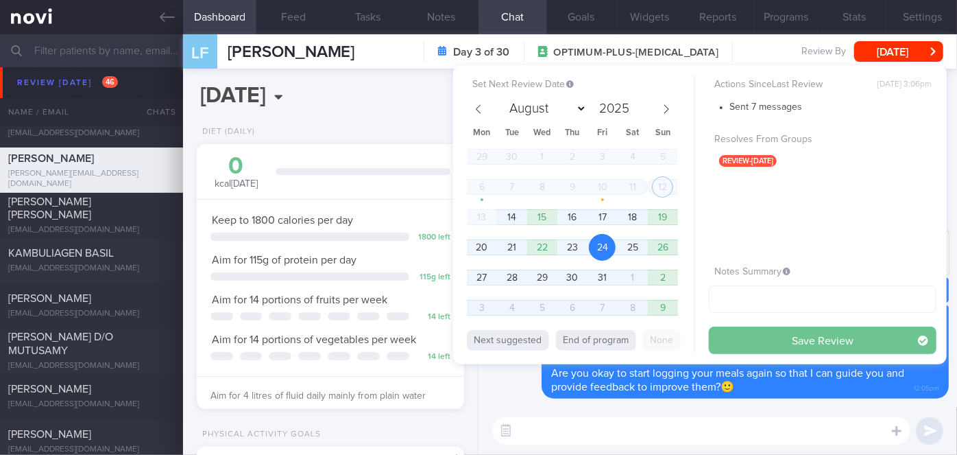
click at [773, 351] on button "Save Review" at bounding box center [823, 339] width 228 height 27
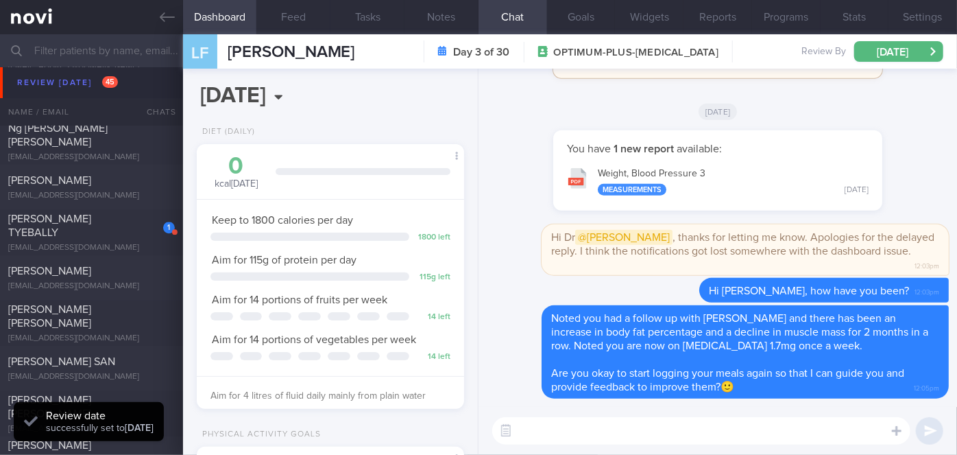
scroll to position [6869, 0]
click at [128, 230] on div "[PERSON_NAME] TYEBALLY" at bounding box center [89, 224] width 163 height 27
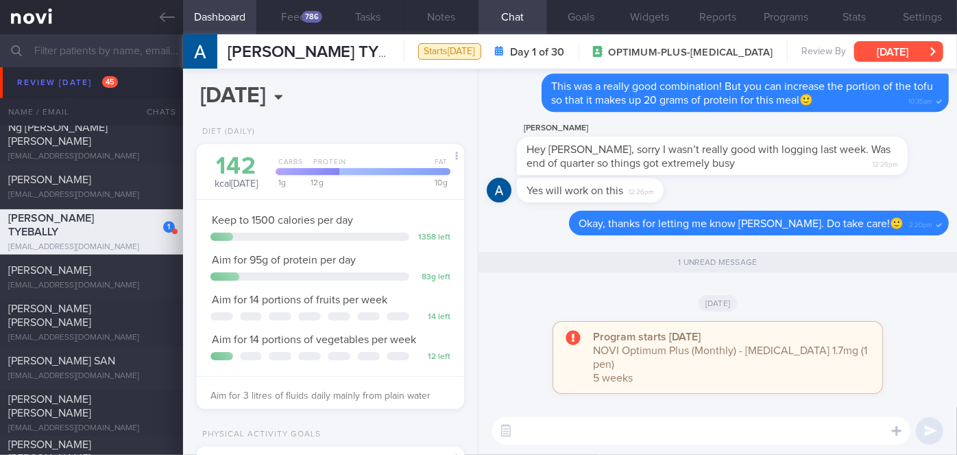
click at [880, 56] on button "[DATE]" at bounding box center [898, 51] width 89 height 21
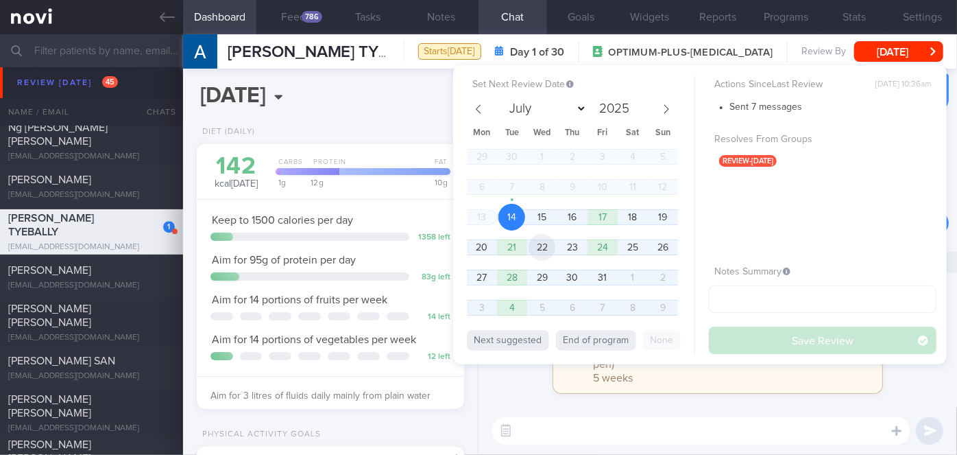
click at [546, 245] on span "22" at bounding box center [542, 247] width 27 height 27
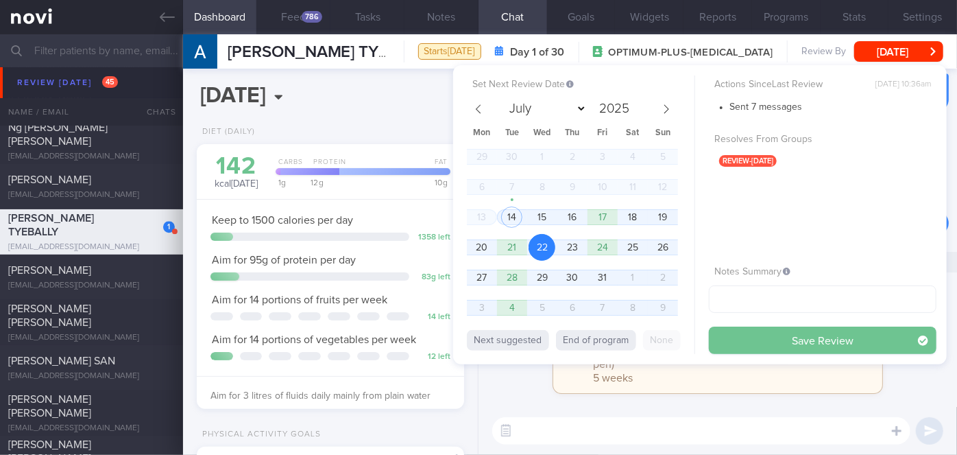
click at [764, 337] on button "Save Review" at bounding box center [823, 339] width 228 height 27
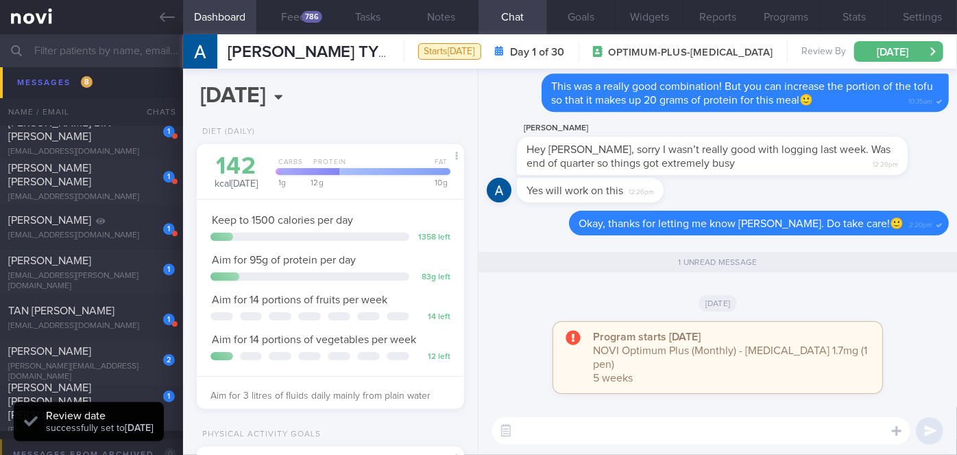
scroll to position [7368, 0]
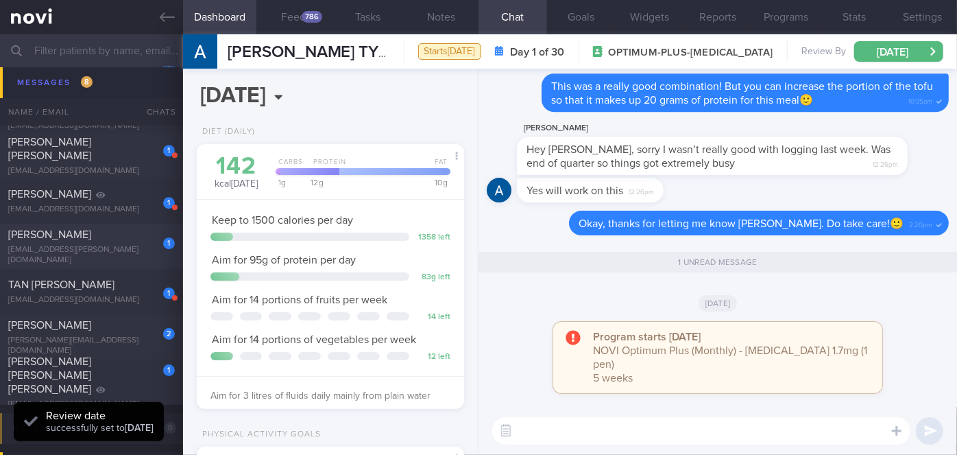
click at [117, 247] on div "1 [PERSON_NAME] [EMAIL_ADDRESS][PERSON_NAME][DOMAIN_NAME]" at bounding box center [91, 247] width 183 height 38
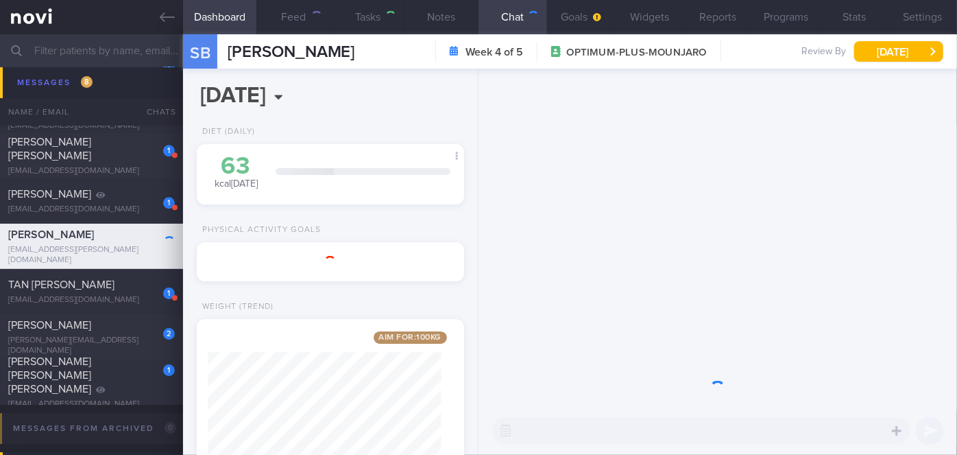
scroll to position [136, 234]
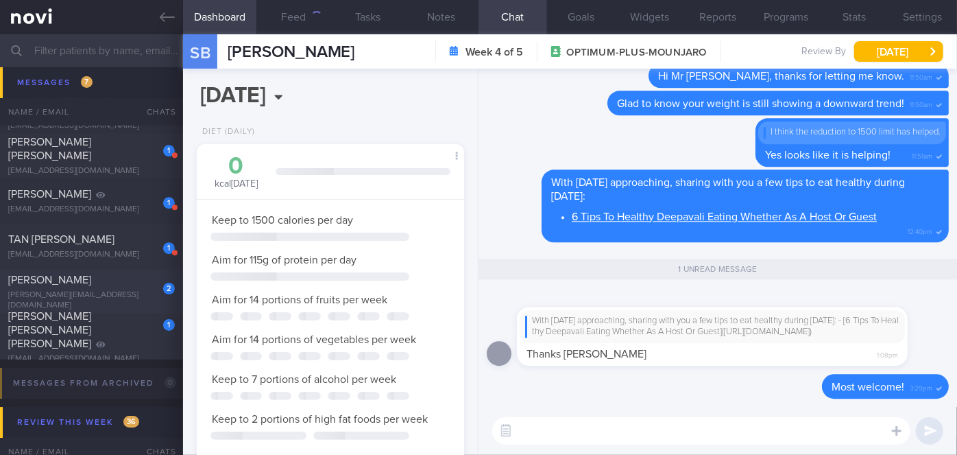
click at [122, 284] on div "[PERSON_NAME]" at bounding box center [89, 280] width 163 height 14
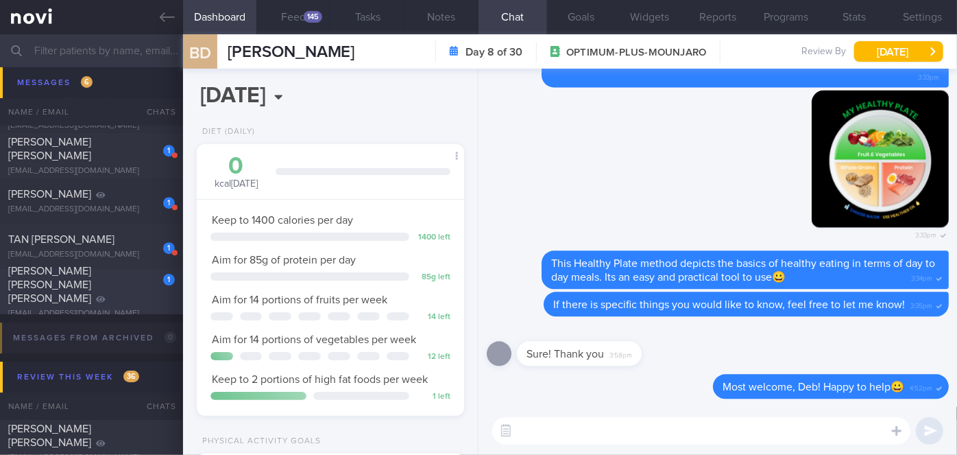
click at [132, 309] on div "[EMAIL_ADDRESS][DOMAIN_NAME]" at bounding box center [91, 314] width 167 height 10
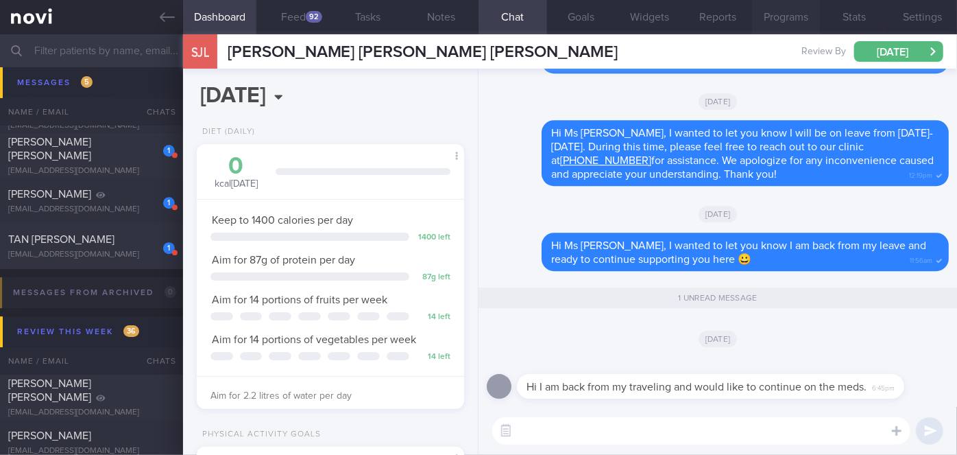
click at [771, 23] on button "Programs" at bounding box center [786, 17] width 69 height 34
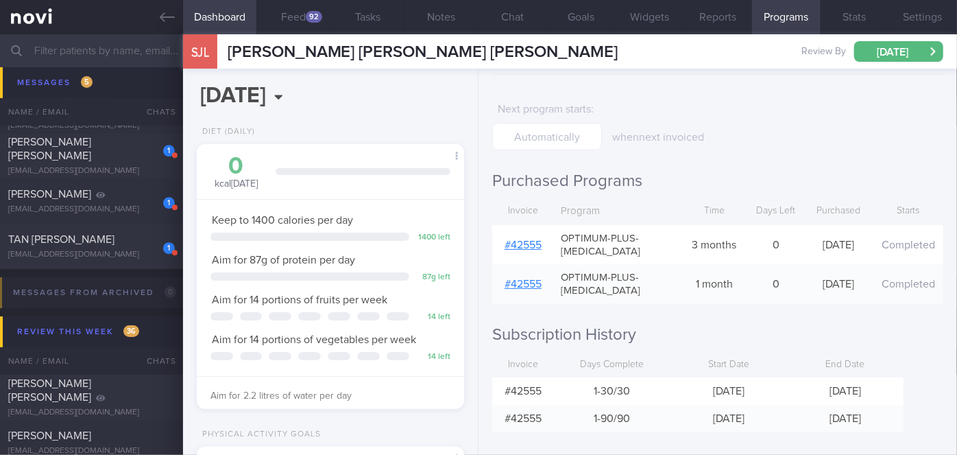
scroll to position [50, 0]
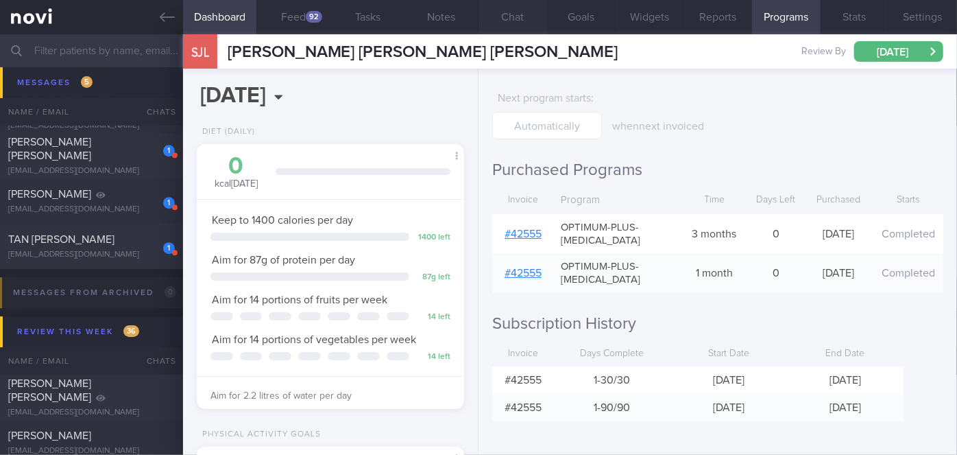
click at [518, 14] on button "Chat" at bounding box center [513, 17] width 69 height 34
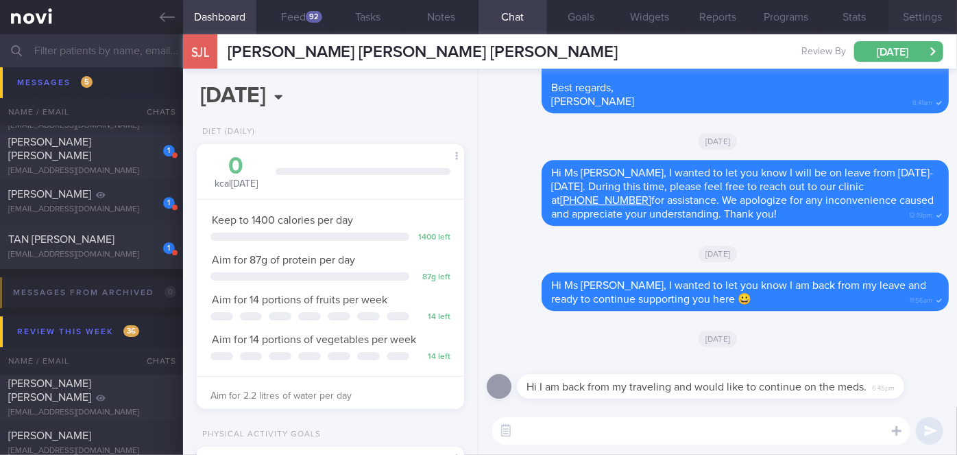
click at [890, 12] on button "Settings" at bounding box center [923, 17] width 69 height 34
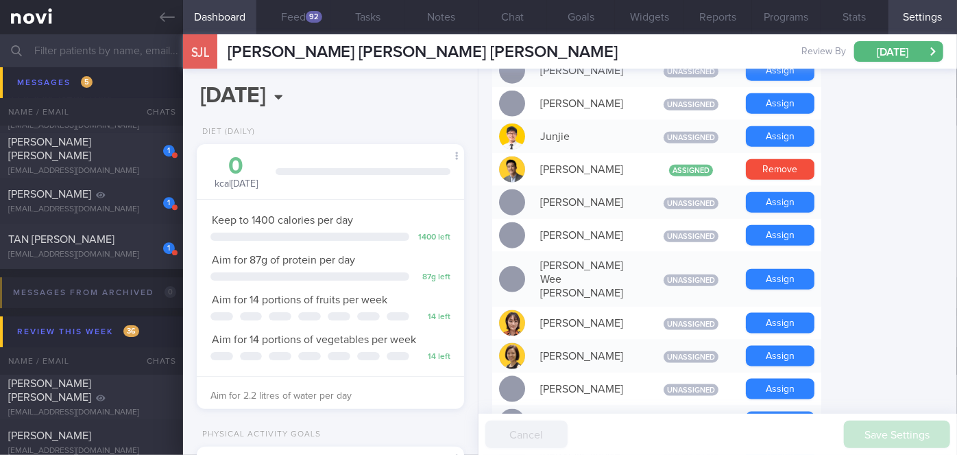
scroll to position [747, 0]
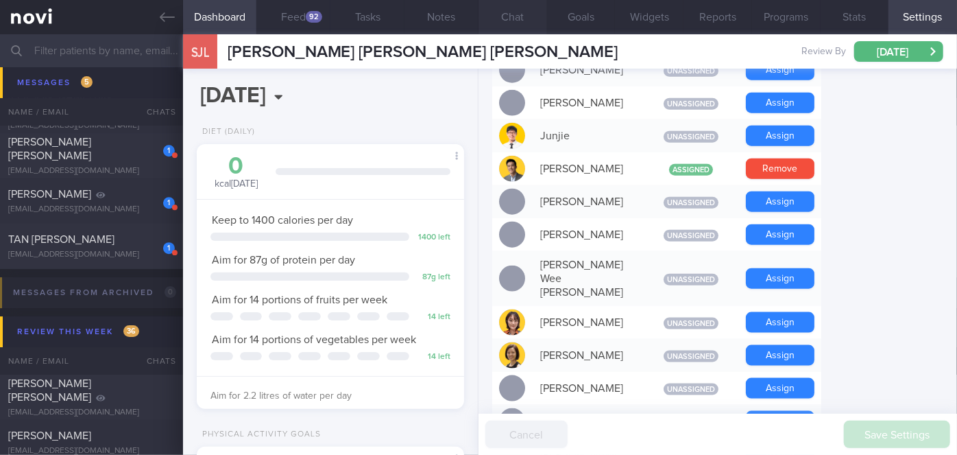
click at [514, 9] on button "Chat" at bounding box center [513, 17] width 69 height 34
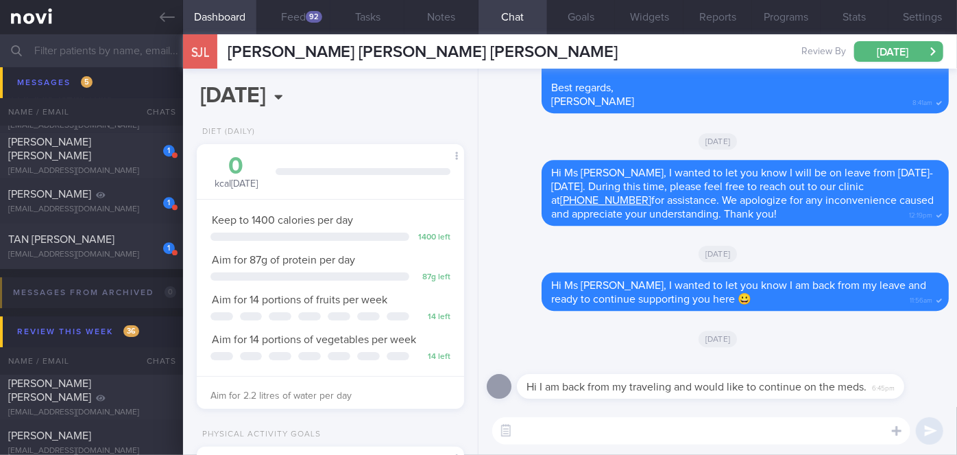
click at [598, 443] on textarea at bounding box center [701, 430] width 418 height 27
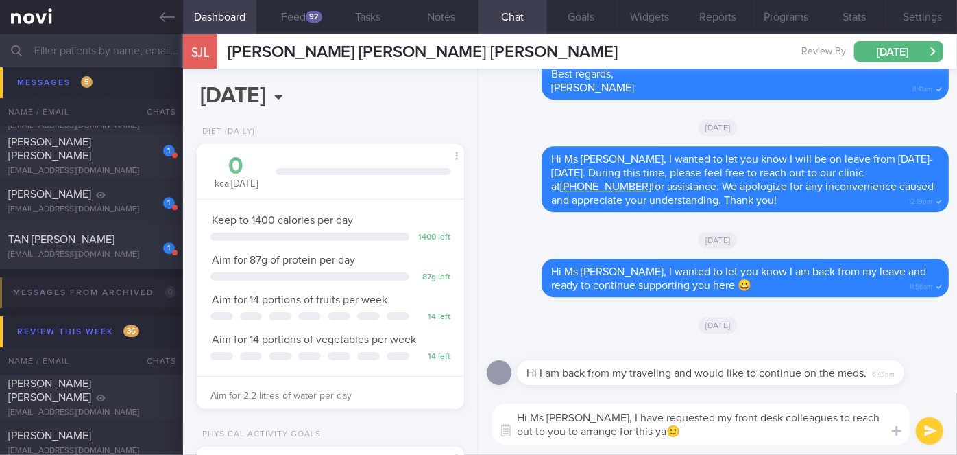
type textarea "Hi Ms [PERSON_NAME], I have requested my front desk colleagues to reach out to …"
click at [925, 424] on button "submit" at bounding box center [929, 430] width 27 height 27
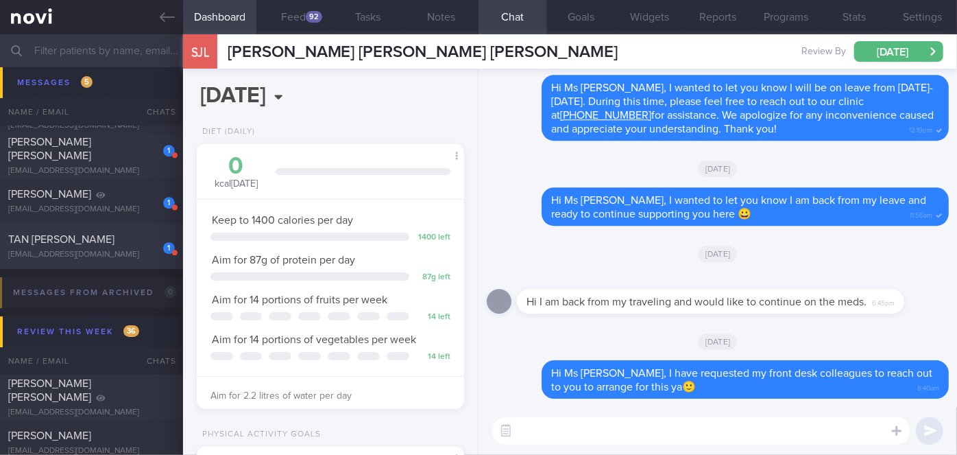
click at [113, 248] on div "1 TAN [PERSON_NAME] [EMAIL_ADDRESS][DOMAIN_NAME]" at bounding box center [91, 245] width 183 height 27
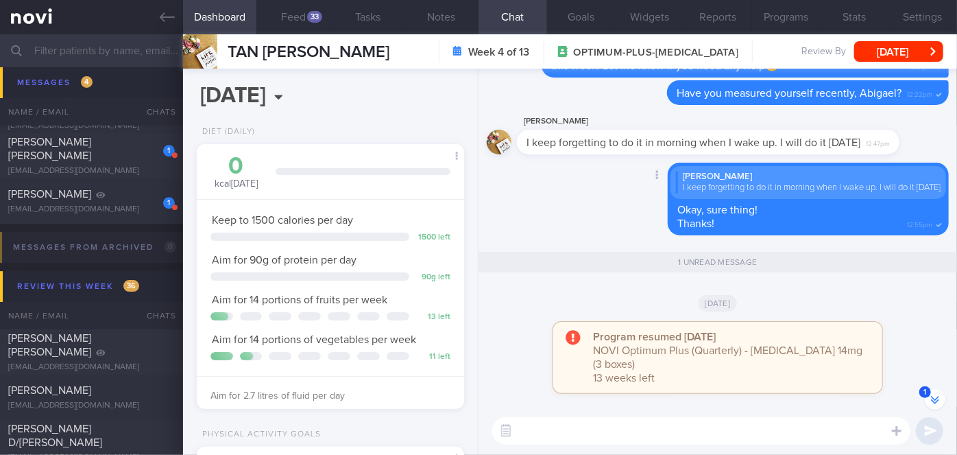
scroll to position [-249, 0]
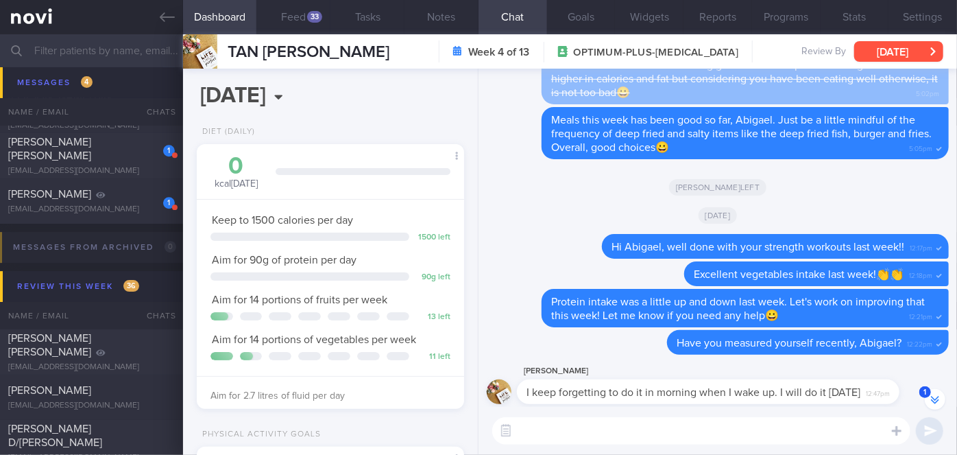
click at [884, 53] on button "[DATE]" at bounding box center [898, 51] width 89 height 21
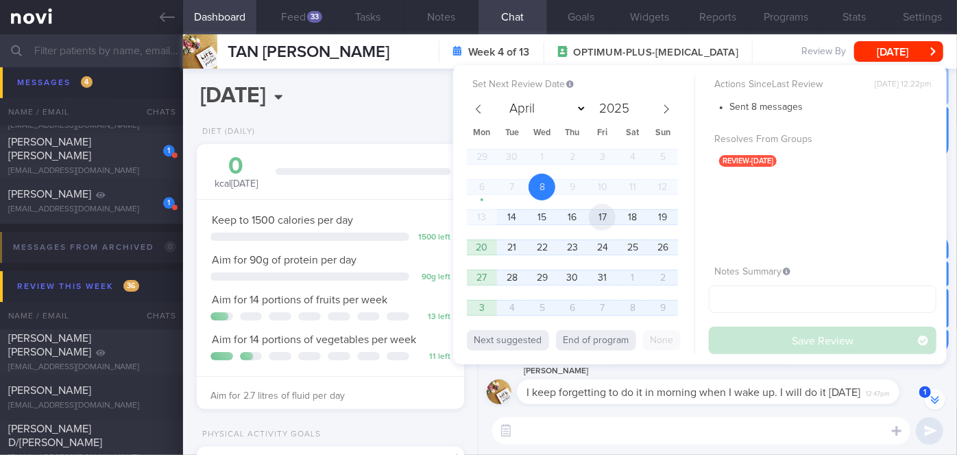
click at [605, 214] on span "17" at bounding box center [602, 217] width 27 height 27
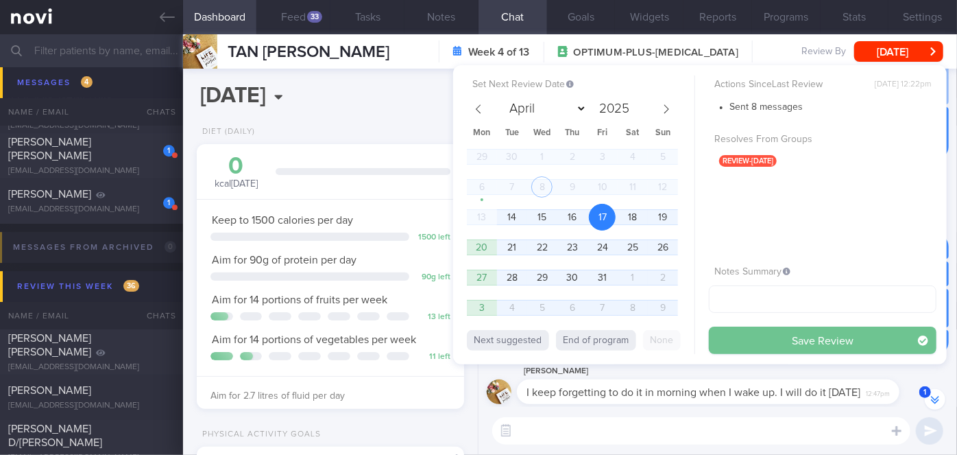
click at [734, 340] on button "Save Review" at bounding box center [823, 339] width 228 height 27
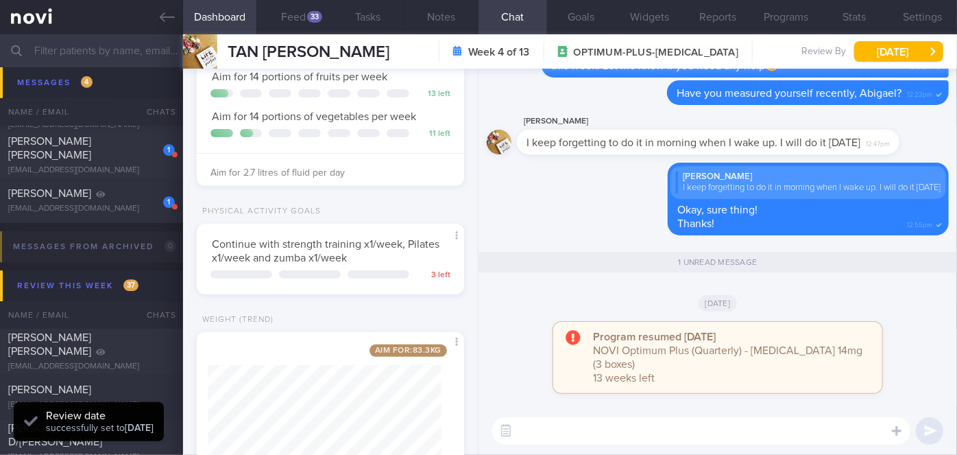
scroll to position [292, 0]
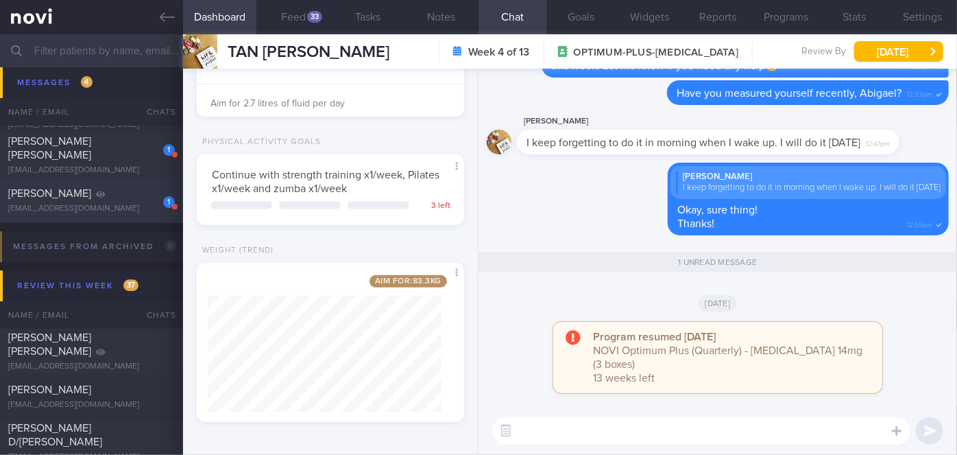
click at [106, 196] on div "[PERSON_NAME]" at bounding box center [89, 193] width 163 height 14
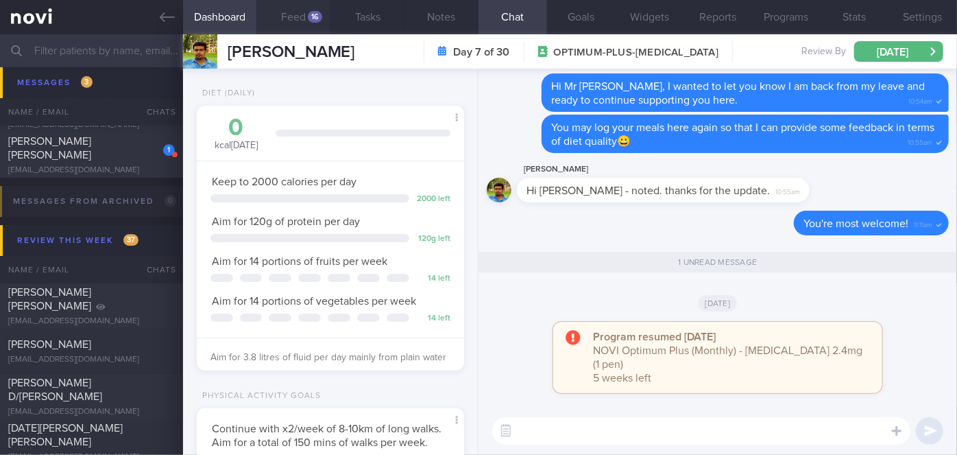
click at [309, 19] on div "16" at bounding box center [315, 17] width 14 height 12
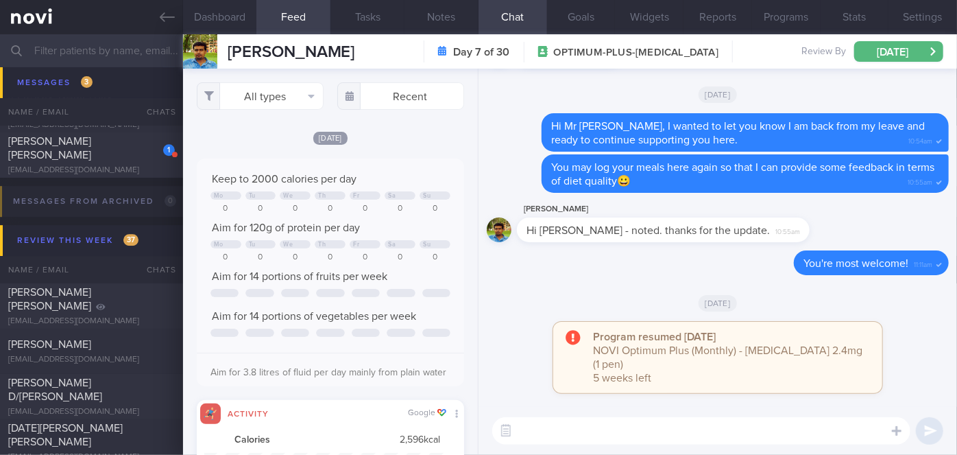
scroll to position [59, 240]
drag, startPoint x: 766, startPoint y: 412, endPoint x: 763, endPoint y: 427, distance: 15.3
click at [766, 413] on div "​ ​" at bounding box center [718, 431] width 479 height 48
click at [762, 427] on textarea at bounding box center [701, 430] width 418 height 27
type textarea "Hi Mr [PERSON_NAME], how have you been?"
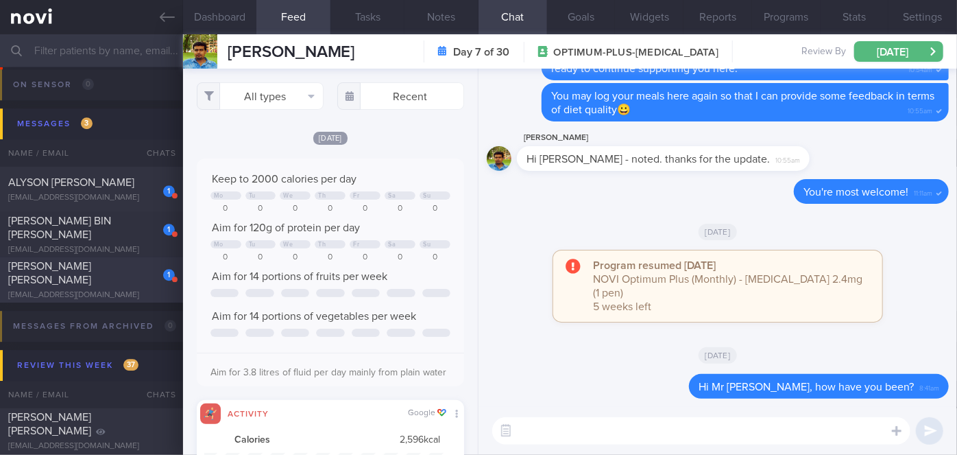
click at [130, 271] on div "[PERSON_NAME] [PERSON_NAME]" at bounding box center [89, 272] width 163 height 27
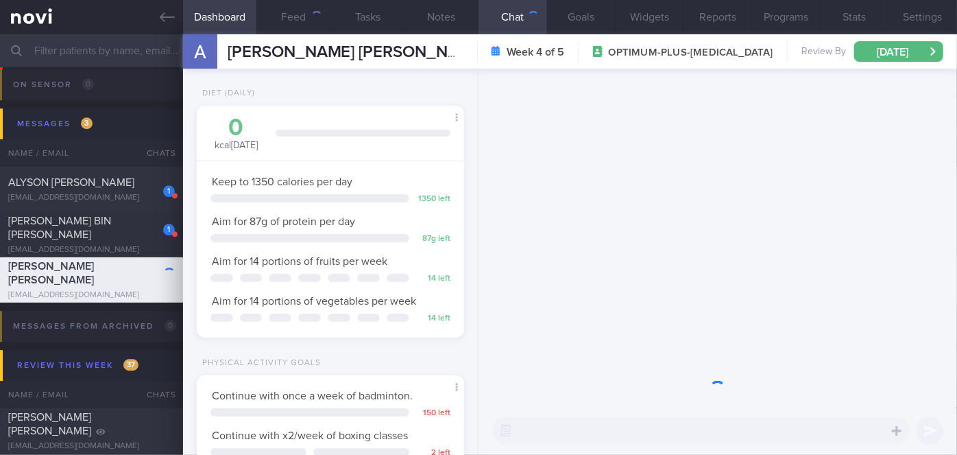
scroll to position [136, 234]
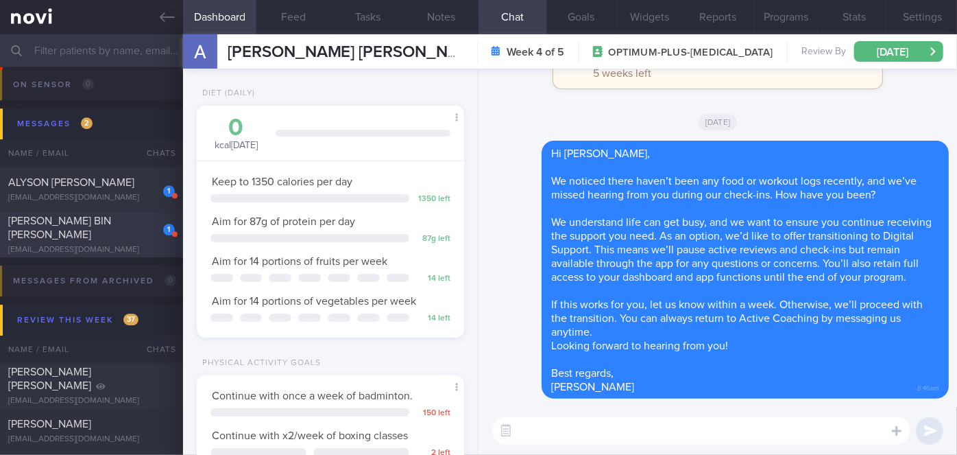
click at [133, 245] on div "[EMAIL_ADDRESS][DOMAIN_NAME]" at bounding box center [91, 250] width 167 height 10
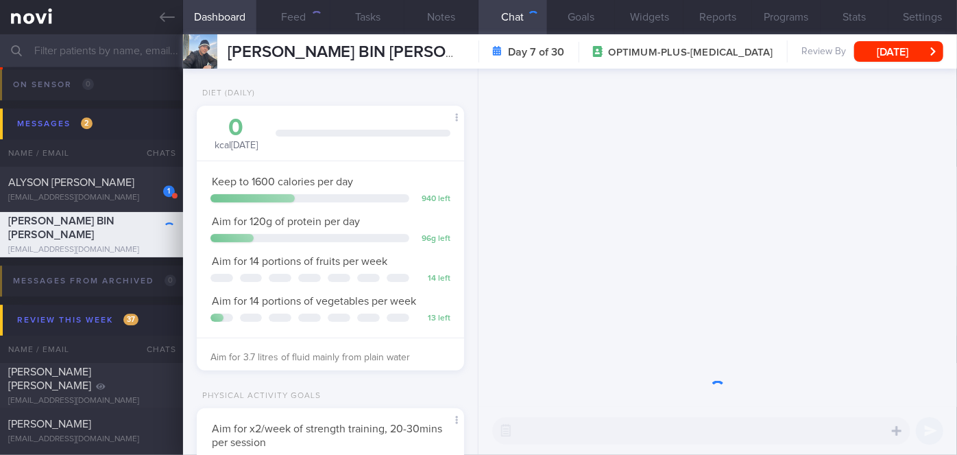
scroll to position [685473, 685376]
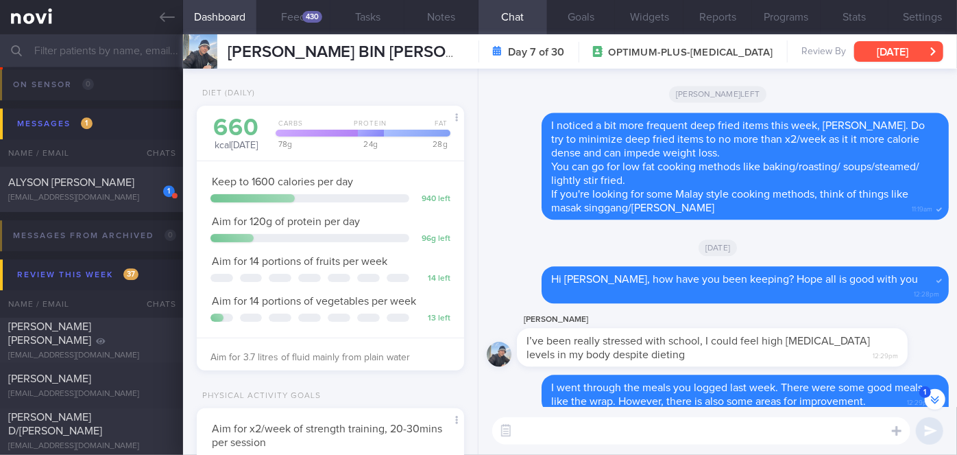
click at [886, 50] on button "[DATE]" at bounding box center [898, 51] width 89 height 21
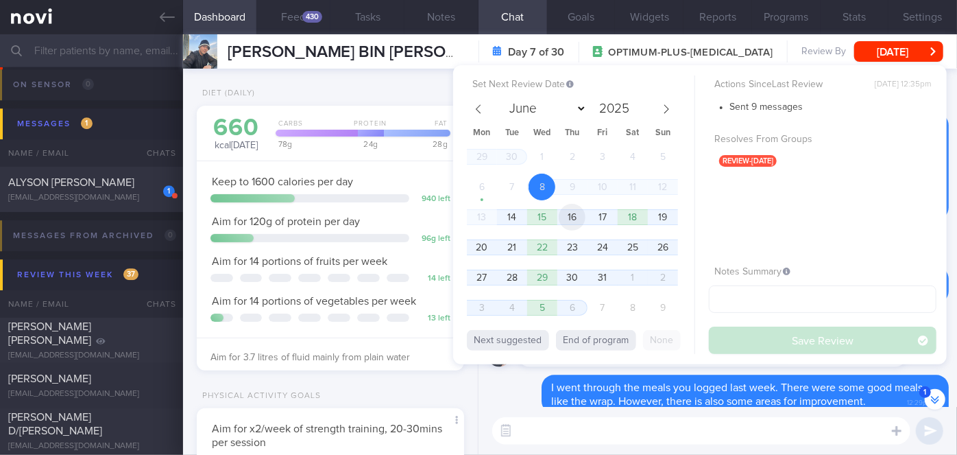
click at [577, 220] on span "16" at bounding box center [572, 217] width 27 height 27
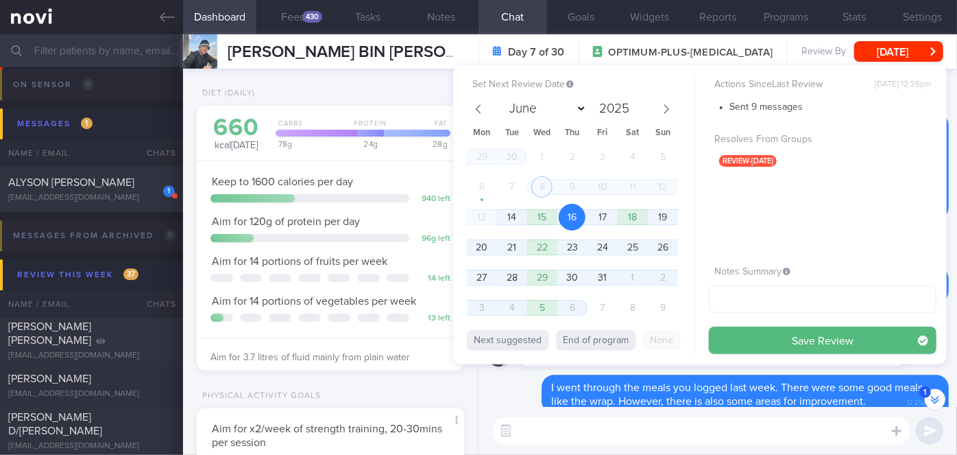
click at [742, 336] on button "Save Review" at bounding box center [823, 339] width 228 height 27
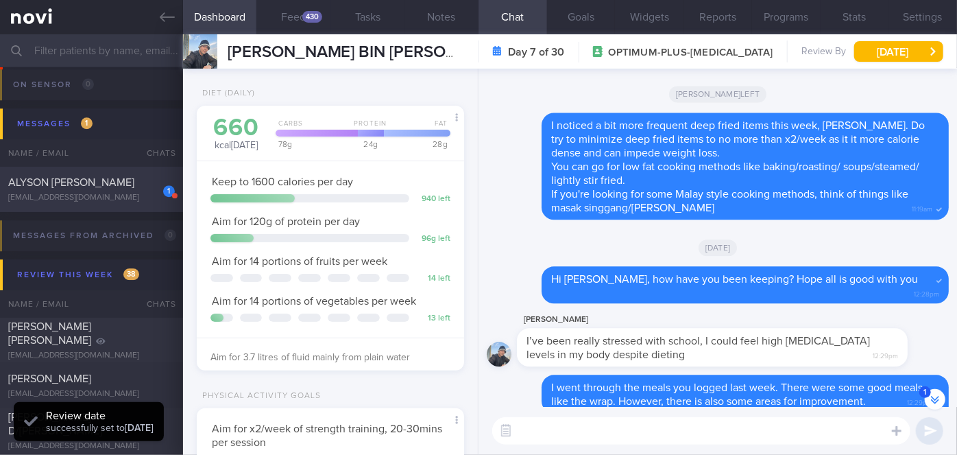
click at [110, 185] on div "ALYSON [PERSON_NAME]" at bounding box center [89, 183] width 163 height 14
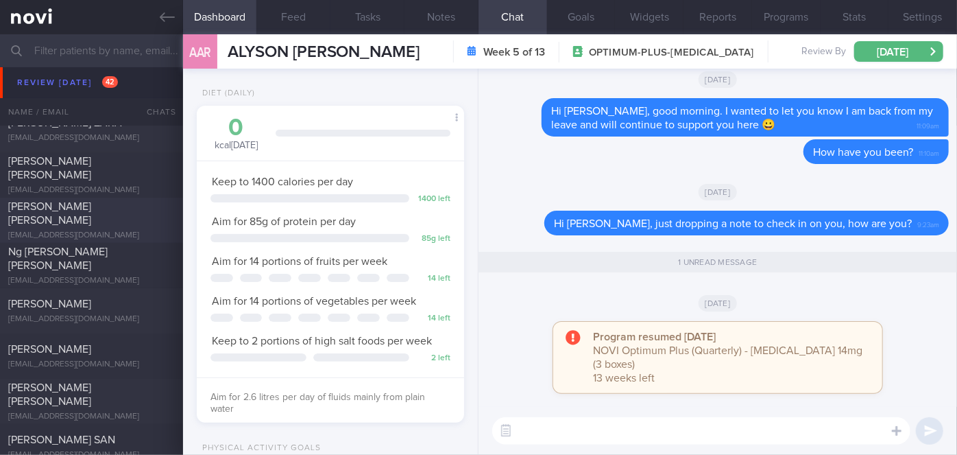
click at [126, 219] on div "[PERSON_NAME] [PERSON_NAME]" at bounding box center [89, 213] width 163 height 27
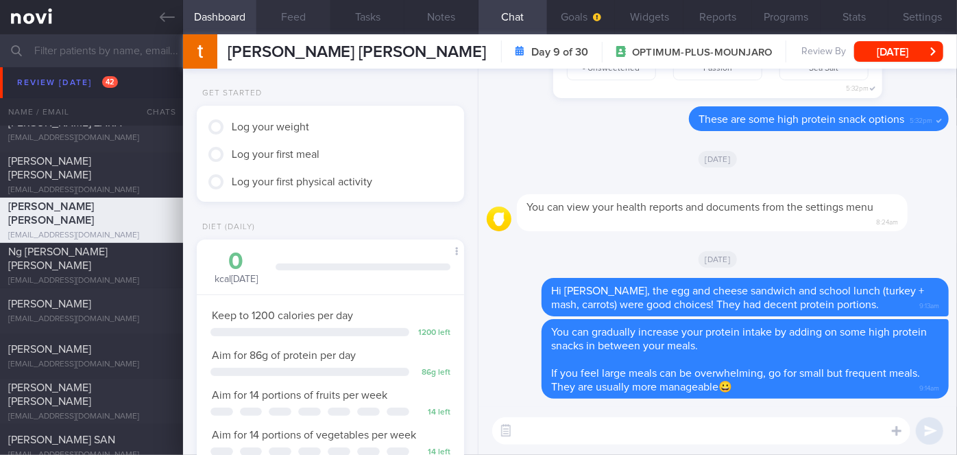
drag, startPoint x: 302, startPoint y: 16, endPoint x: 325, endPoint y: 3, distance: 26.7
click at [302, 17] on button "Feed" at bounding box center [293, 17] width 74 height 34
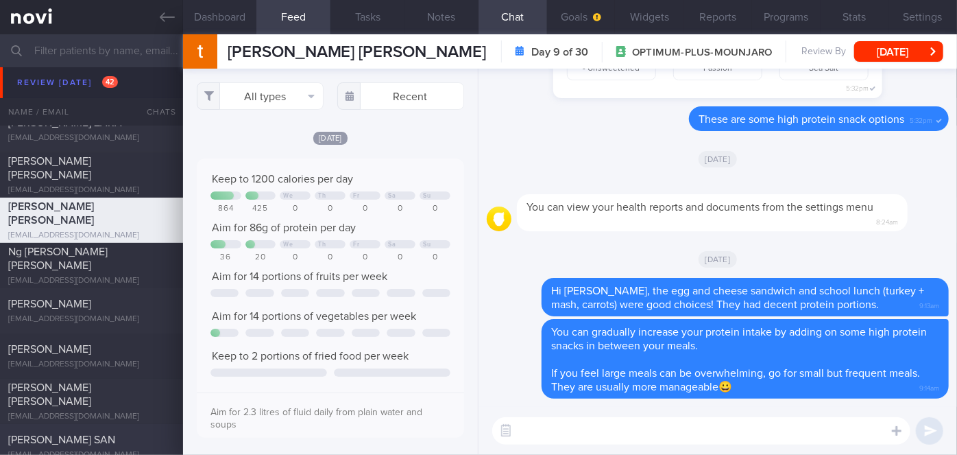
scroll to position [59, 240]
click at [605, 426] on textarea at bounding box center [701, 430] width 418 height 27
type textarea "Hi [PERSON_NAME], how have you been managing your meals and exercise?"
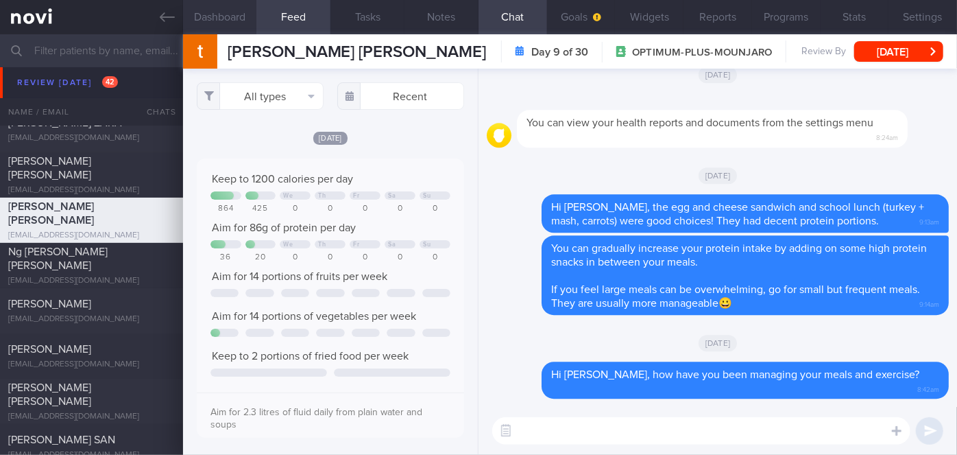
click at [225, 23] on button "Dashboard" at bounding box center [220, 17] width 74 height 34
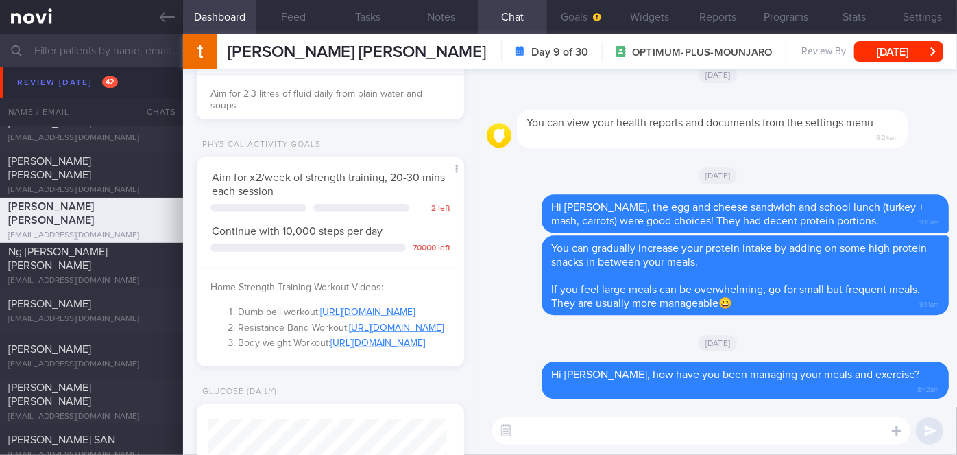
drag, startPoint x: 877, startPoint y: 51, endPoint x: 843, endPoint y: 51, distance: 34.3
click at [877, 51] on button "[DATE]" at bounding box center [898, 51] width 89 height 21
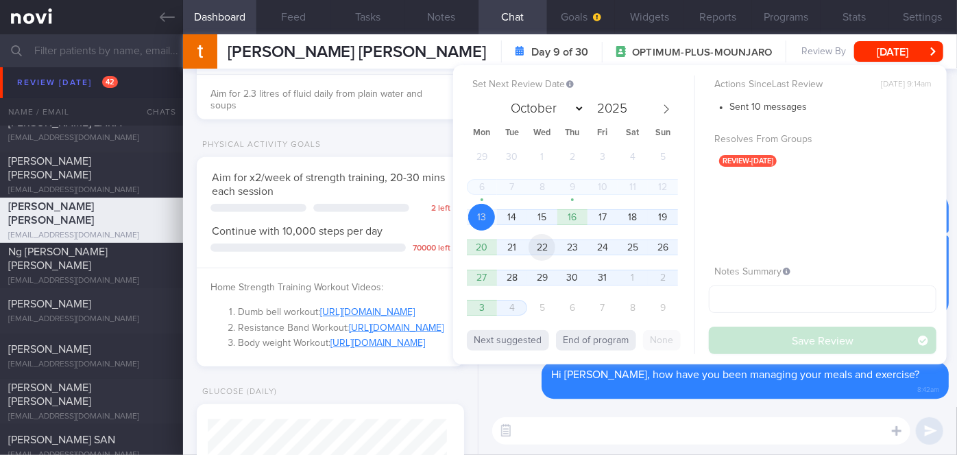
click at [530, 245] on span "22" at bounding box center [542, 247] width 27 height 27
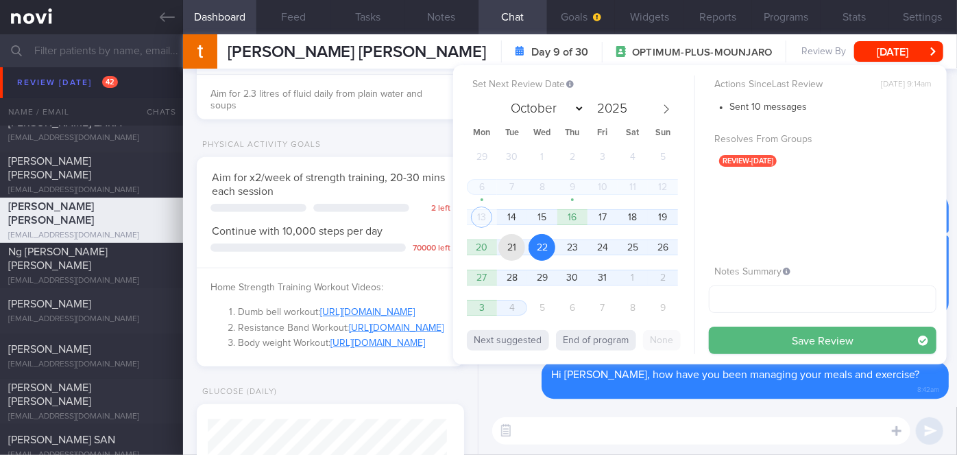
click at [519, 245] on span "21" at bounding box center [511, 247] width 27 height 27
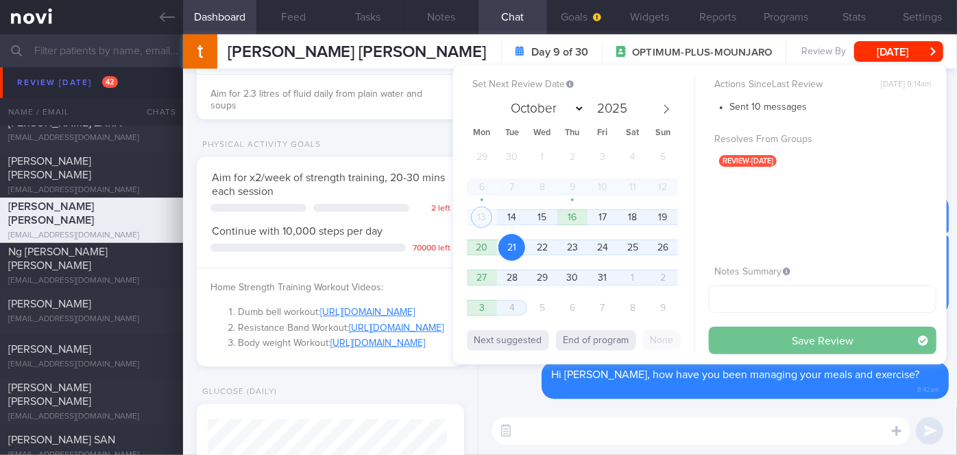
click at [746, 335] on button "Save Review" at bounding box center [823, 339] width 228 height 27
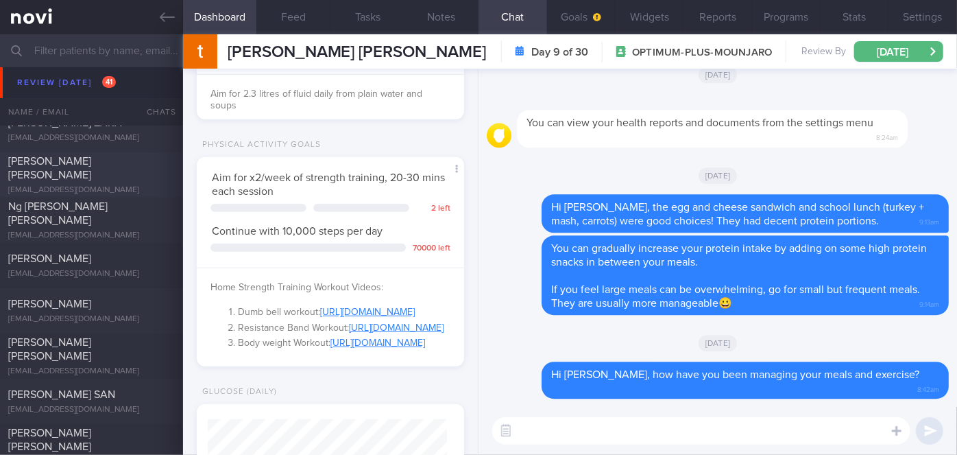
click at [133, 177] on div "[PERSON_NAME] [PERSON_NAME]" at bounding box center [89, 167] width 163 height 27
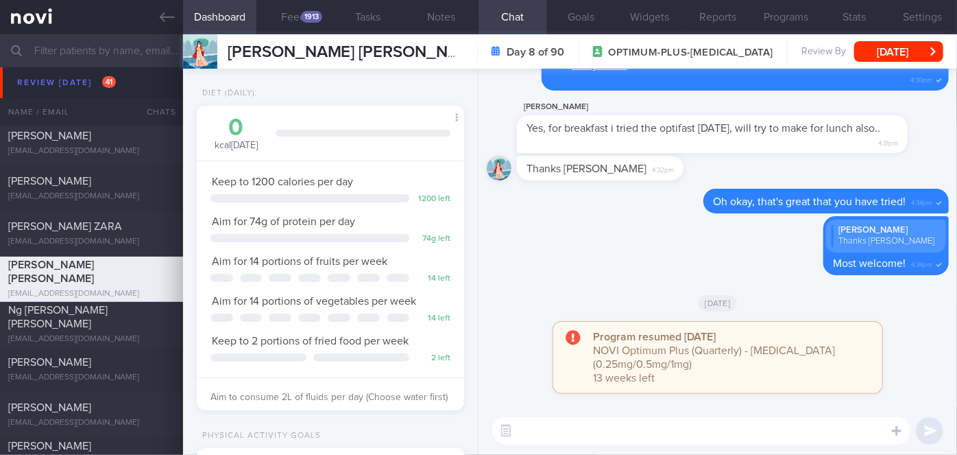
scroll to position [6581, 0]
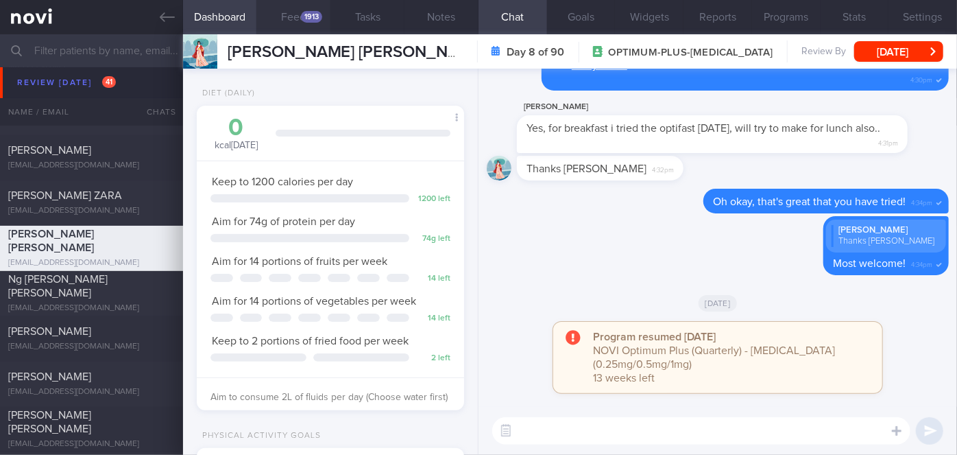
click at [298, 12] on button "Feed 1913" at bounding box center [293, 17] width 74 height 34
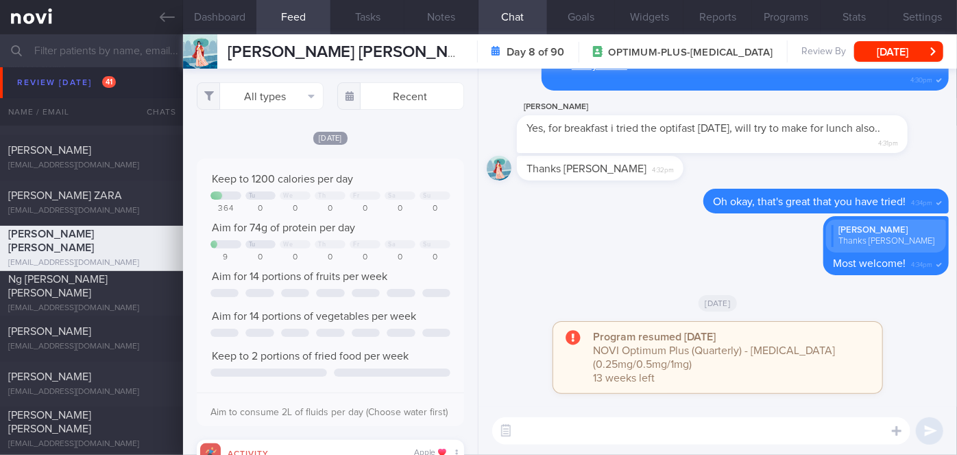
scroll to position [59, 240]
click at [395, 95] on input "text" at bounding box center [400, 95] width 127 height 27
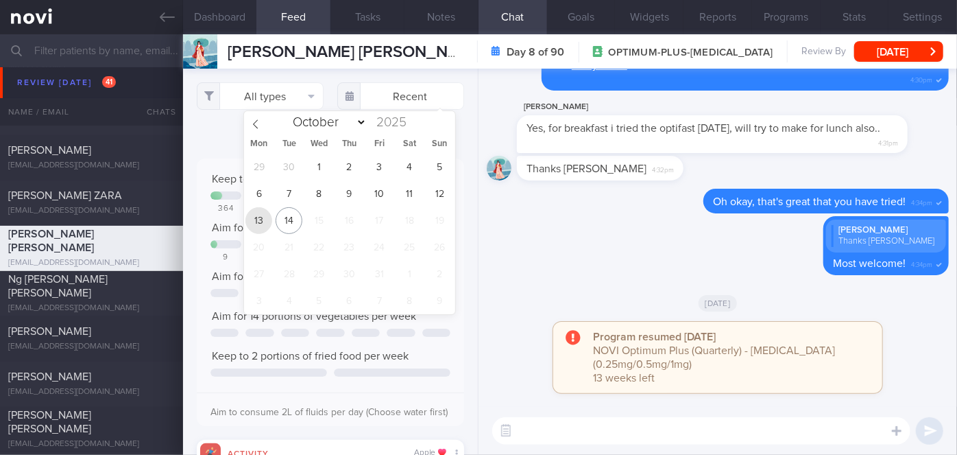
click at [259, 224] on span "13" at bounding box center [258, 220] width 27 height 27
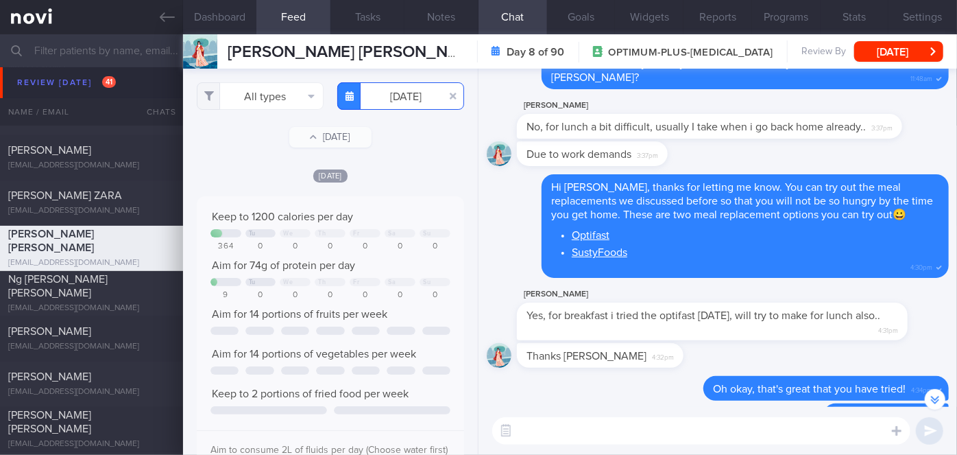
click at [393, 97] on input "[DATE]" at bounding box center [400, 95] width 127 height 27
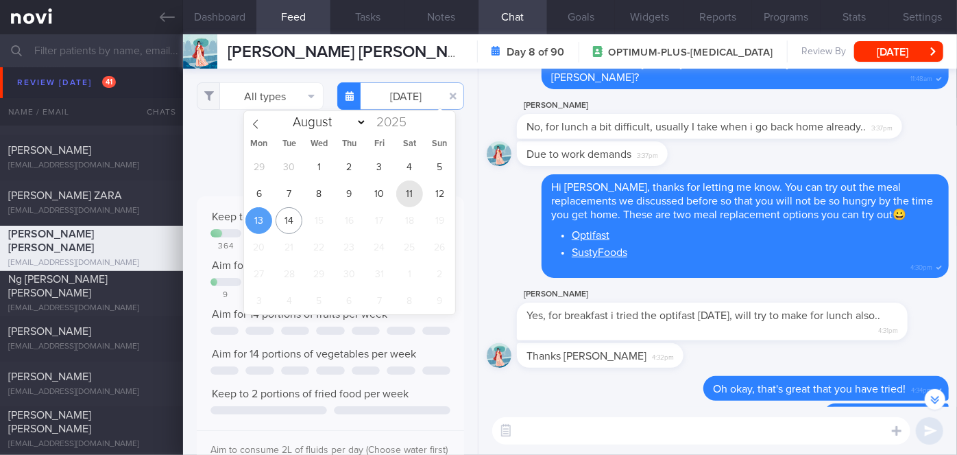
click at [408, 191] on span "11" at bounding box center [409, 193] width 27 height 27
type input "[DATE]"
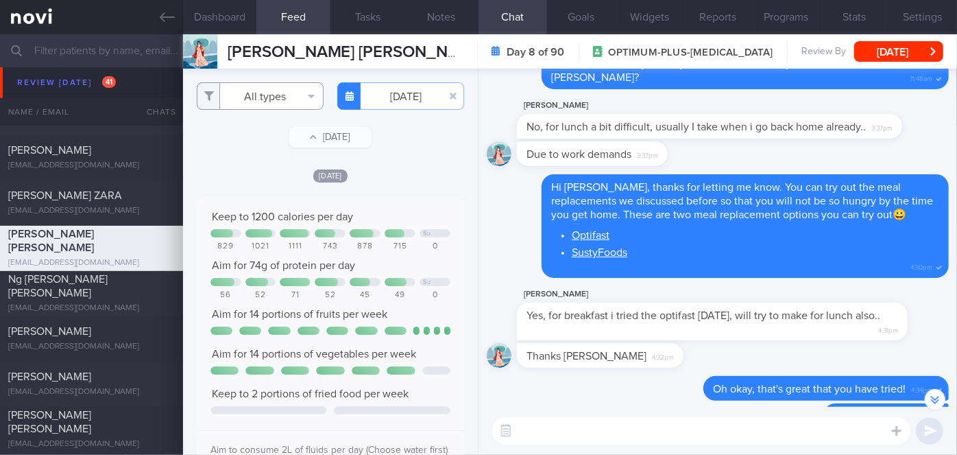
click at [252, 86] on button "All types" at bounding box center [260, 95] width 127 height 27
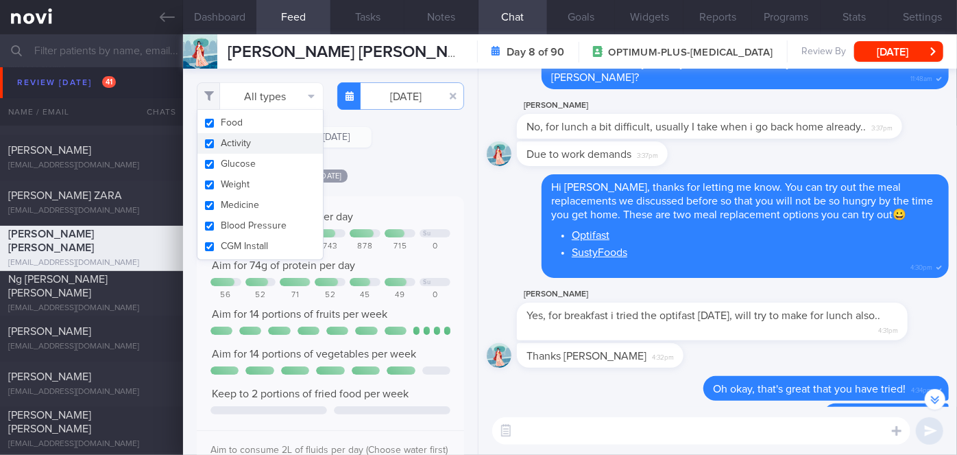
click at [258, 143] on button "Activity" at bounding box center [259, 143] width 125 height 21
checkbox input "false"
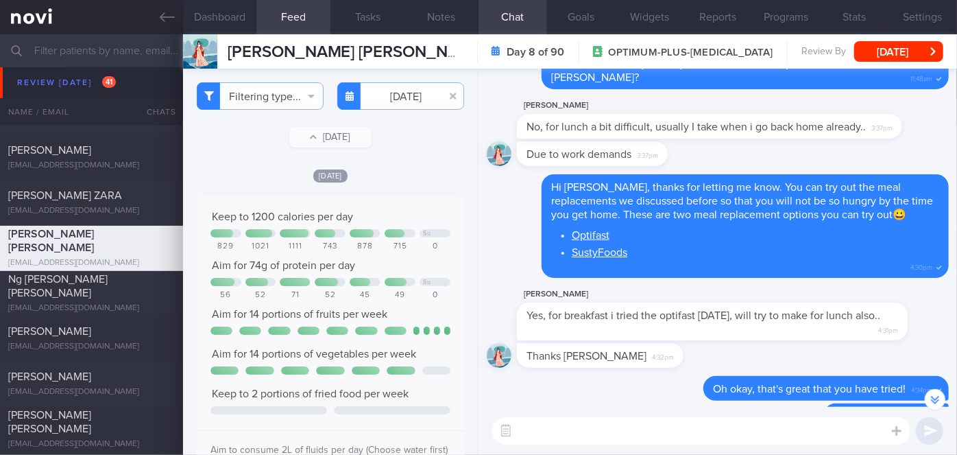
click at [433, 163] on div "Filtering type... Food Activity Glucose Weight Medicine [MEDICAL_DATA] [MEDICAL…" at bounding box center [330, 262] width 295 height 386
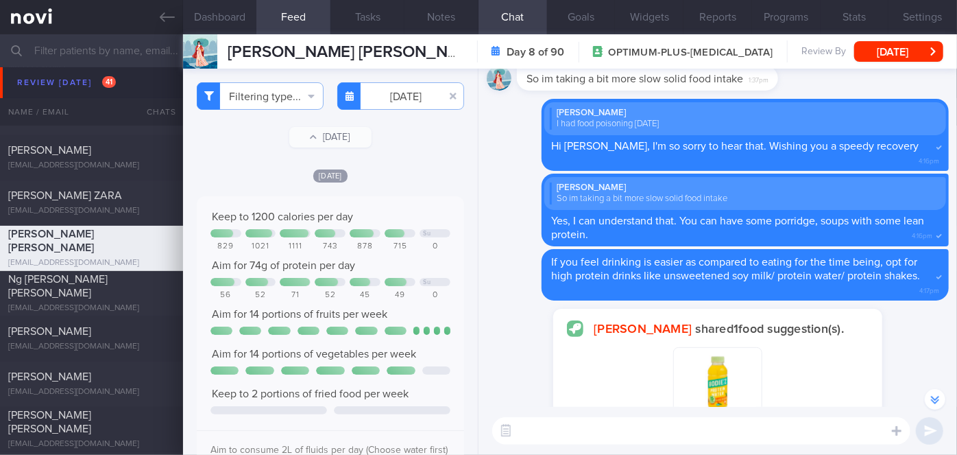
click at [579, 432] on textarea at bounding box center [701, 430] width 418 height 27
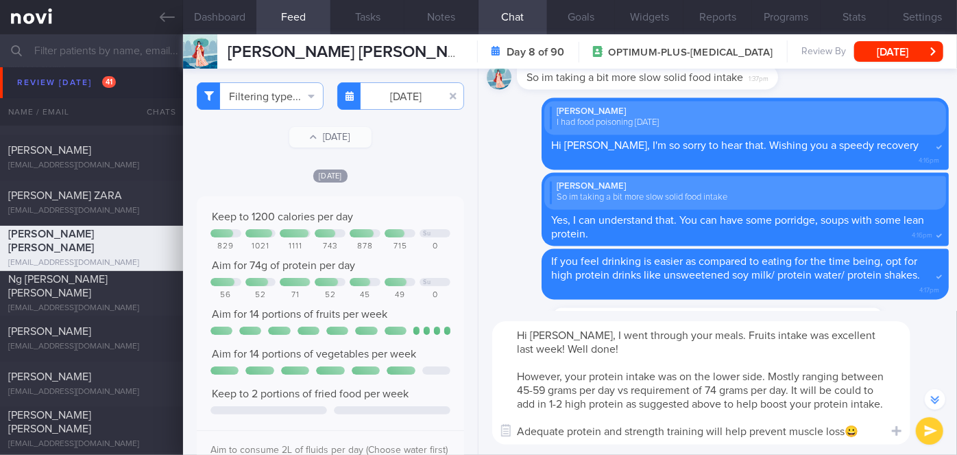
click at [605, 351] on textarea "Hi [PERSON_NAME], I went through your meals. Fruits intake was excellent last w…" at bounding box center [701, 382] width 418 height 123
click at [863, 391] on textarea "Hi [PERSON_NAME], I went through your meals. Fruits intake was excellent last w…" at bounding box center [701, 382] width 418 height 123
type textarea "Hi [PERSON_NAME], I went through your meals. Fruits intake was excellent last w…"
click at [930, 432] on button "submit" at bounding box center [929, 430] width 27 height 27
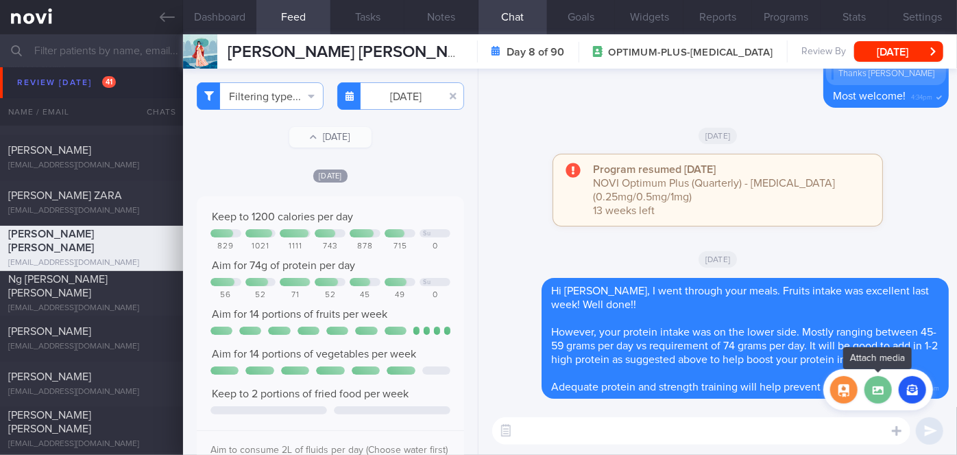
click at [877, 391] on label at bounding box center [878, 389] width 27 height 27
click at [0, 0] on input "file" at bounding box center [0, 0] width 0 height 0
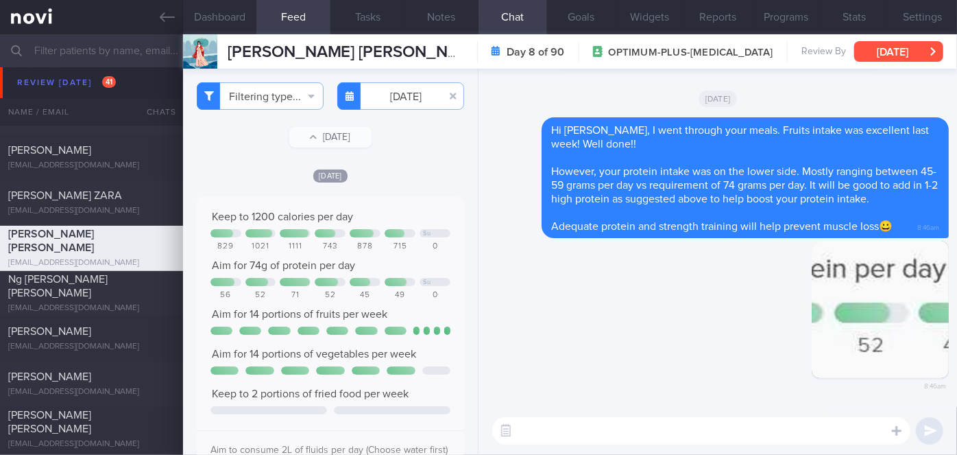
click at [886, 45] on button "[DATE]" at bounding box center [898, 51] width 89 height 21
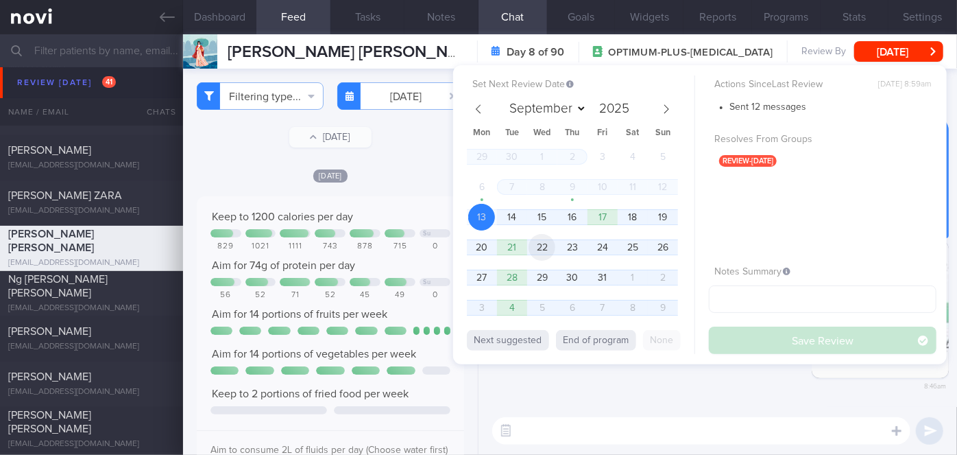
click at [541, 248] on span "22" at bounding box center [542, 247] width 27 height 27
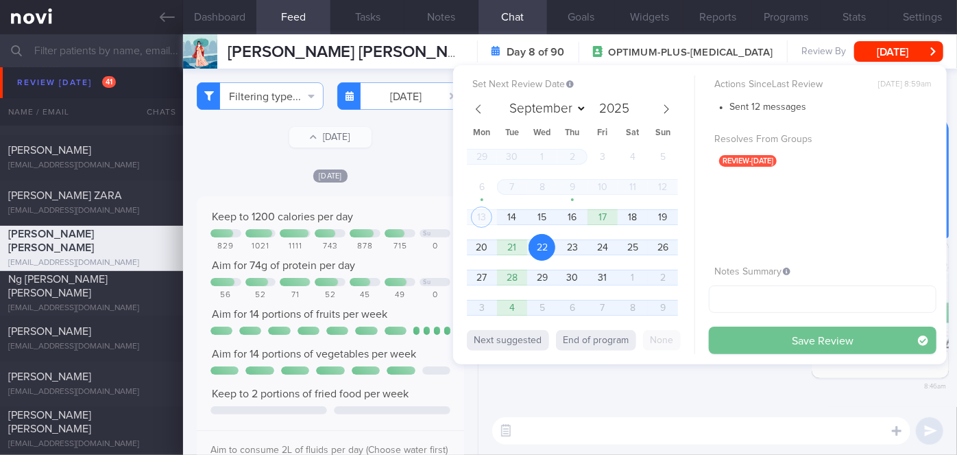
click at [745, 342] on button "Save Review" at bounding box center [823, 339] width 228 height 27
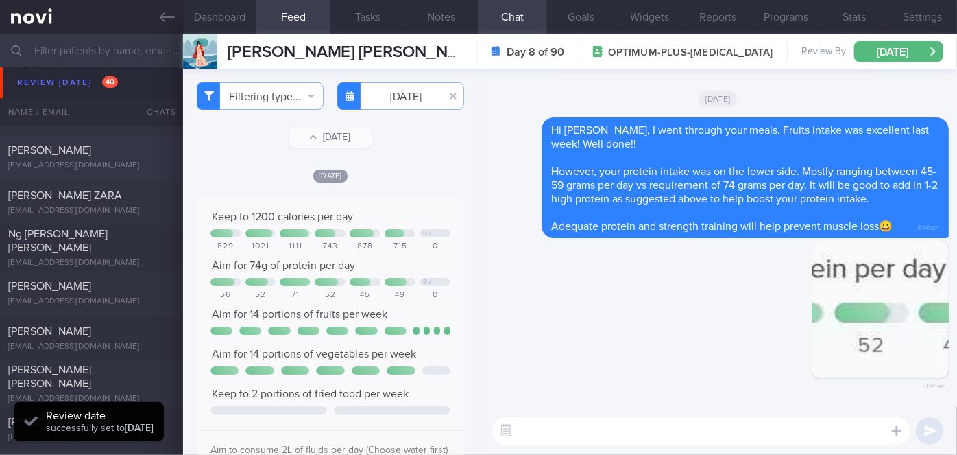
click at [88, 159] on div "[PERSON_NAME] [EMAIL_ADDRESS][DOMAIN_NAME]" at bounding box center [91, 157] width 183 height 27
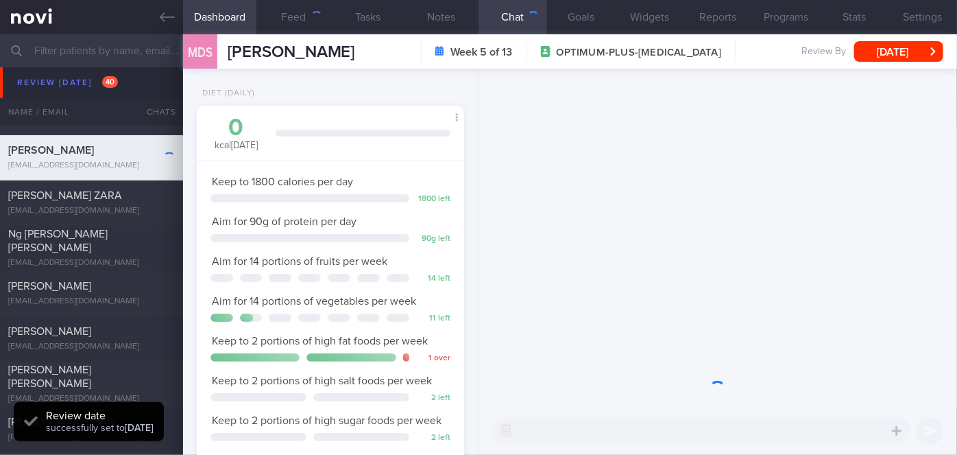
scroll to position [136, 234]
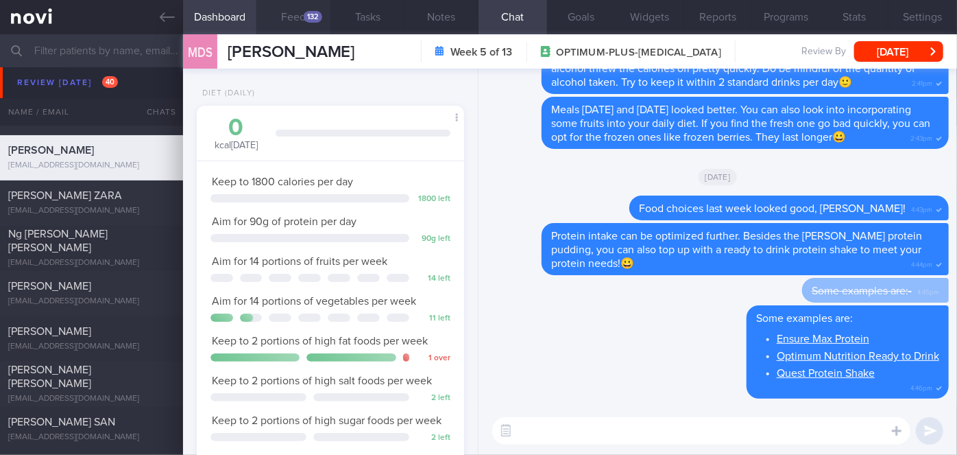
click at [311, 23] on button "Feed 132" at bounding box center [293, 17] width 74 height 34
select select "9"
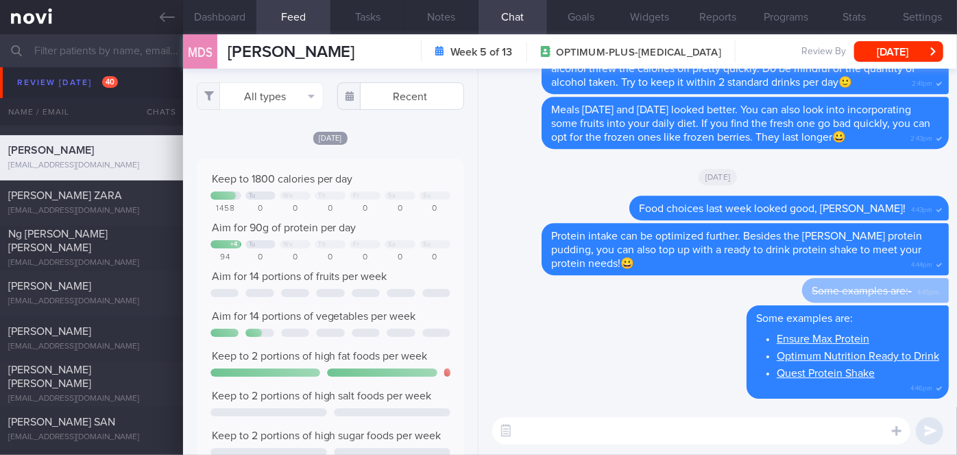
scroll to position [59, 240]
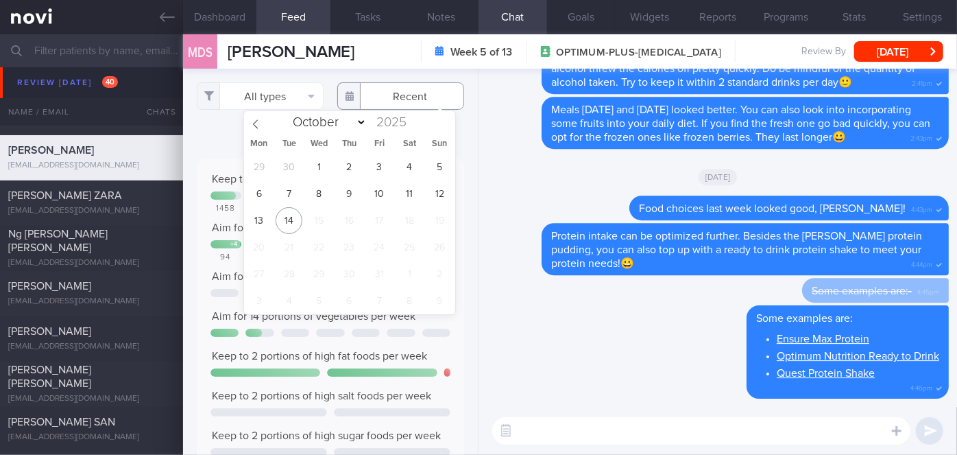
click at [395, 106] on input "text" at bounding box center [400, 95] width 127 height 27
click at [257, 196] on span "6" at bounding box center [258, 193] width 27 height 27
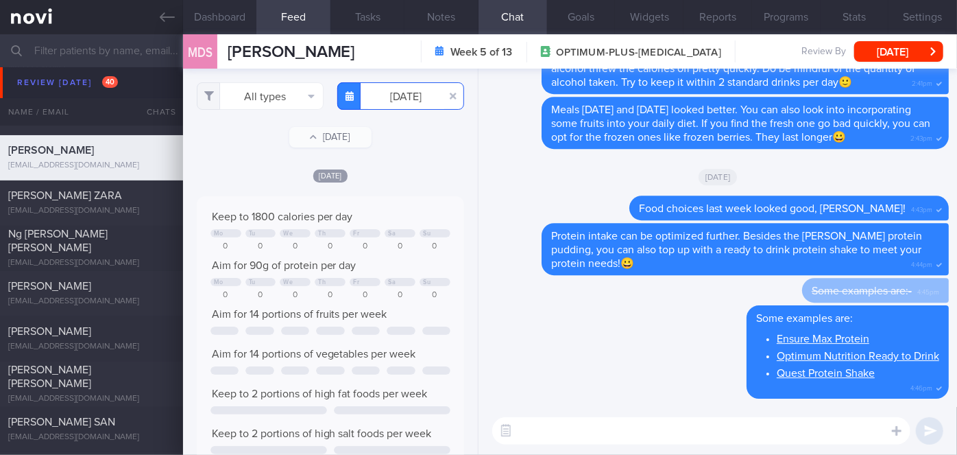
scroll to position [59, 240]
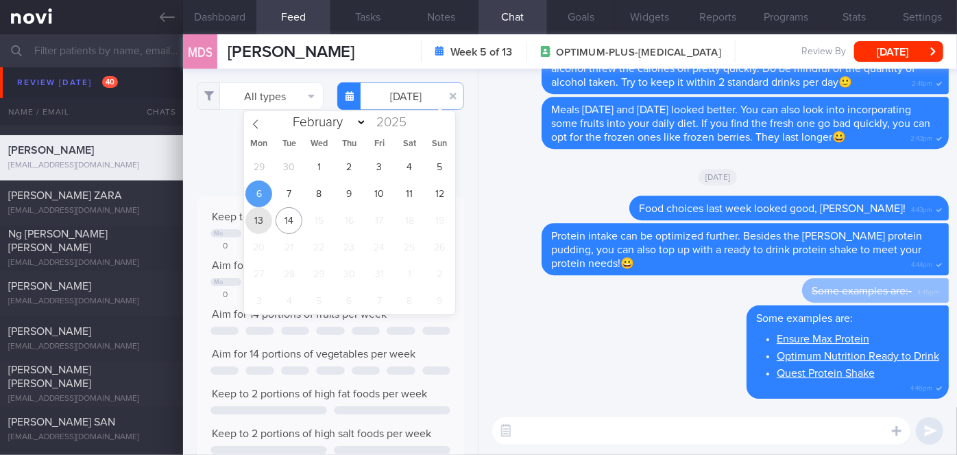
click at [262, 222] on span "13" at bounding box center [258, 220] width 27 height 27
type input "[DATE]"
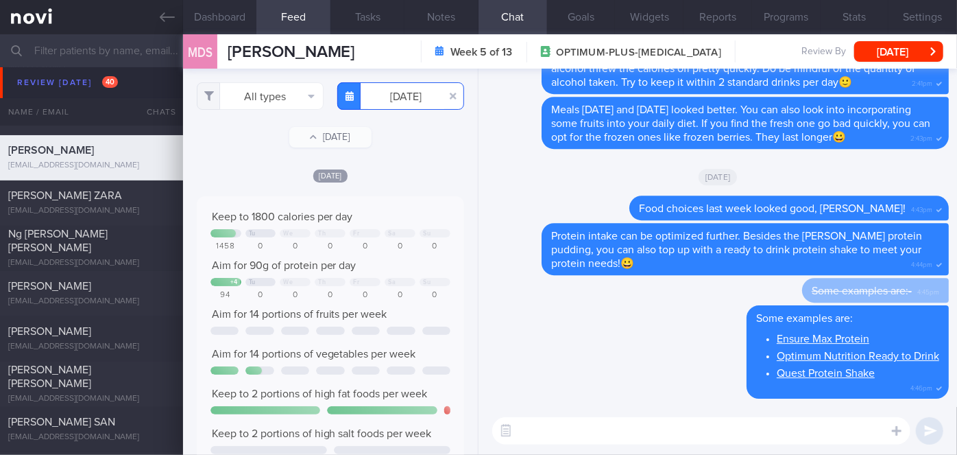
scroll to position [59, 240]
click at [263, 99] on button "All types" at bounding box center [260, 95] width 127 height 27
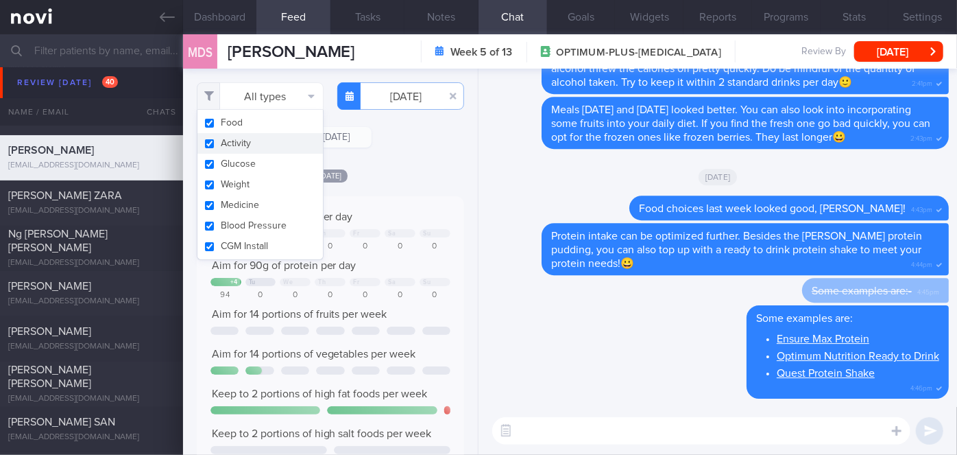
click at [254, 143] on button "Activity" at bounding box center [259, 143] width 125 height 21
checkbox input "false"
click at [372, 148] on div "Filtering type... Food Activity Glucose Weight Medicine [MEDICAL_DATA] [MEDICAL…" at bounding box center [330, 262] width 295 height 386
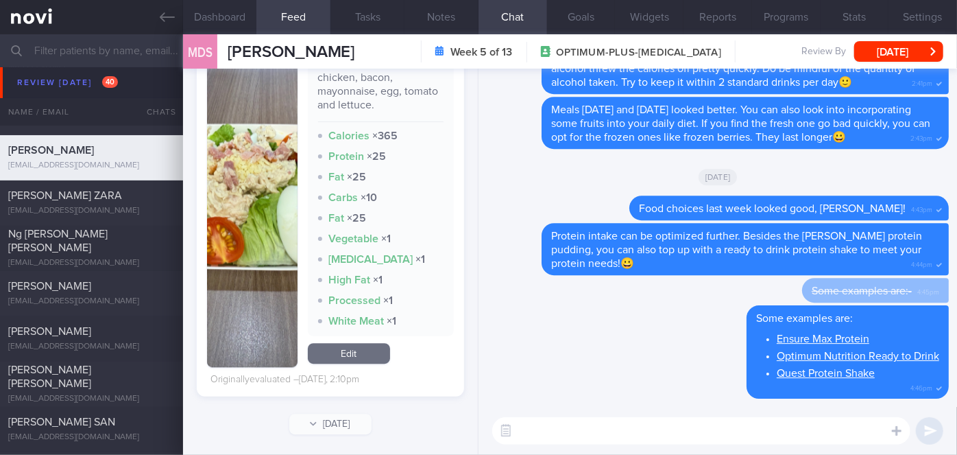
scroll to position [1842, 0]
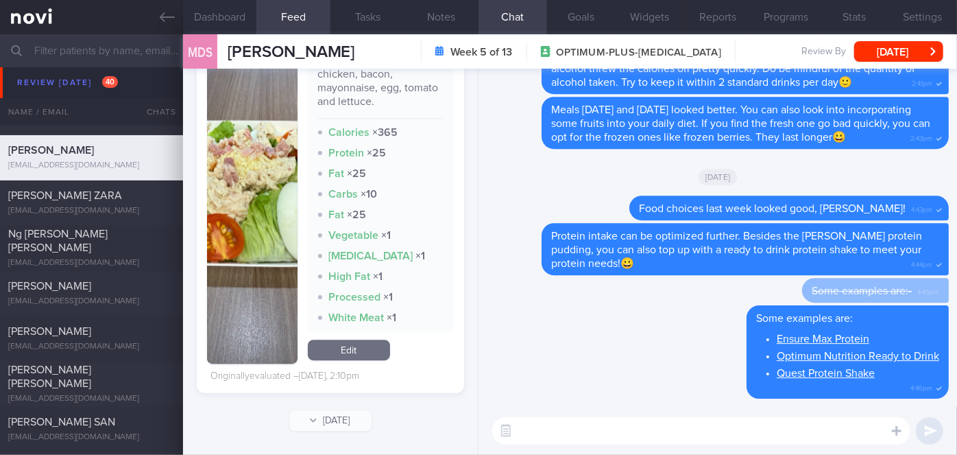
click at [250, 183] on button "button" at bounding box center [252, 204] width 91 height 318
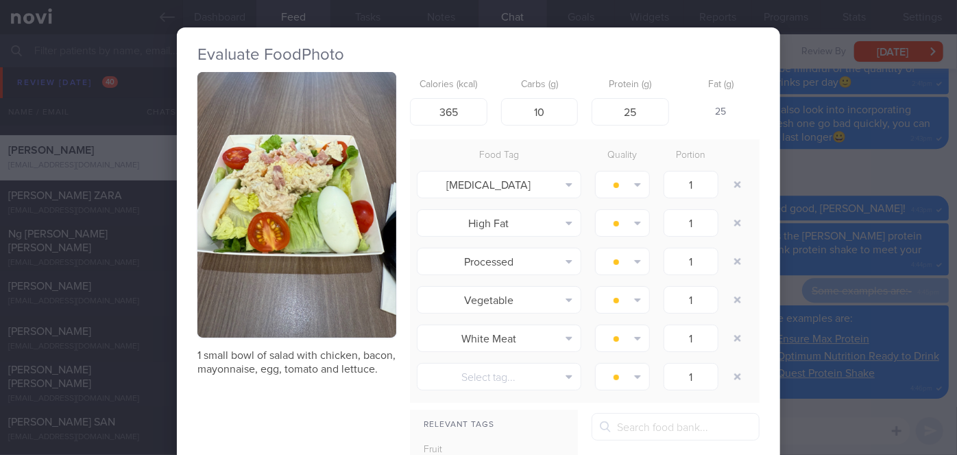
click at [250, 183] on button "button" at bounding box center [296, 204] width 199 height 265
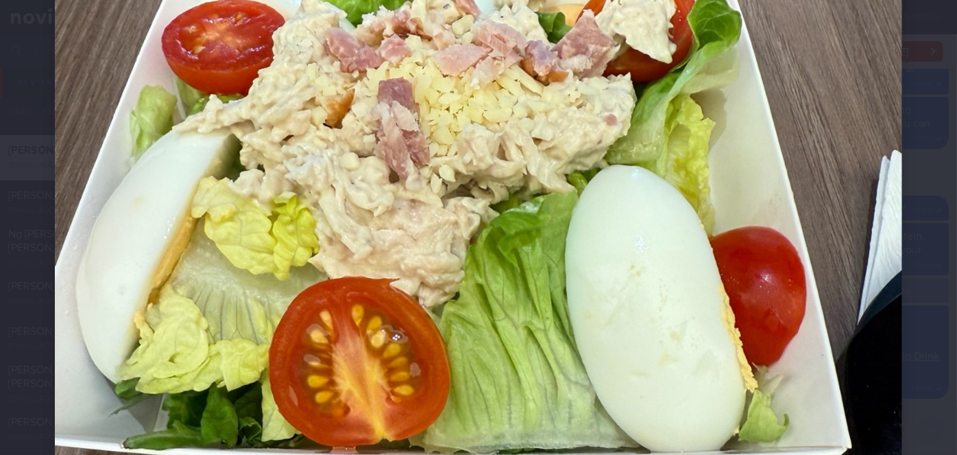
scroll to position [249, 0]
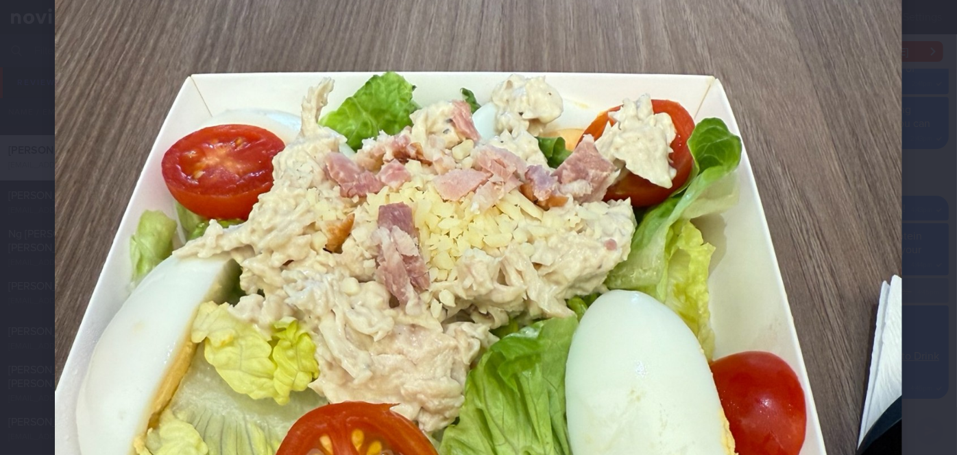
click at [927, 175] on div at bounding box center [478, 371] width 957 height 1240
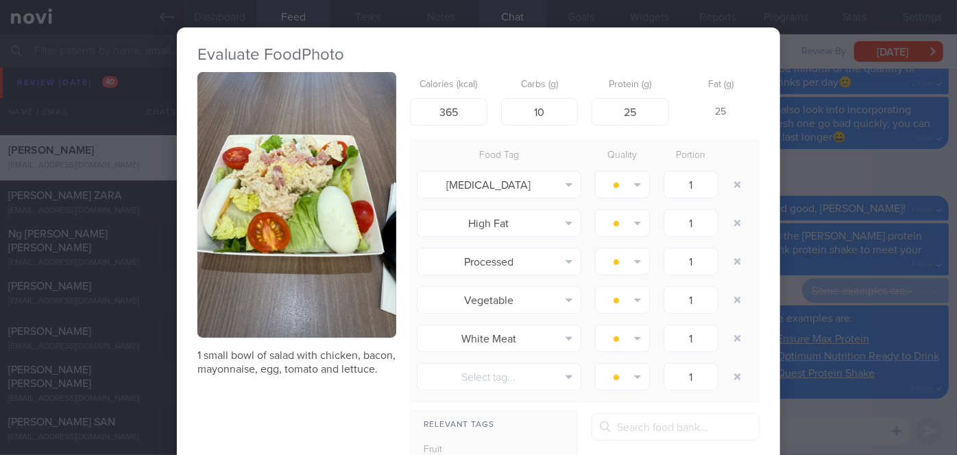
click at [843, 170] on div "Evaluate Food Photo 1 small bowl of salad with chicken, bacon, mayonnaise, egg,…" at bounding box center [478, 227] width 957 height 455
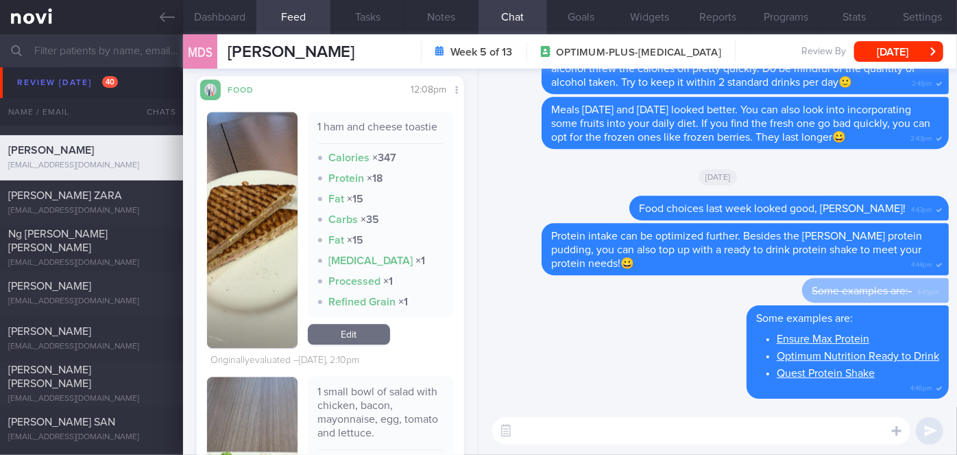
scroll to position [1468, 0]
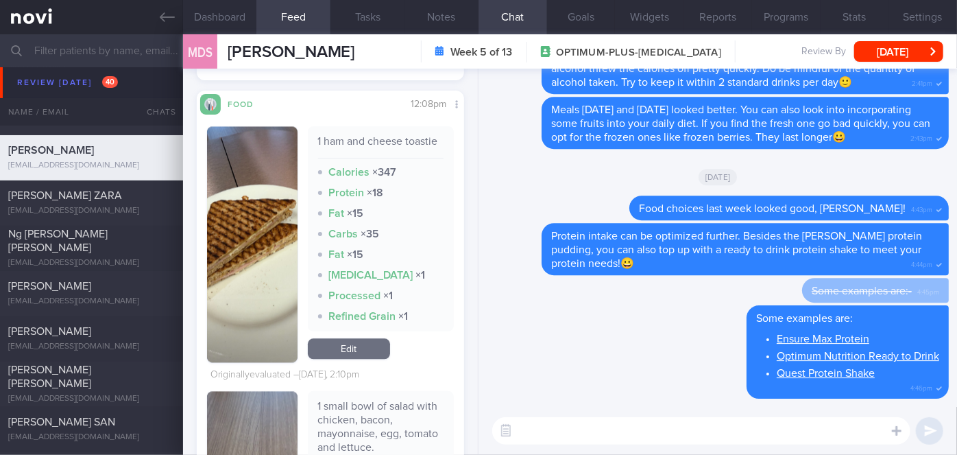
click at [254, 208] on img "button" at bounding box center [252, 244] width 91 height 236
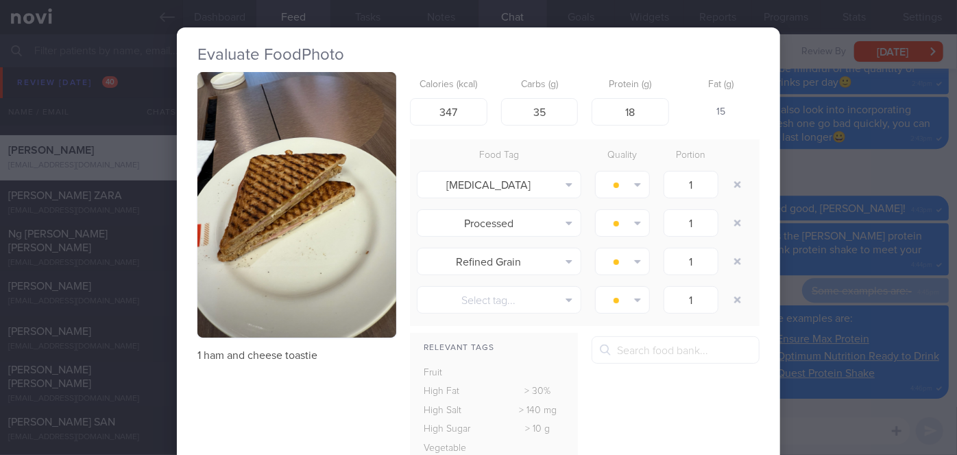
click at [849, 185] on div "Evaluate Food Photo 1 ham and cheese toastie Calories (kcal) 347 Carbs (g) 35 P…" at bounding box center [478, 227] width 957 height 455
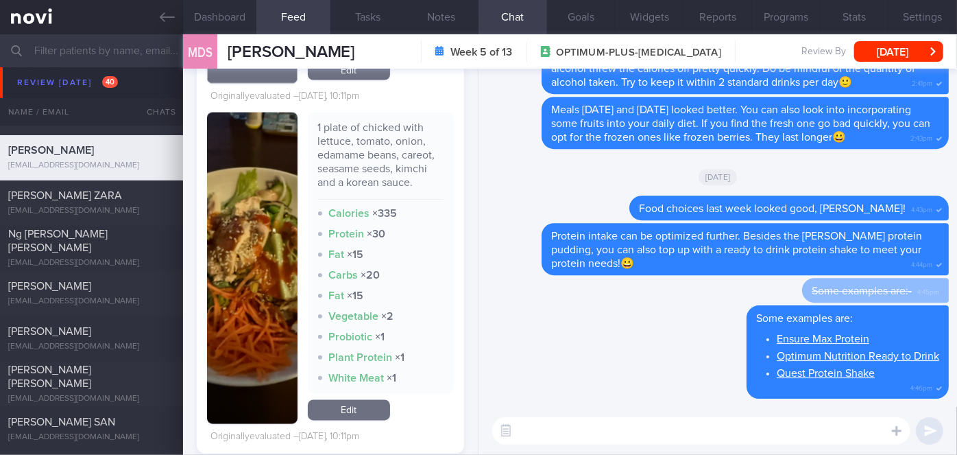
scroll to position [1094, 0]
click at [256, 208] on img "button" at bounding box center [252, 268] width 91 height 311
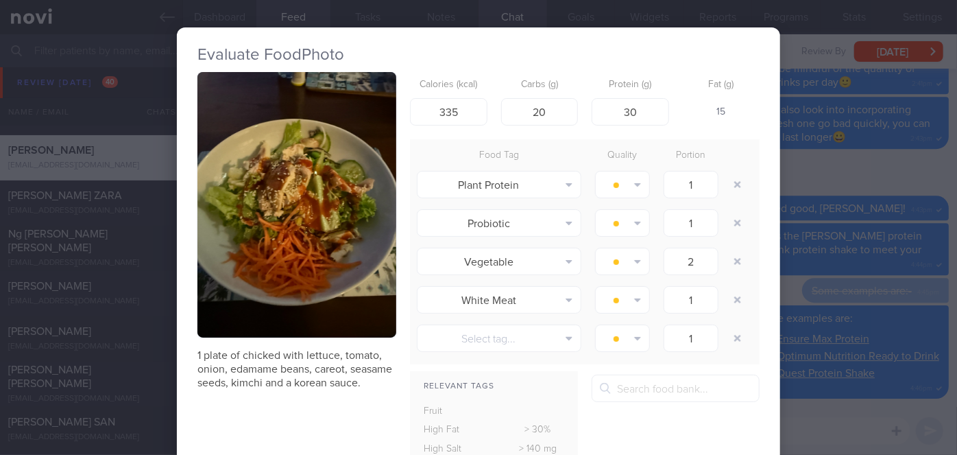
click at [848, 163] on div "Evaluate Food Photo 1 plate of chicked with lettuce, tomato, onion, edamame bea…" at bounding box center [478, 227] width 957 height 455
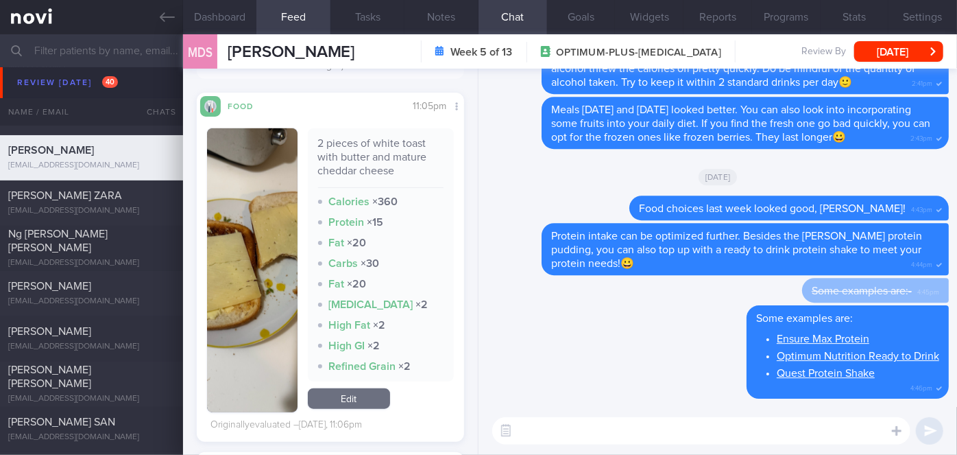
scroll to position [533, 0]
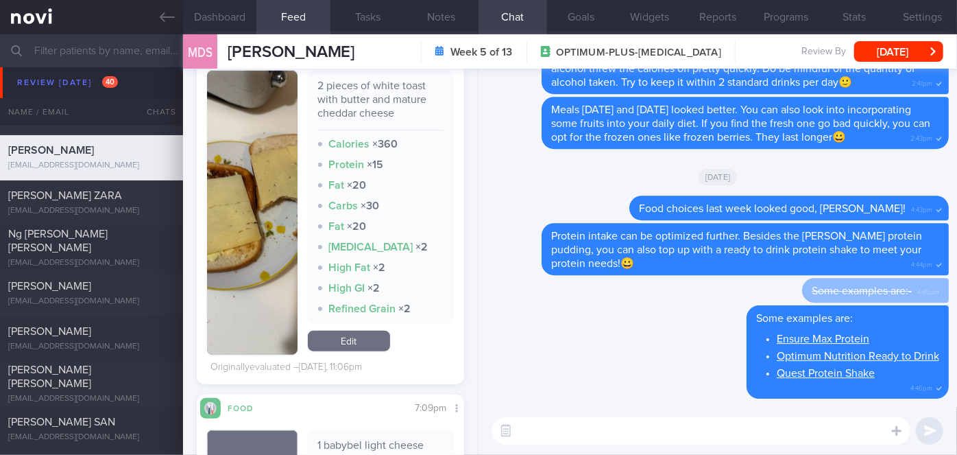
click at [633, 427] on textarea at bounding box center [701, 430] width 418 height 27
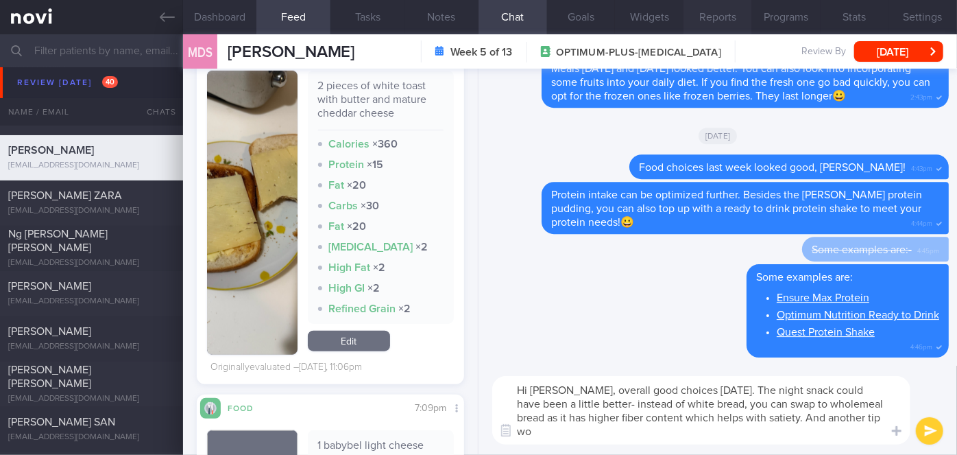
scroll to position [0, 0]
click at [735, 388] on textarea "Hi [PERSON_NAME], overall good choices [DATE]. The night snack could have been …" at bounding box center [701, 410] width 418 height 69
type textarea "Hi [PERSON_NAME], overall good choices [DATE]!!👍👍 The night snack could have be…"
click at [926, 434] on button "submit" at bounding box center [929, 430] width 27 height 27
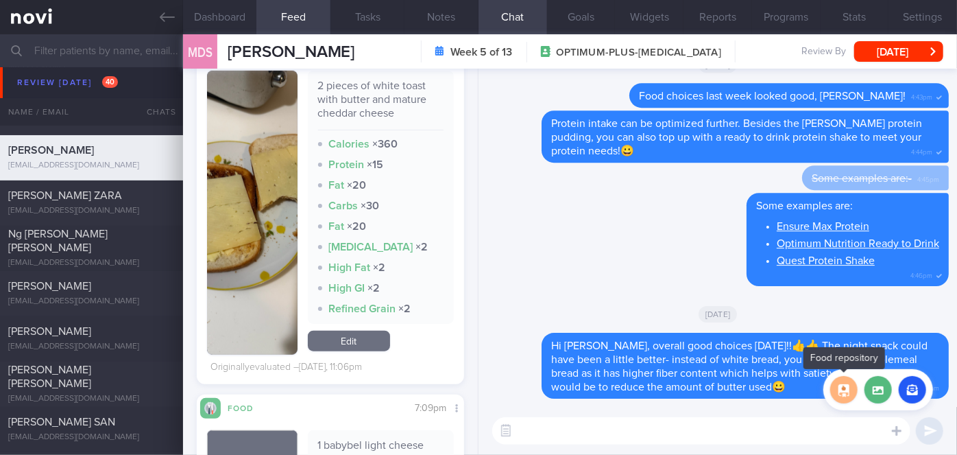
click at [838, 392] on button "button" at bounding box center [843, 389] width 27 height 27
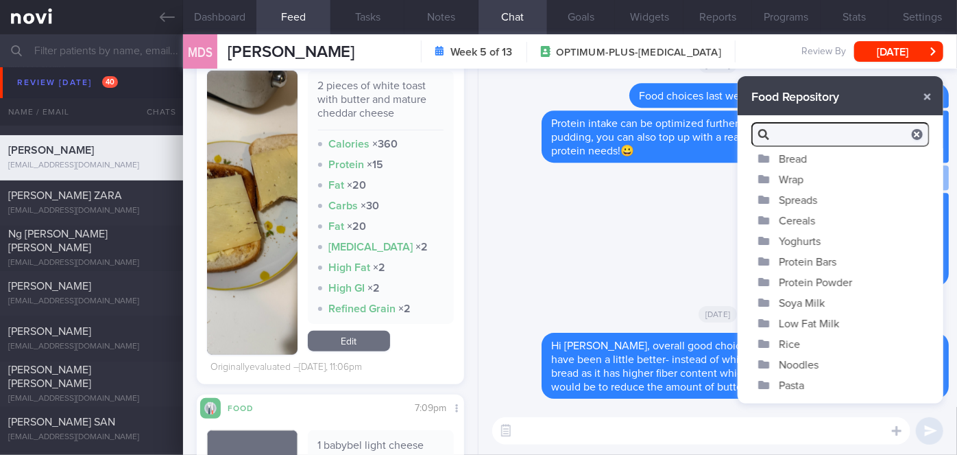
click at [799, 160] on button "Bread" at bounding box center [841, 158] width 206 height 21
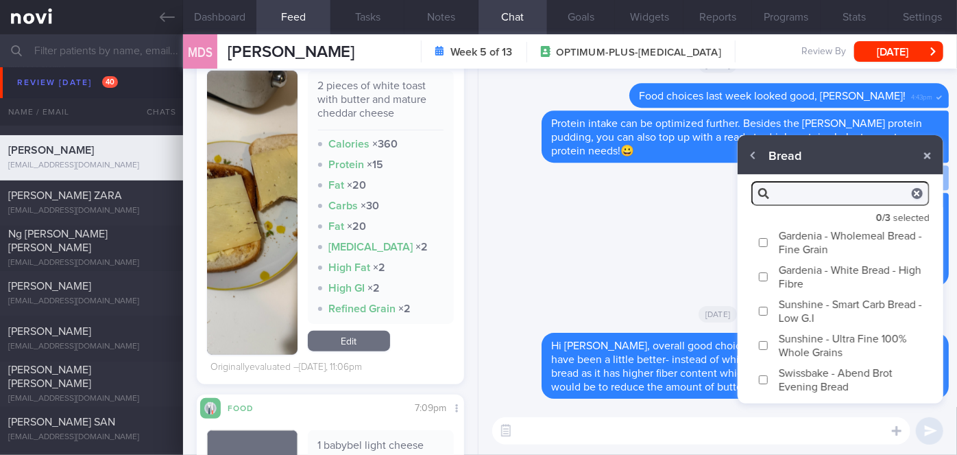
click at [766, 243] on input "Gardenia - Wholemeal Bread - Fine Grain" at bounding box center [763, 242] width 10 height 9
checkbox input "true"
type textarea "Gardenia Fine Grain contains a higher amount of fibre compared to white bread, …"
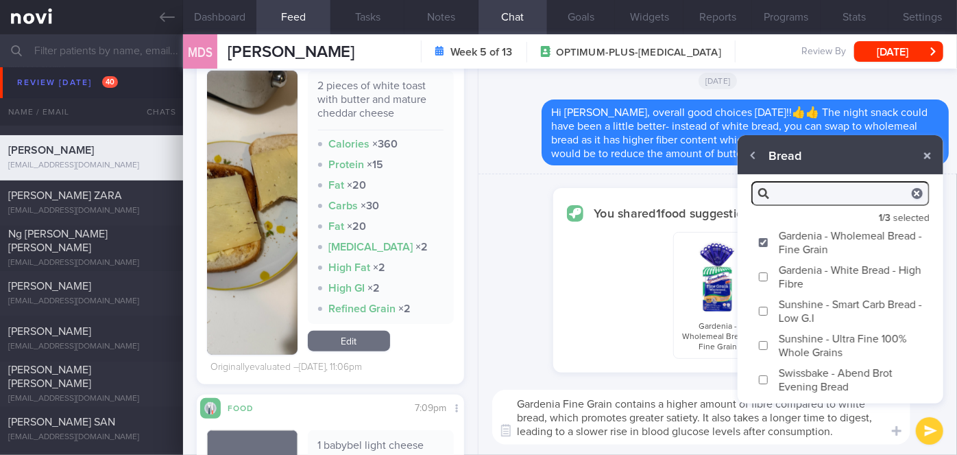
click at [765, 313] on input "Sunshine - Smart Carb Bread - Low G.I" at bounding box center [763, 310] width 10 height 9
checkbox input "true"
type textarea "Gardenia Fine Grain contains a higher amount of fibre compared to white bread, …"
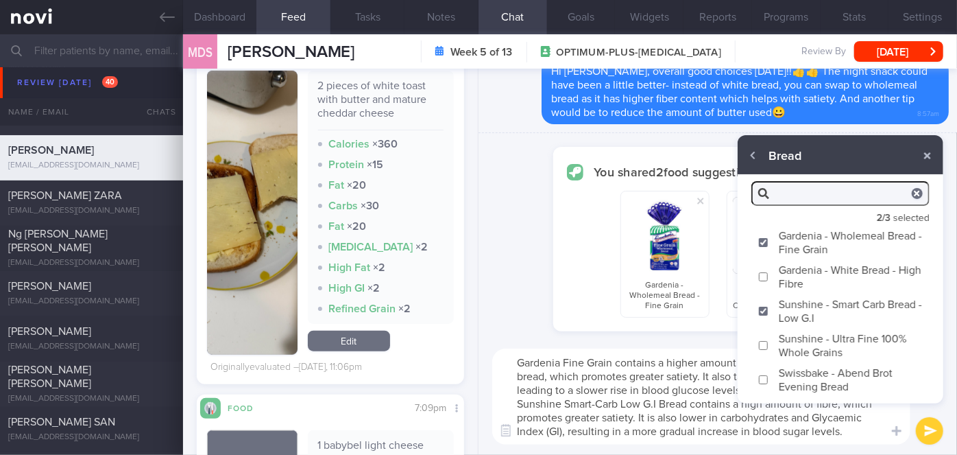
click at [762, 380] on input "Swissbake - Abend Brot Evening Bread" at bounding box center [763, 379] width 10 height 9
checkbox input "true"
type textarea "Gardenia Fine Grain contains a higher amount of fibre compared to white bread, …"
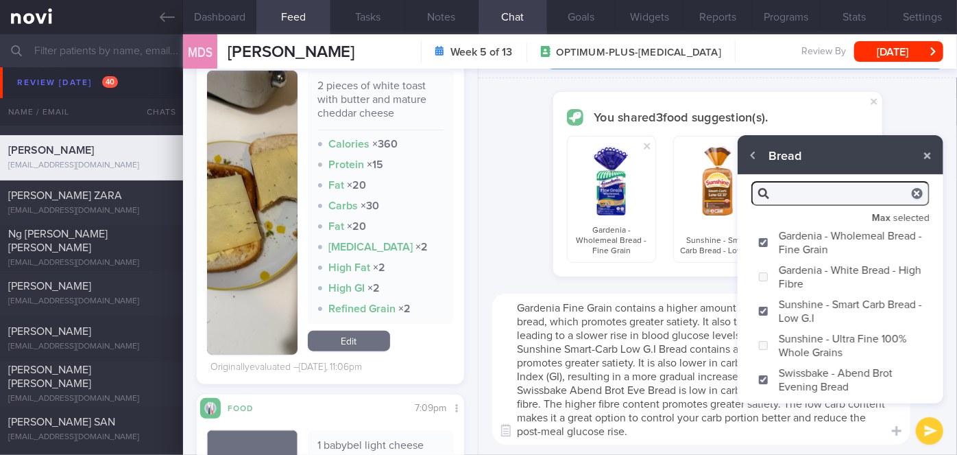
click at [926, 426] on button "submit" at bounding box center [929, 430] width 27 height 27
checkbox input "false"
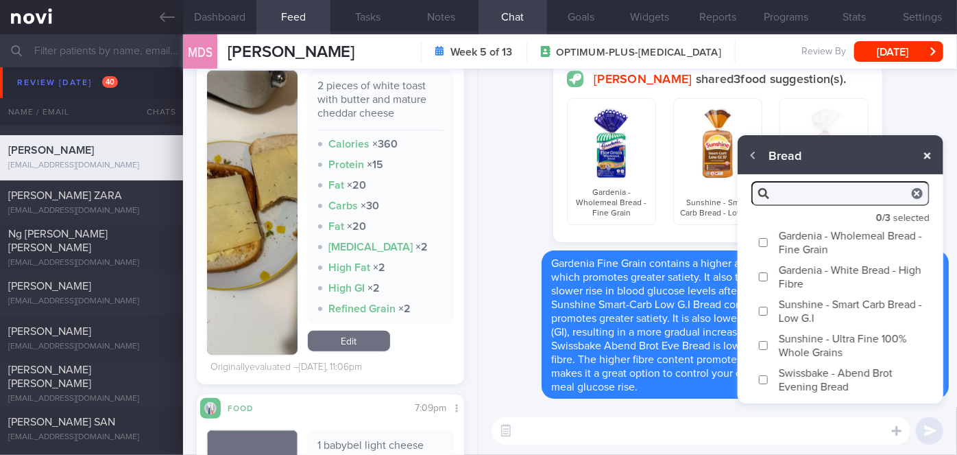
click at [932, 158] on button "button" at bounding box center [927, 155] width 25 height 25
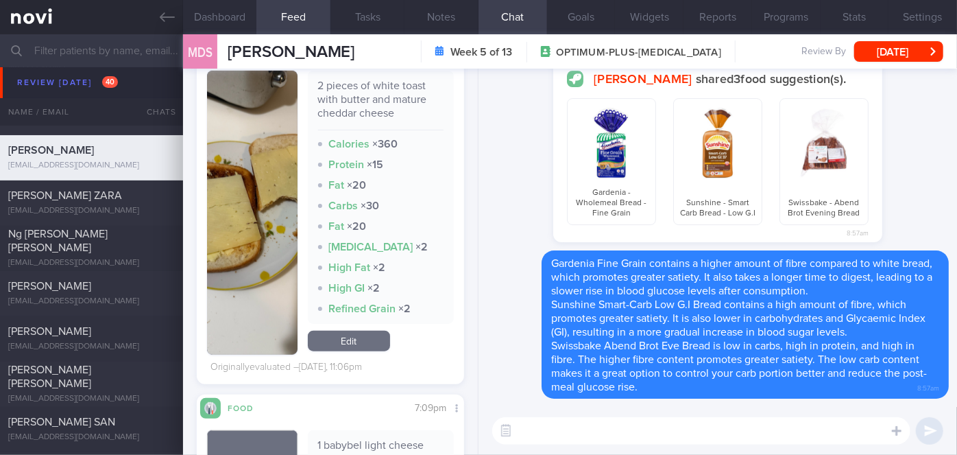
click at [666, 437] on textarea at bounding box center [701, 430] width 418 height 27
type textarea "These are a few good options to try out"
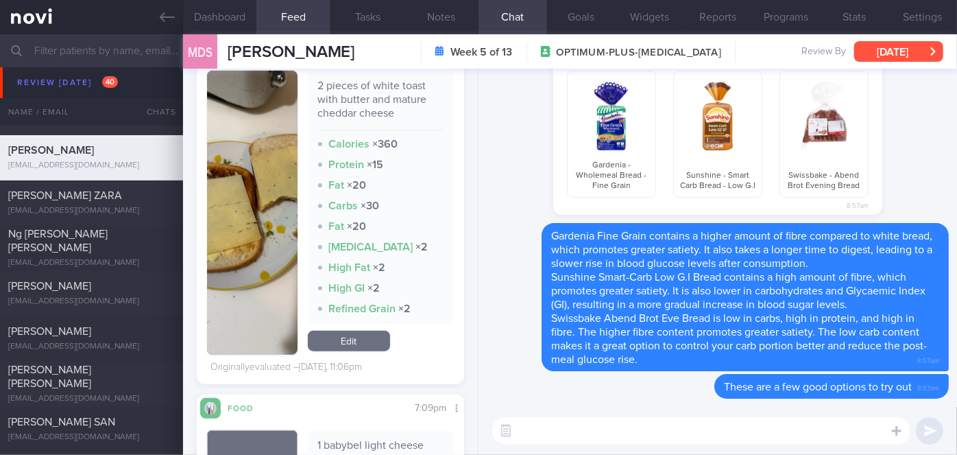
click at [917, 48] on button "[DATE]" at bounding box center [898, 51] width 89 height 21
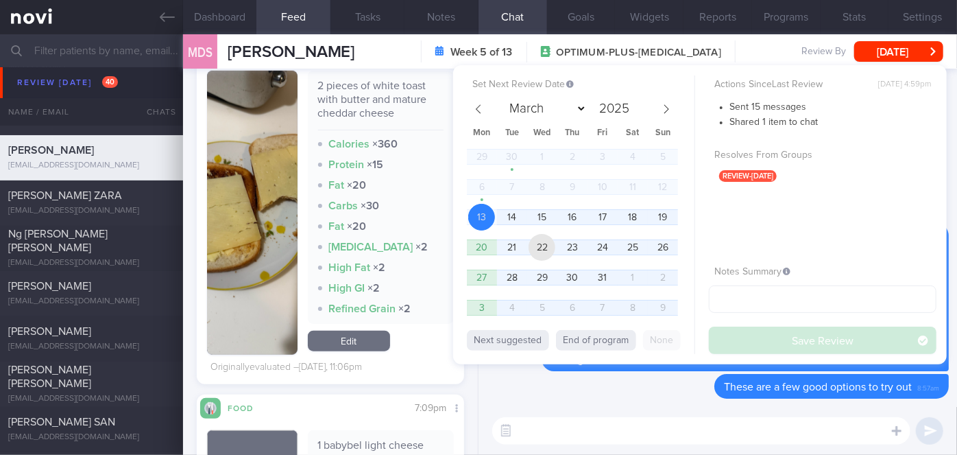
drag, startPoint x: 541, startPoint y: 248, endPoint x: 766, endPoint y: 333, distance: 240.2
click at [541, 248] on span "22" at bounding box center [542, 247] width 27 height 27
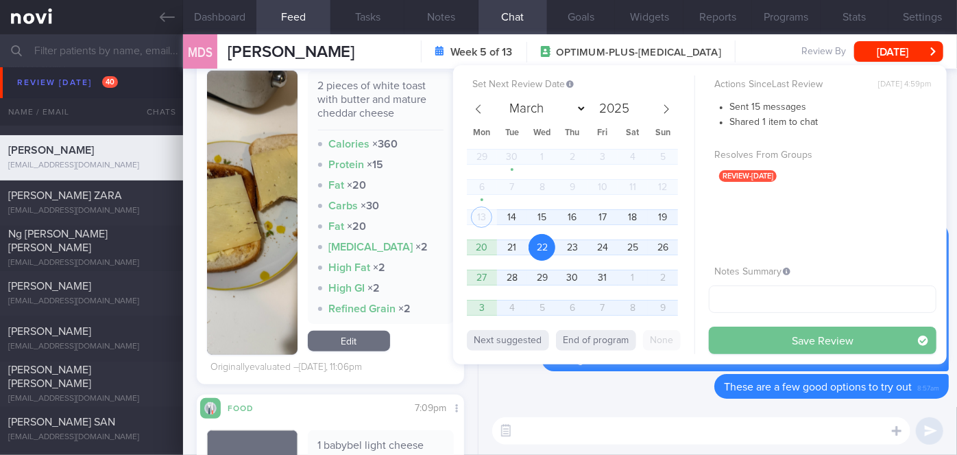
click at [773, 342] on button "Save Review" at bounding box center [823, 339] width 228 height 27
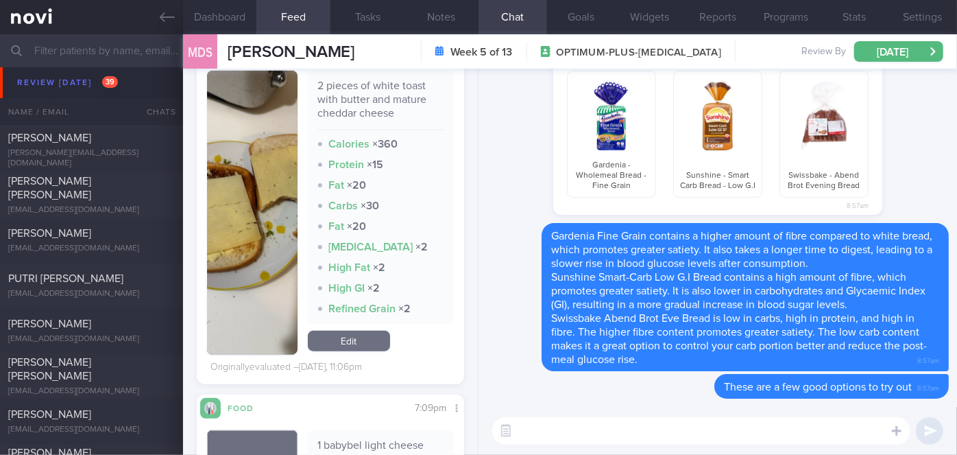
scroll to position [5584, 0]
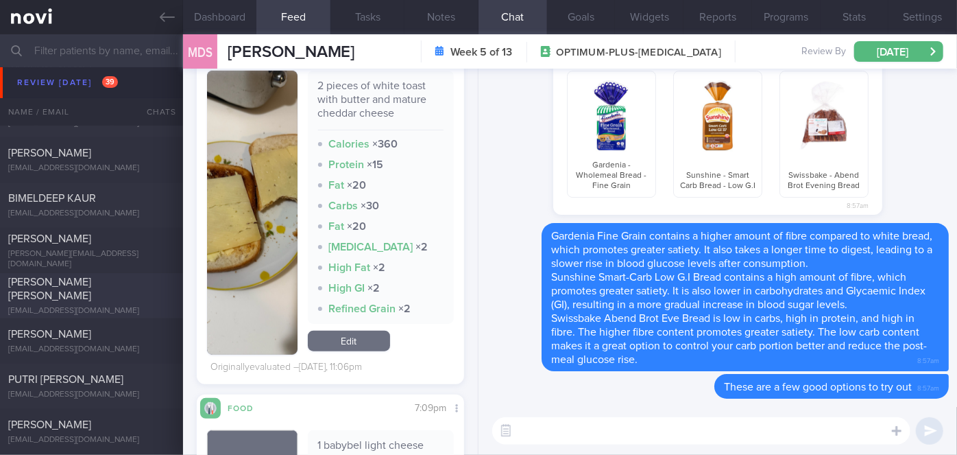
click at [62, 295] on div "[PERSON_NAME] [PERSON_NAME] [EMAIL_ADDRESS][DOMAIN_NAME]" at bounding box center [91, 295] width 183 height 41
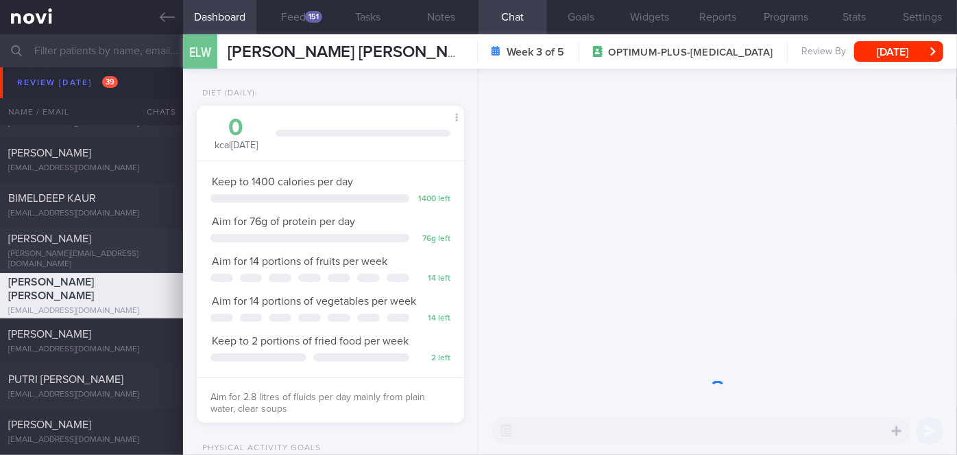
scroll to position [119, 239]
